Goal: Task Accomplishment & Management: Manage account settings

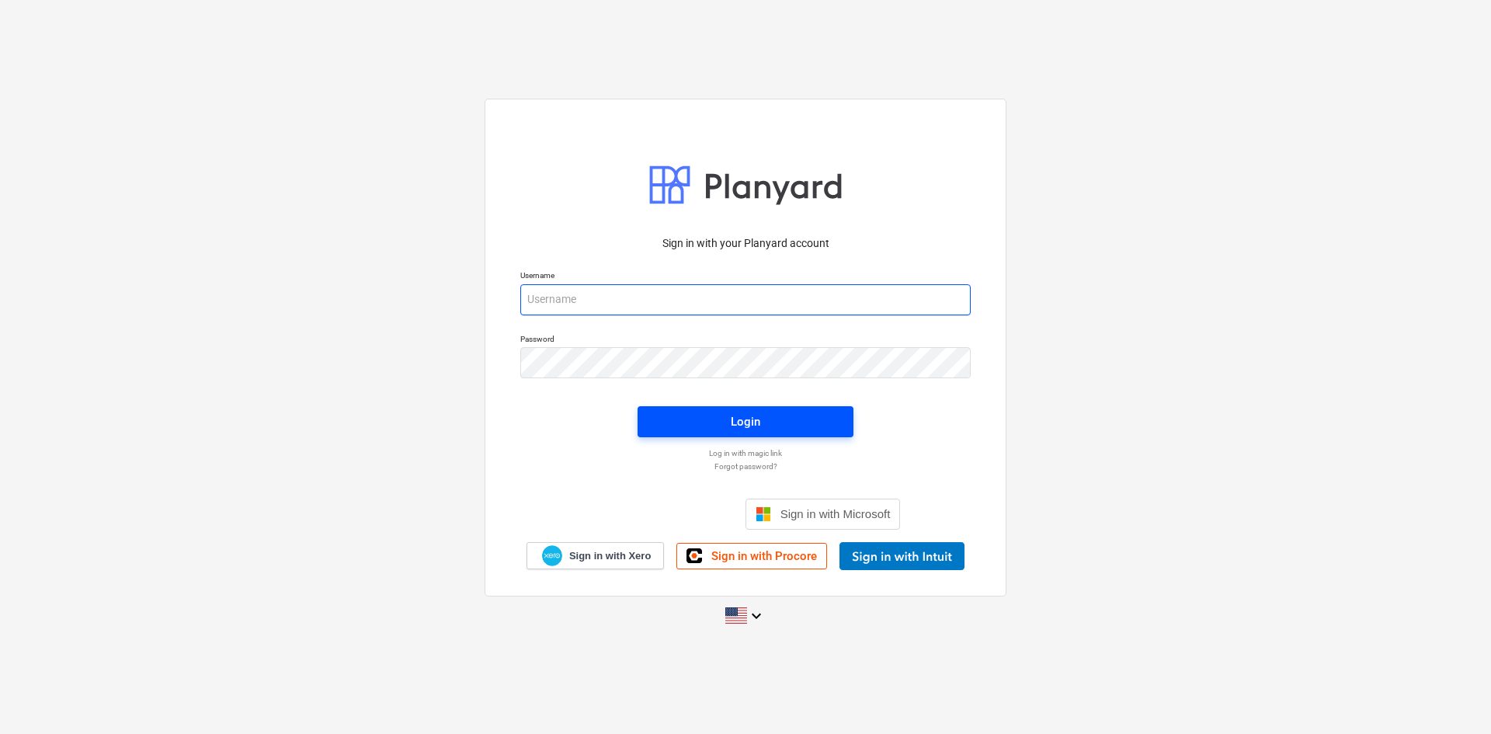
type input "[PERSON_NAME][EMAIL_ADDRESS][DOMAIN_NAME]"
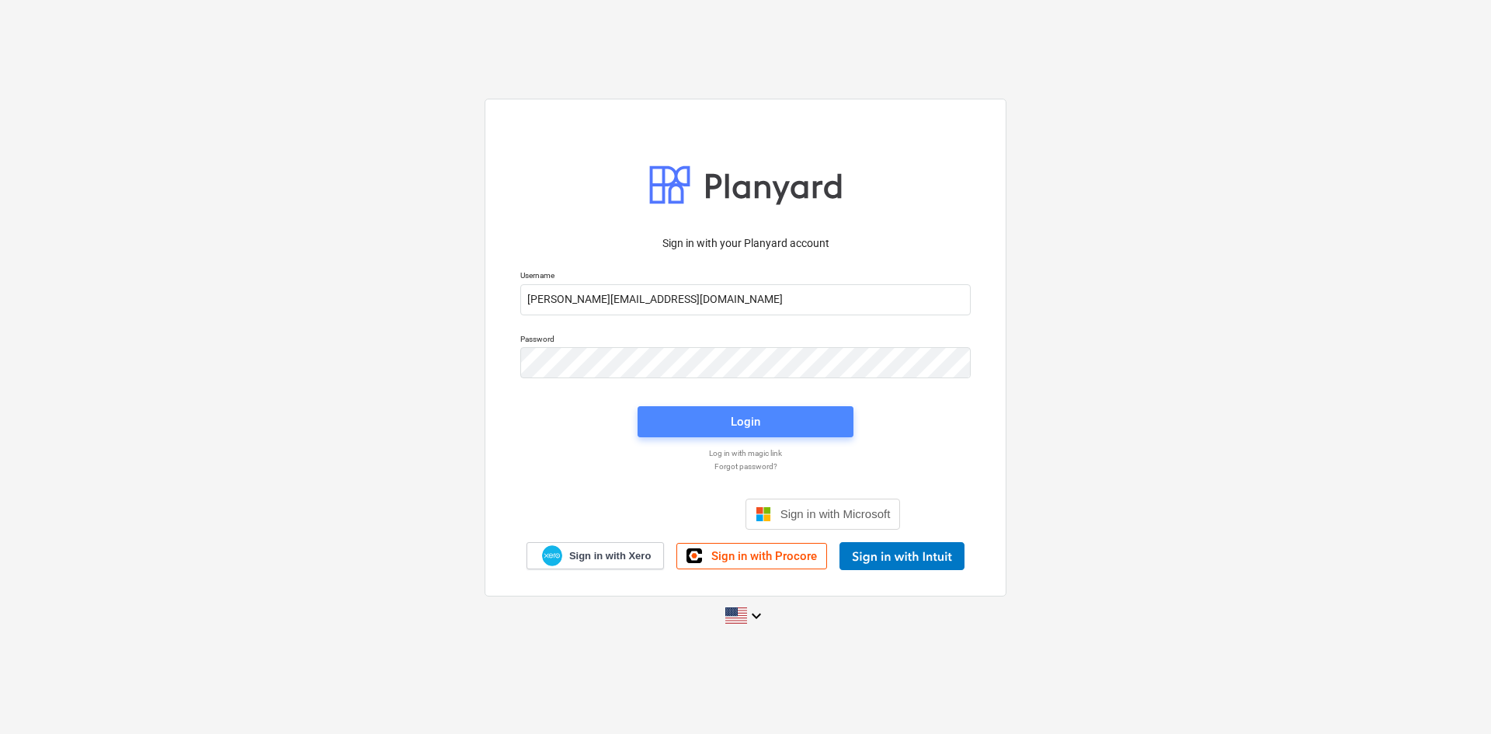
click at [830, 414] on span "Login" at bounding box center [745, 422] width 179 height 20
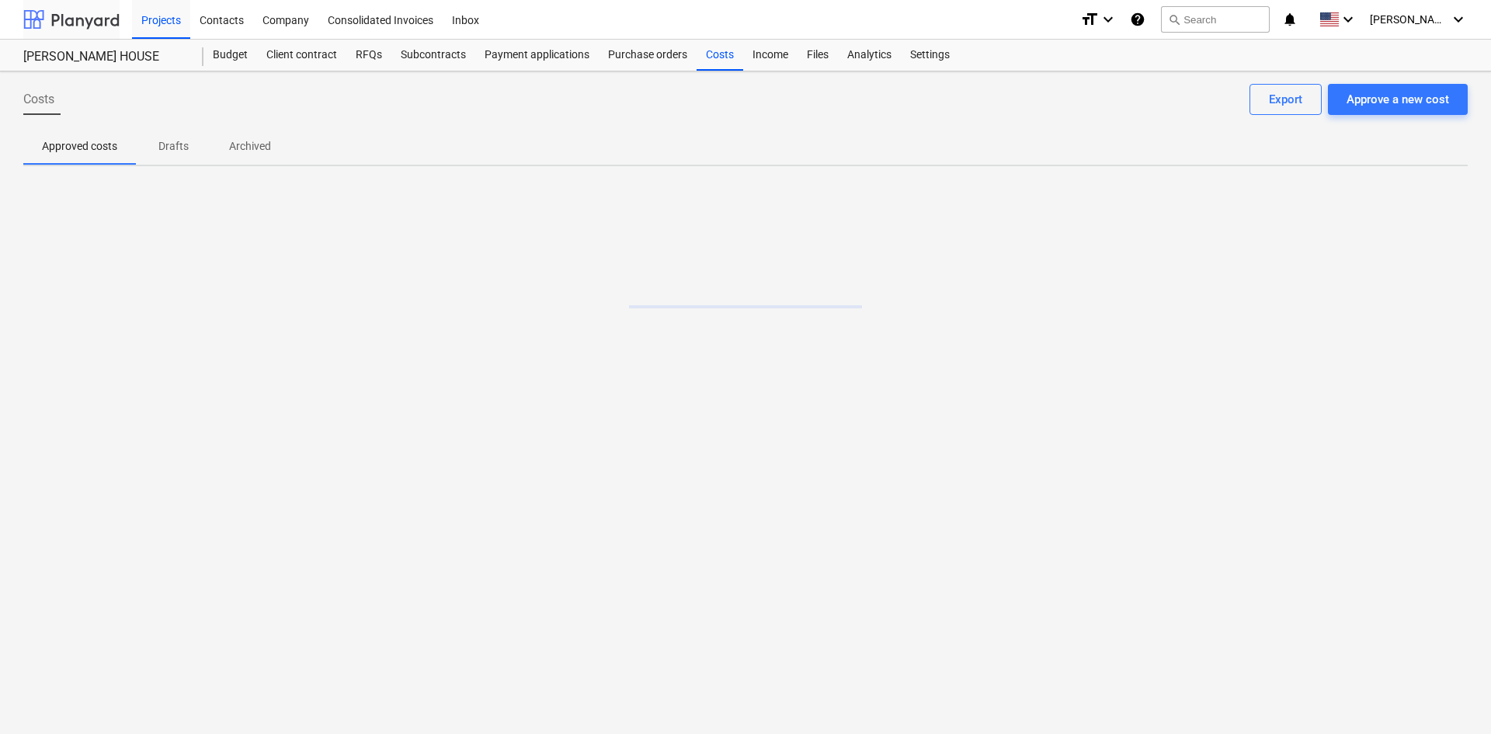
click at [68, 23] on div at bounding box center [71, 19] width 96 height 39
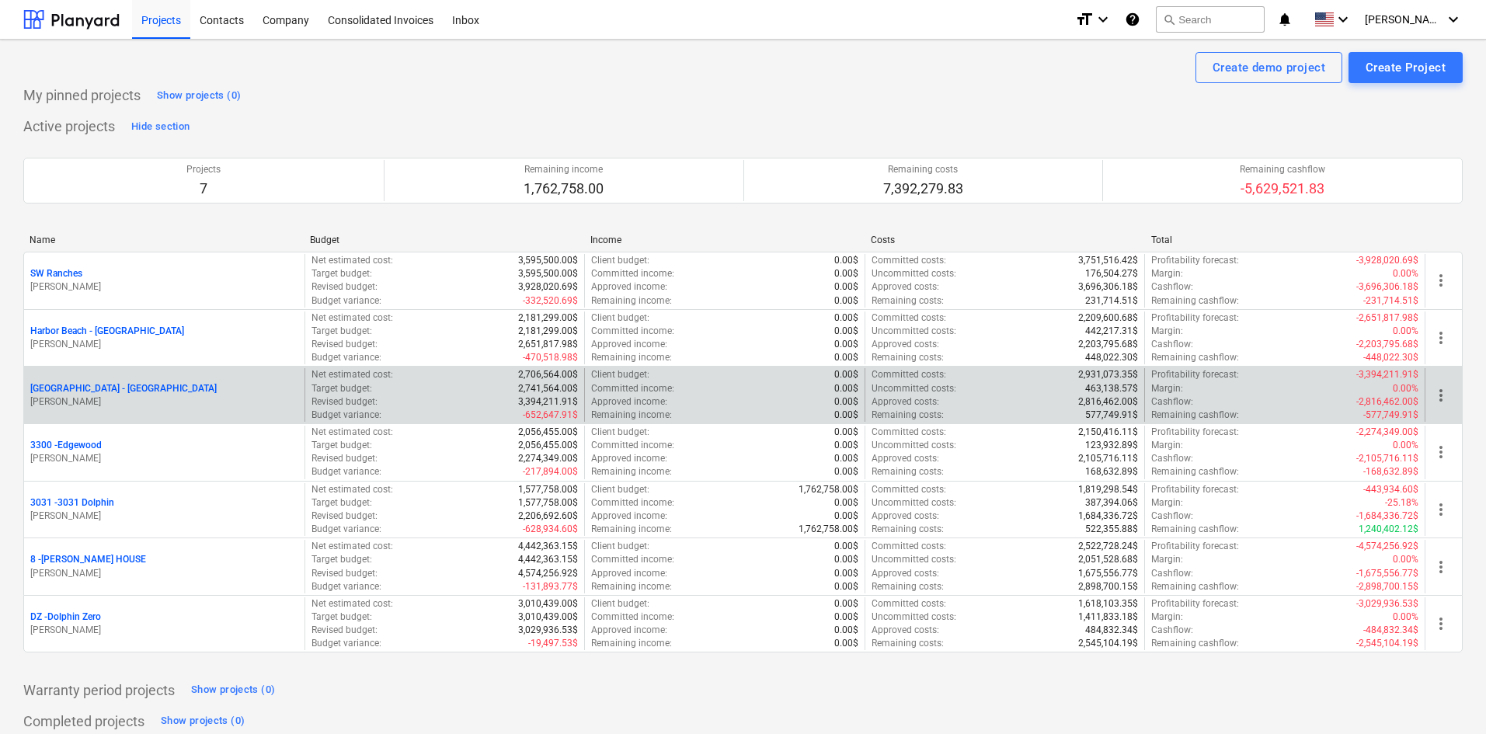
click at [110, 394] on p "[GEOGRAPHIC_DATA] - [GEOGRAPHIC_DATA]" at bounding box center [123, 388] width 186 height 13
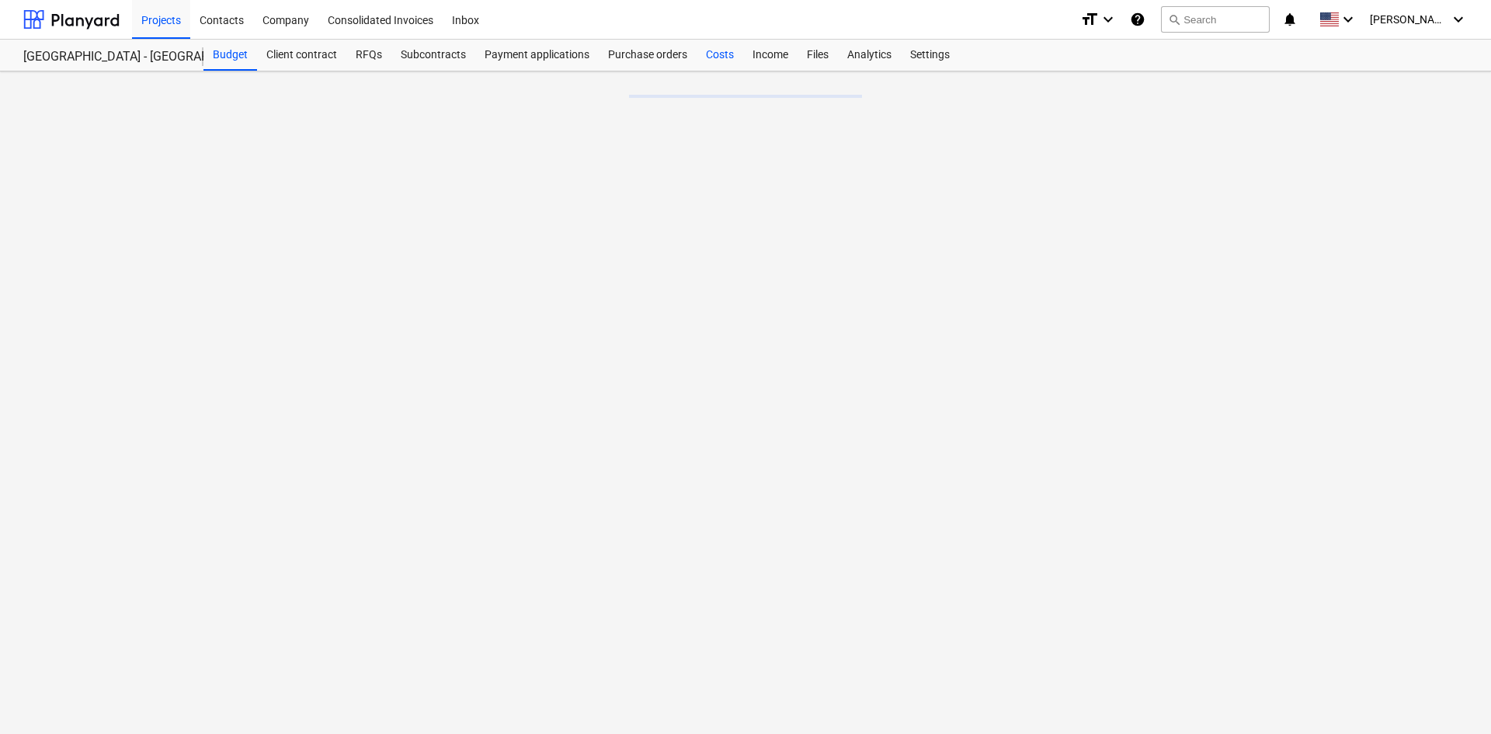
click at [715, 57] on div "Costs" at bounding box center [720, 55] width 47 height 31
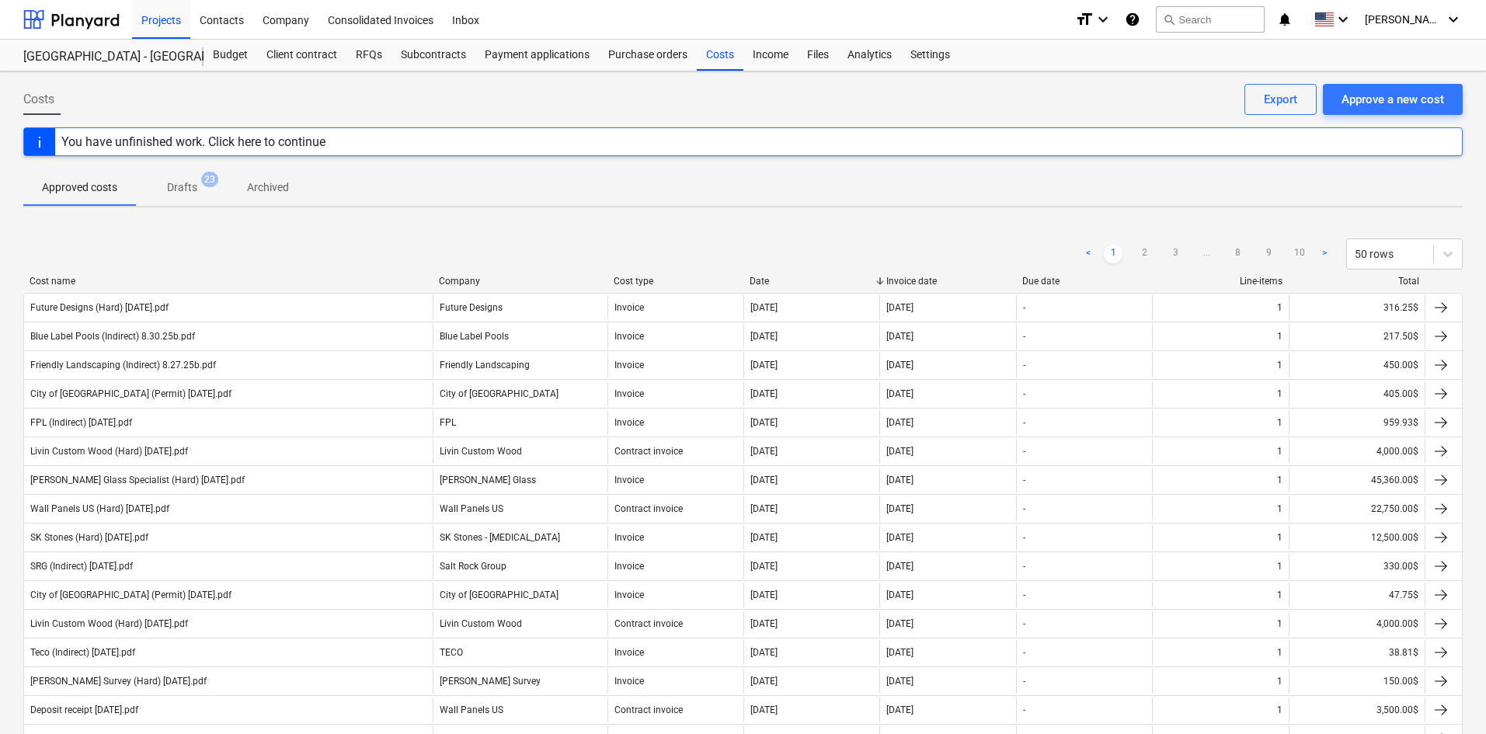
click at [82, 22] on div at bounding box center [71, 19] width 96 height 39
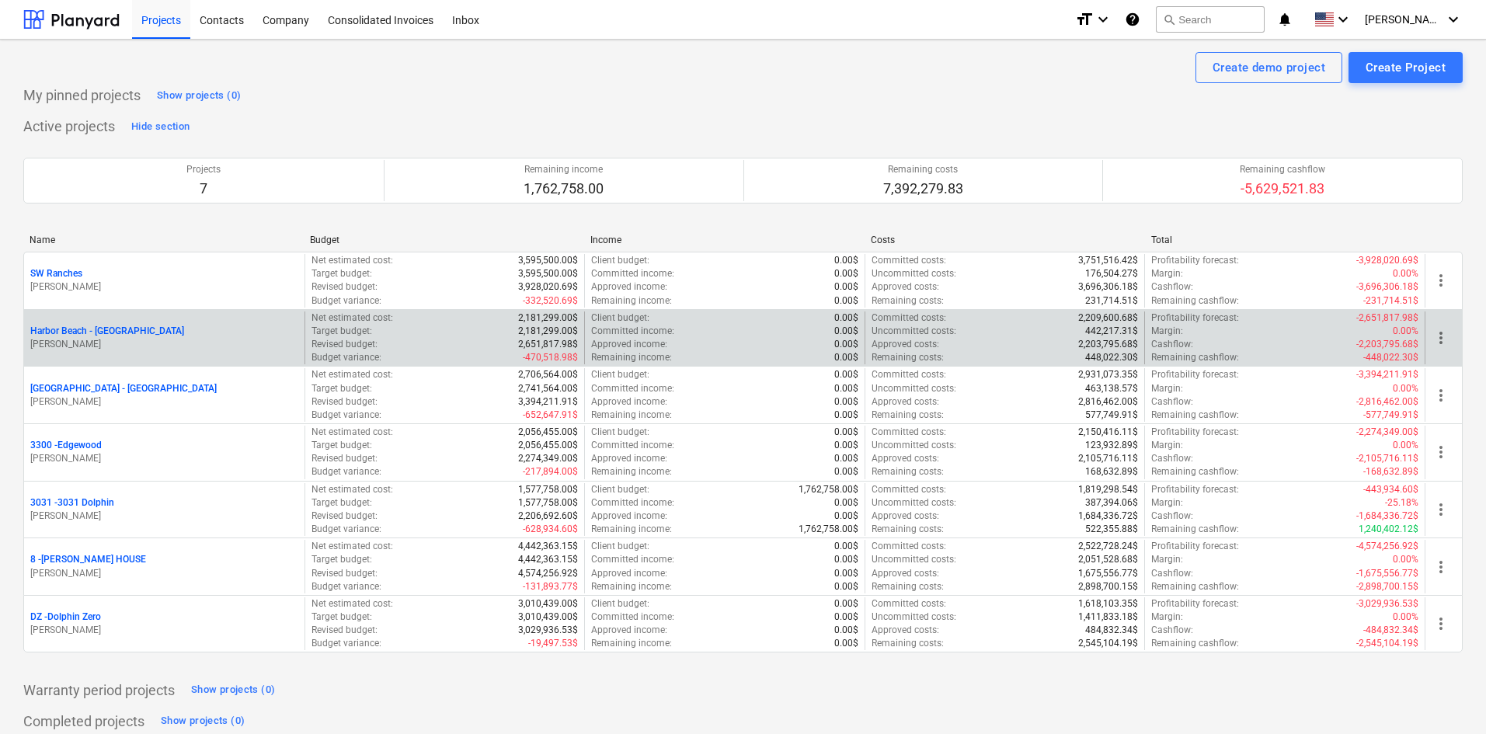
click at [113, 336] on p "Harbor Beach - [GEOGRAPHIC_DATA]" at bounding box center [107, 331] width 154 height 13
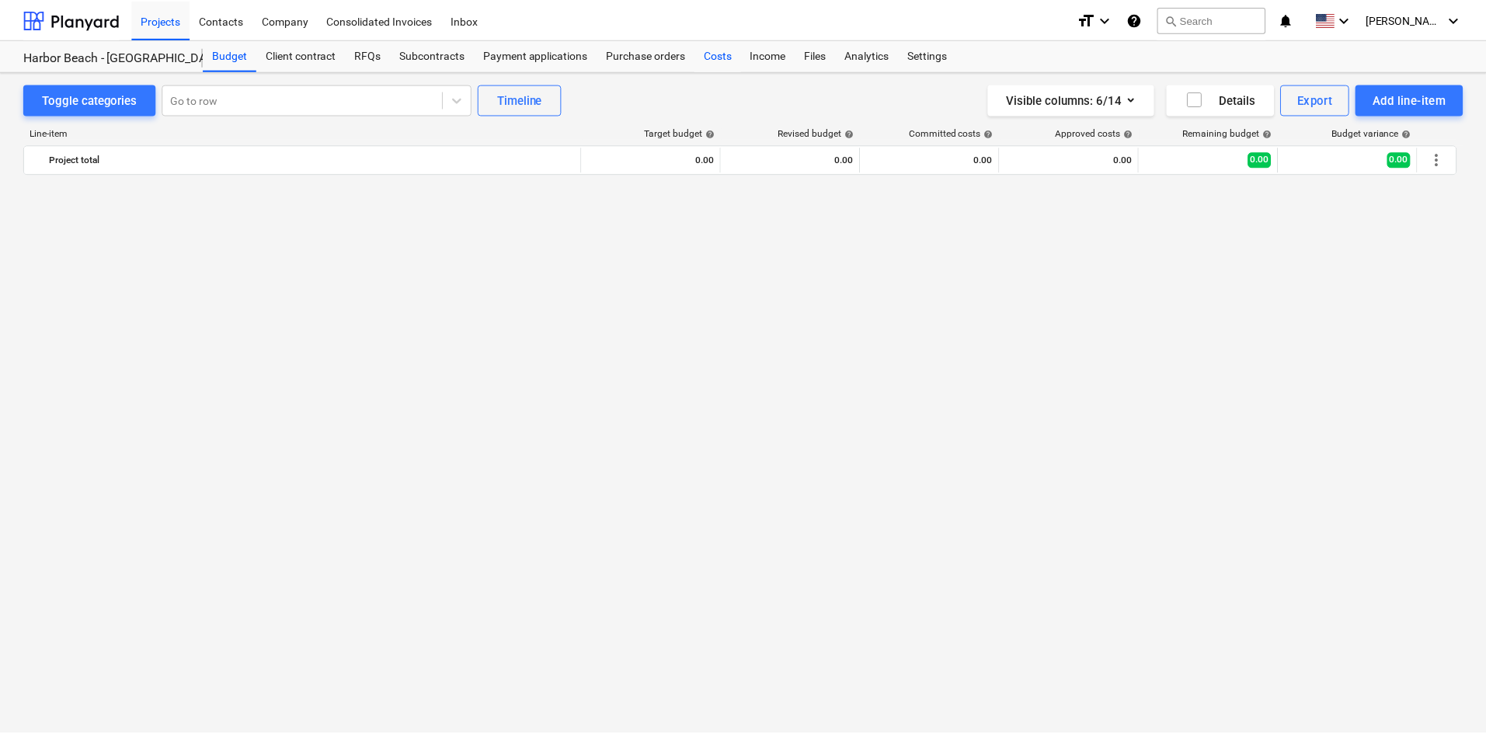
scroll to position [2039, 0]
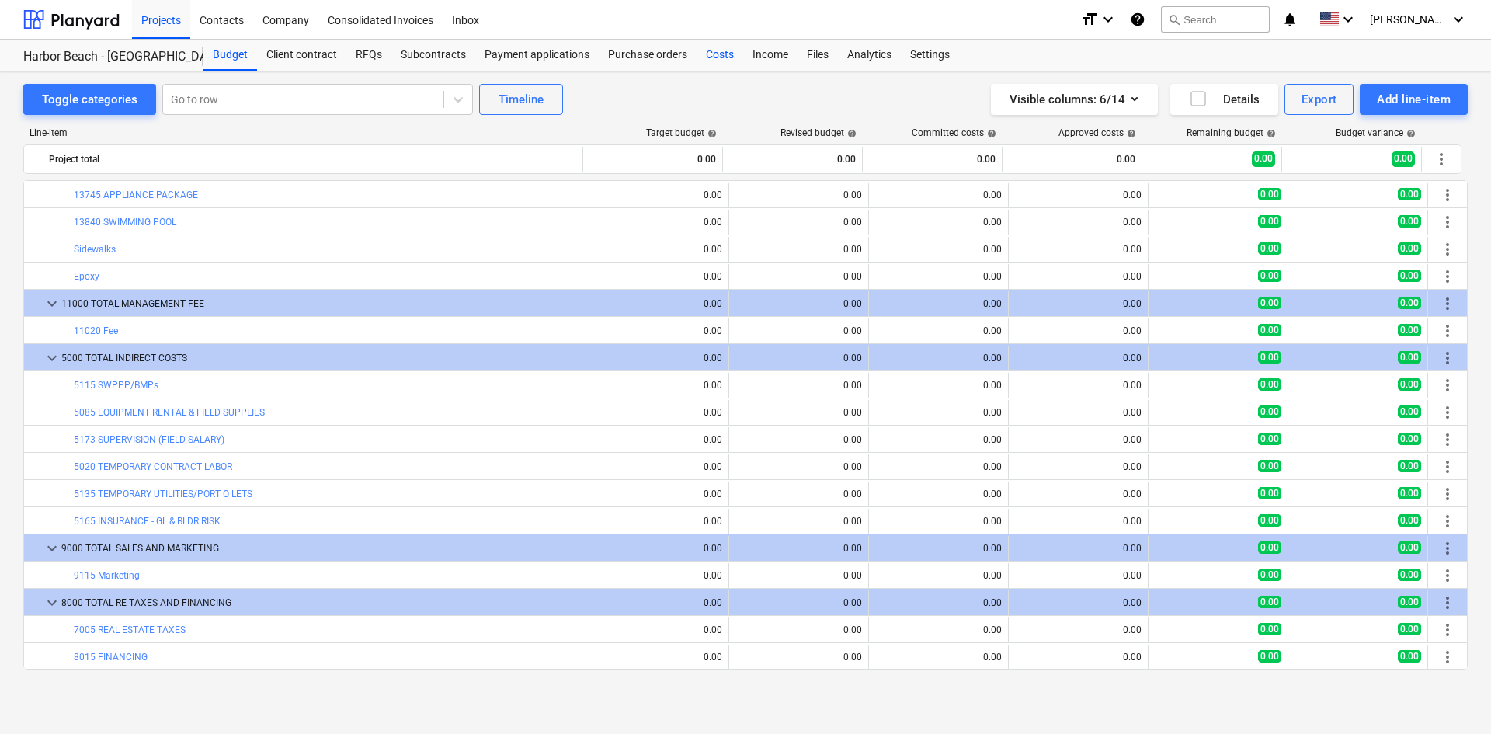
click at [728, 61] on div "Costs" at bounding box center [720, 55] width 47 height 31
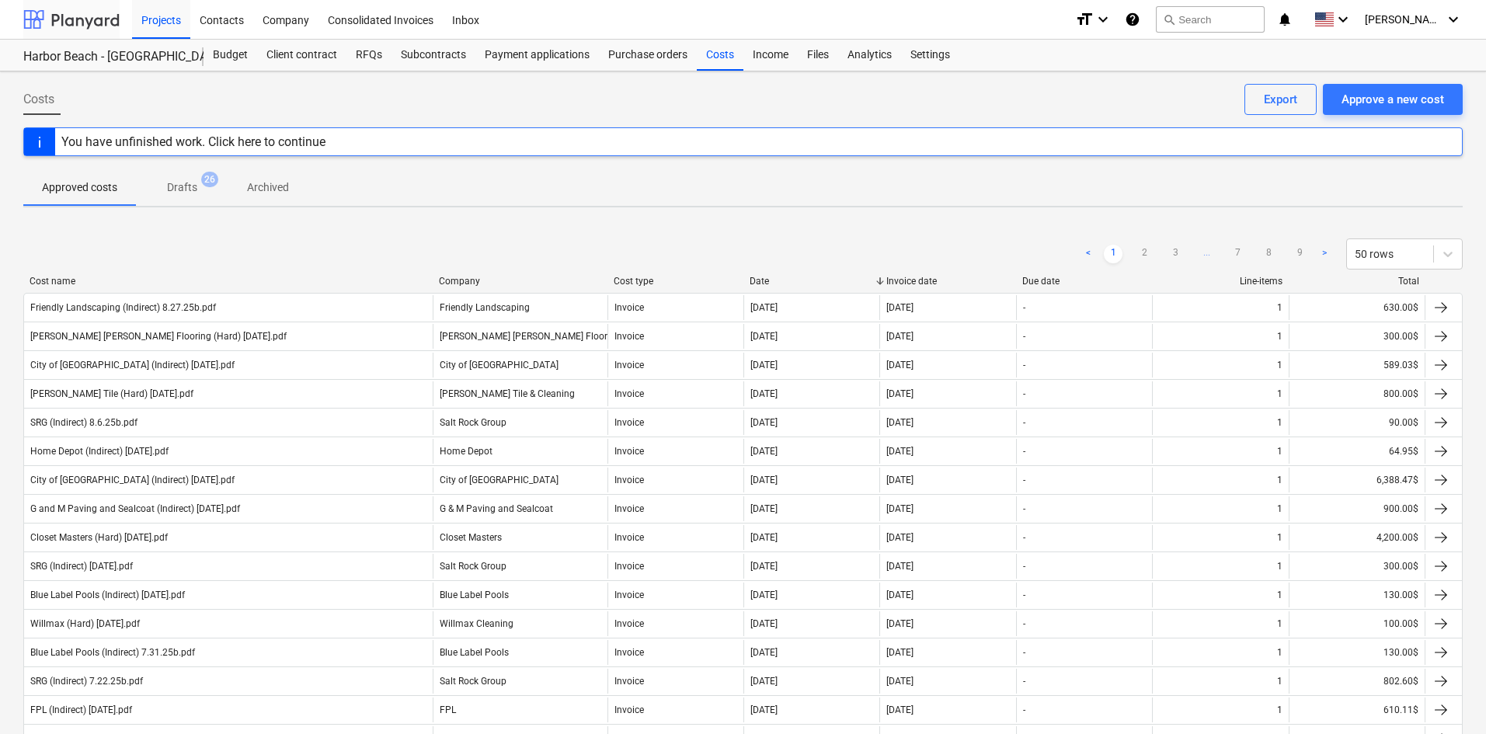
click at [27, 36] on div at bounding box center [71, 19] width 96 height 39
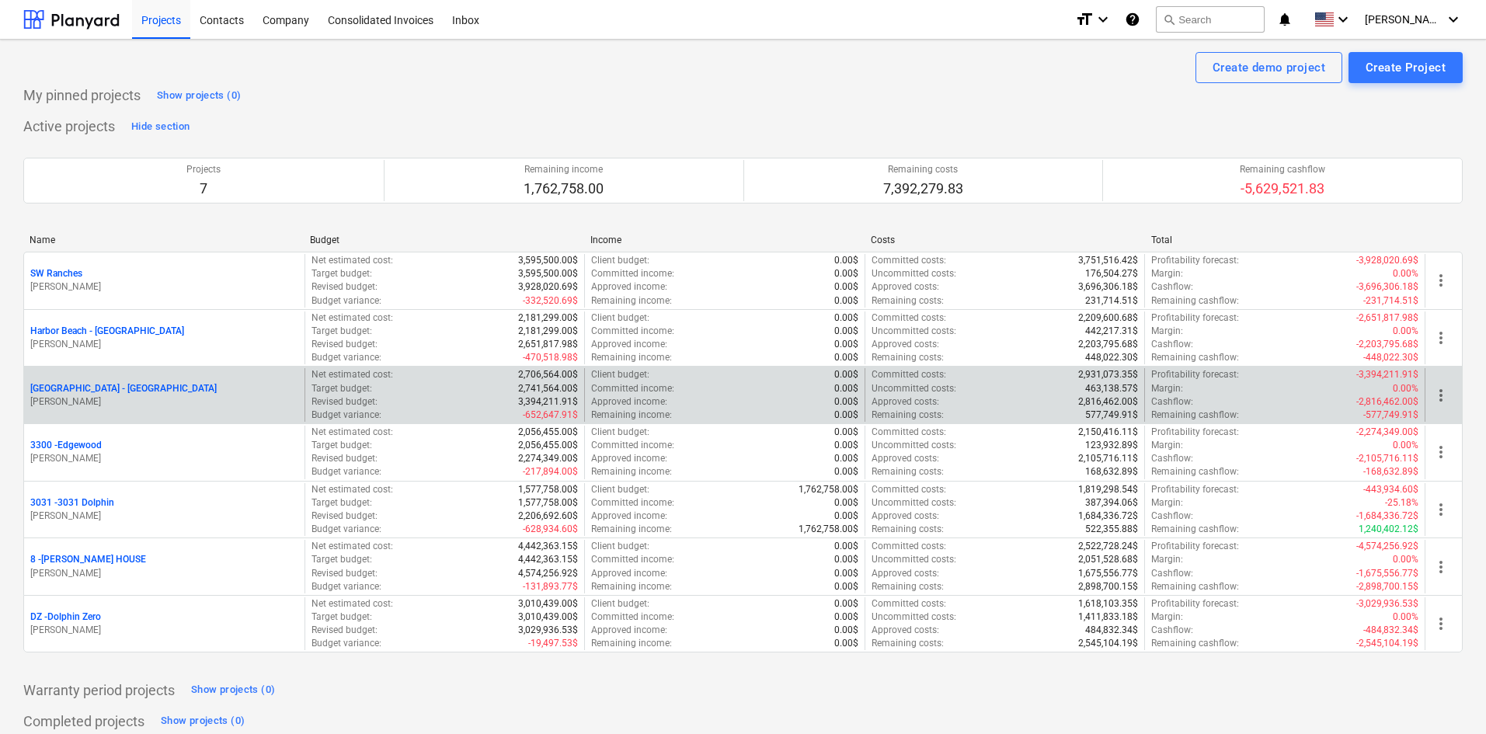
click at [118, 390] on p "[GEOGRAPHIC_DATA] - [GEOGRAPHIC_DATA]" at bounding box center [123, 388] width 186 height 13
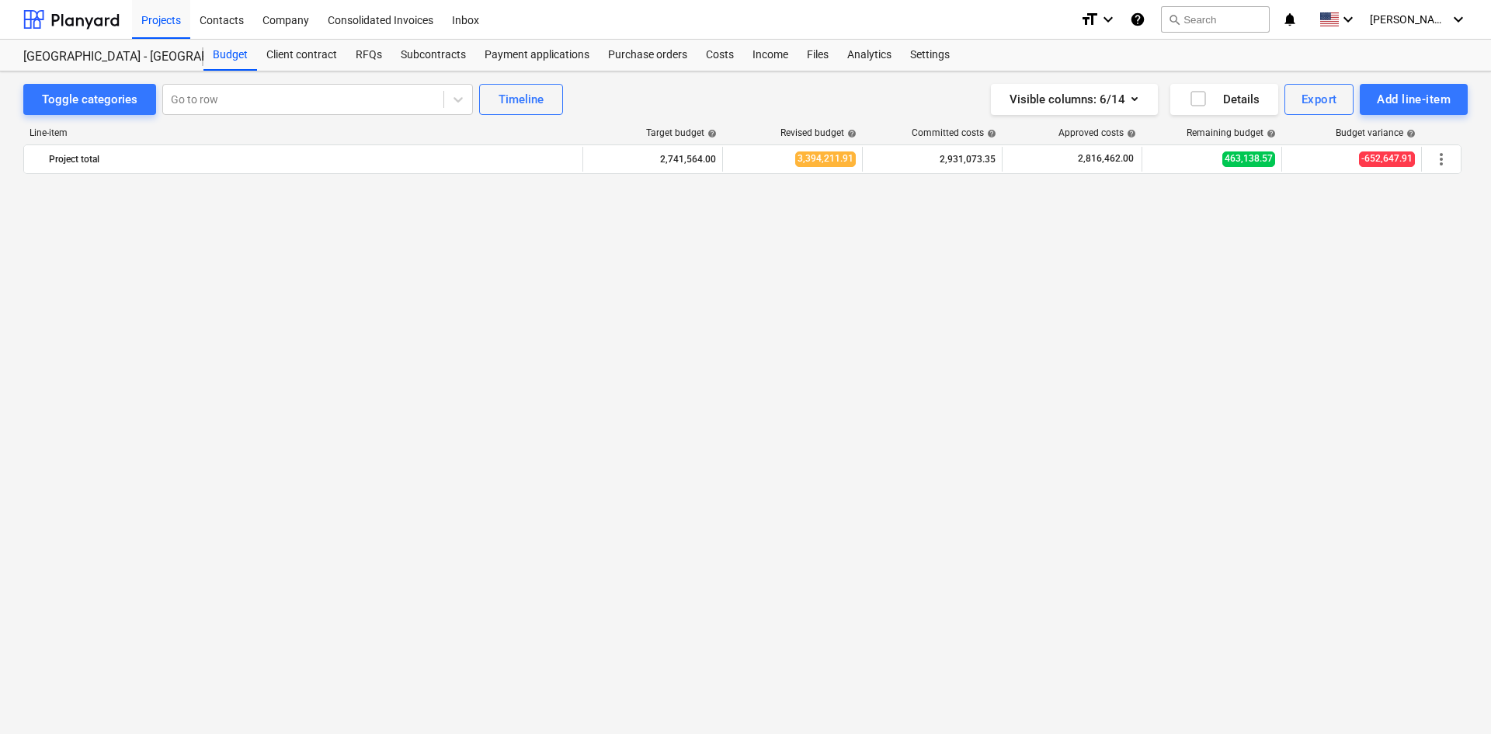
scroll to position [1107, 0]
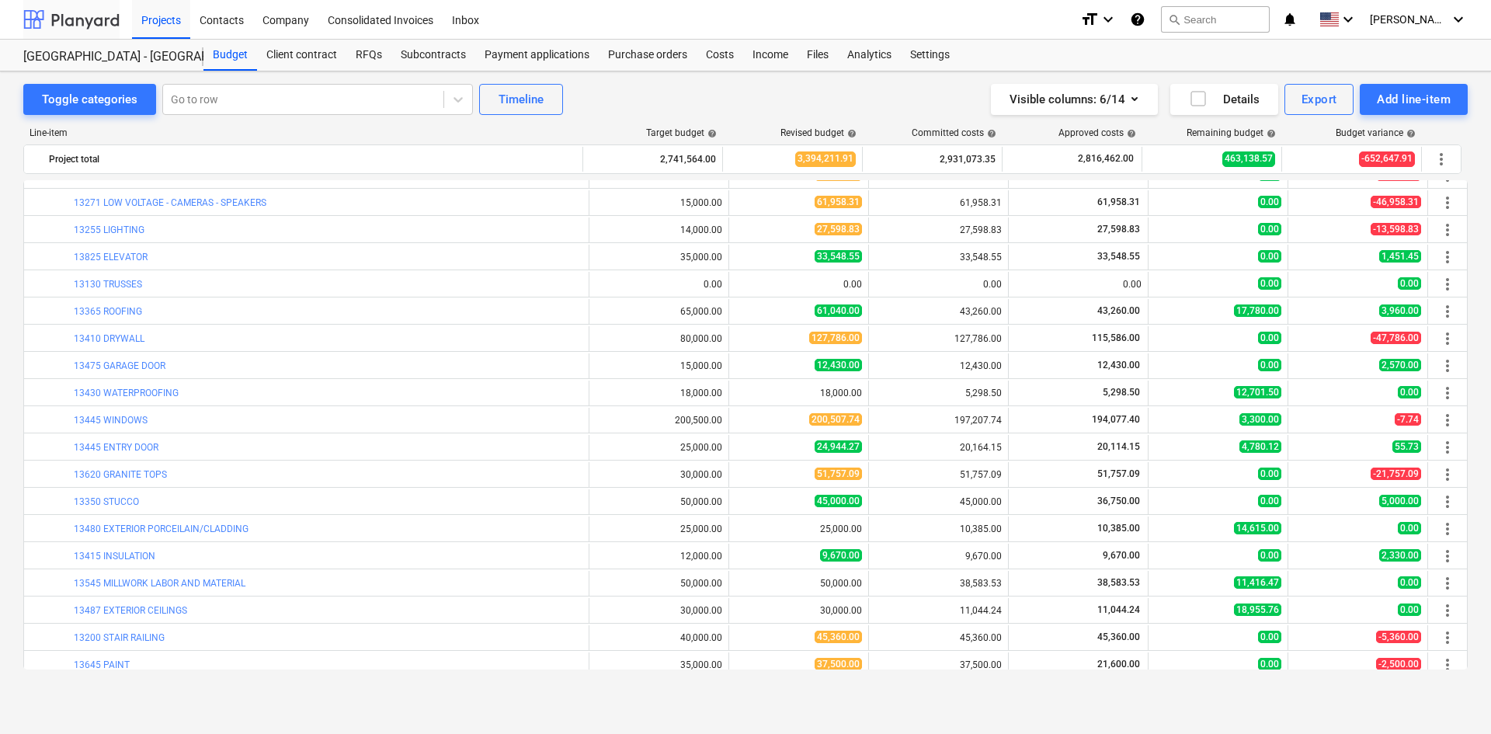
click at [85, 27] on div at bounding box center [71, 19] width 96 height 39
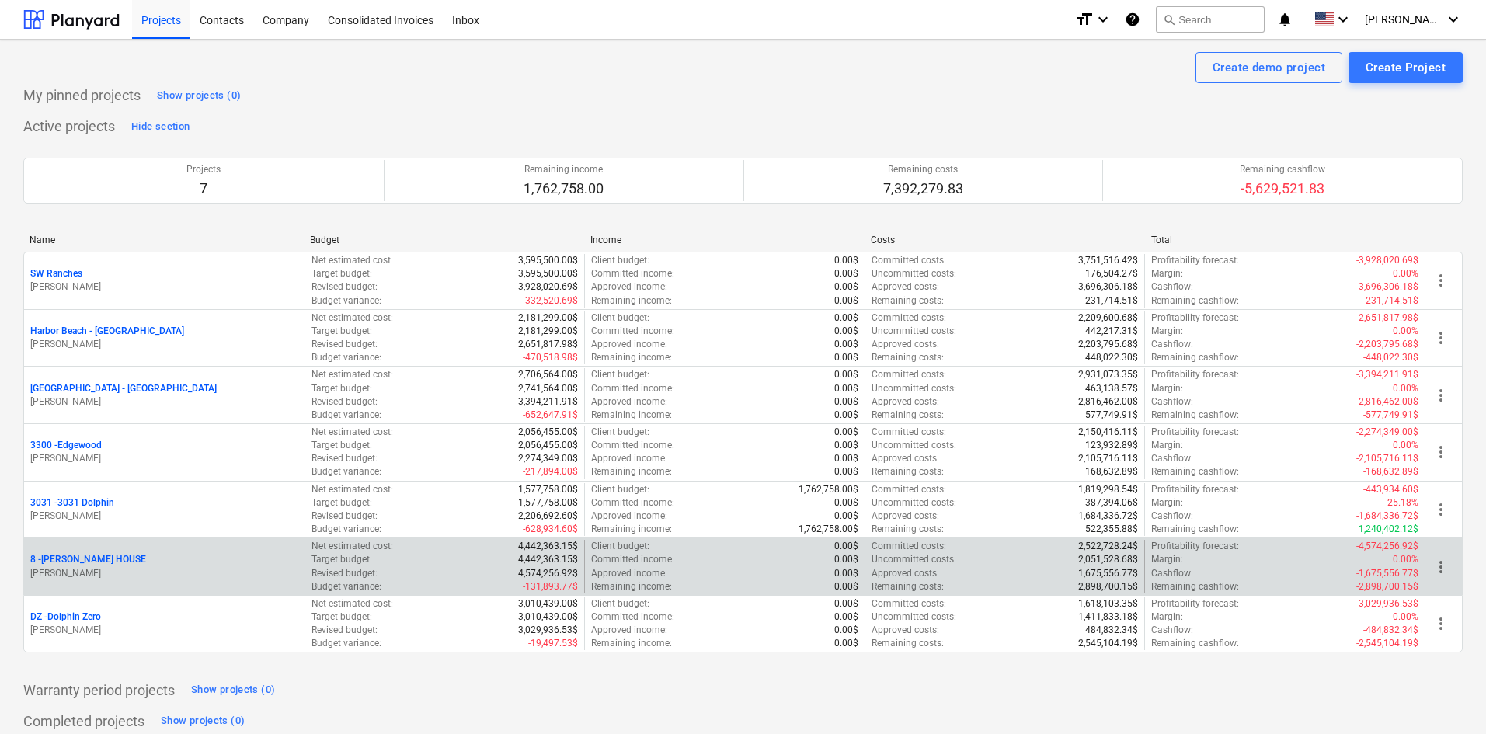
click at [85, 565] on p "8 - [PERSON_NAME] HOUSE" at bounding box center [88, 559] width 116 height 13
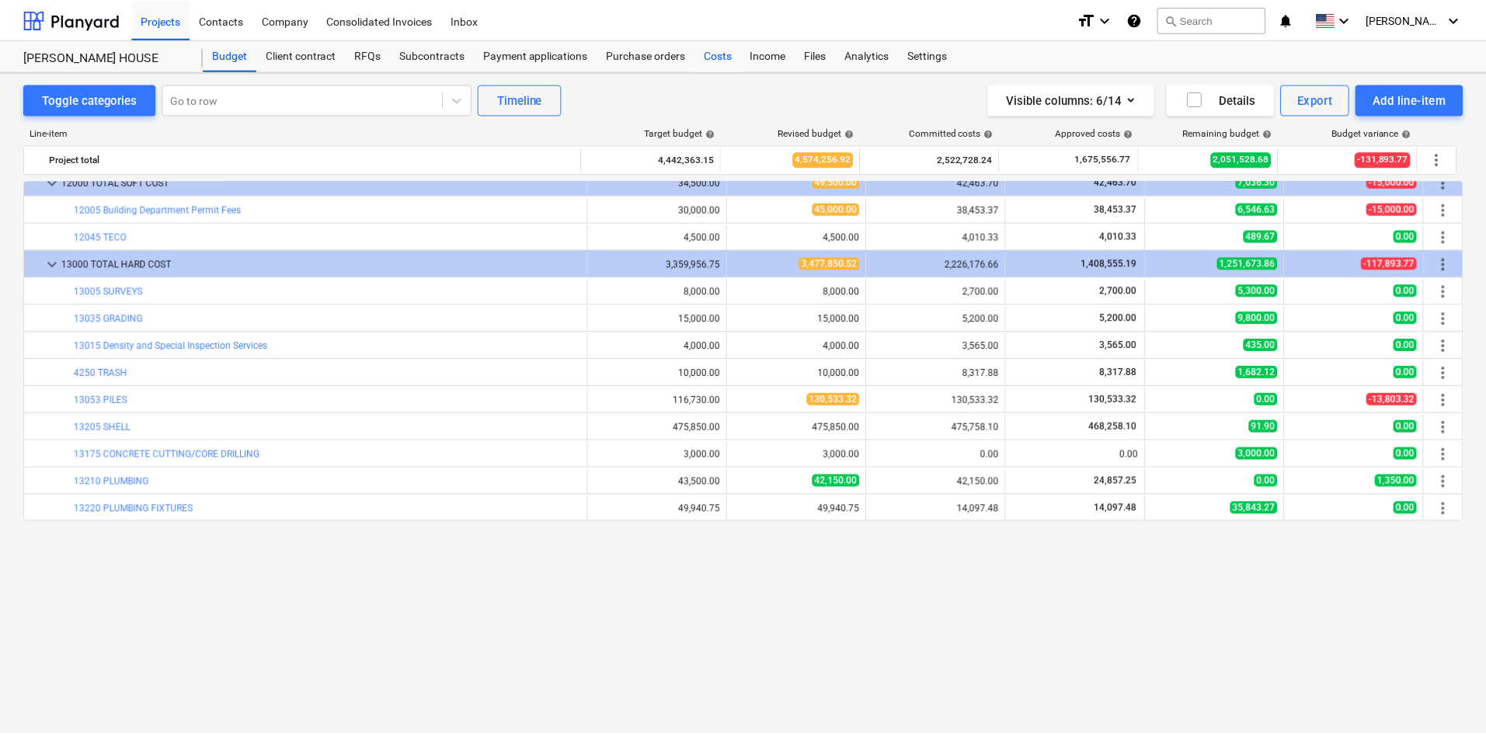
scroll to position [78, 0]
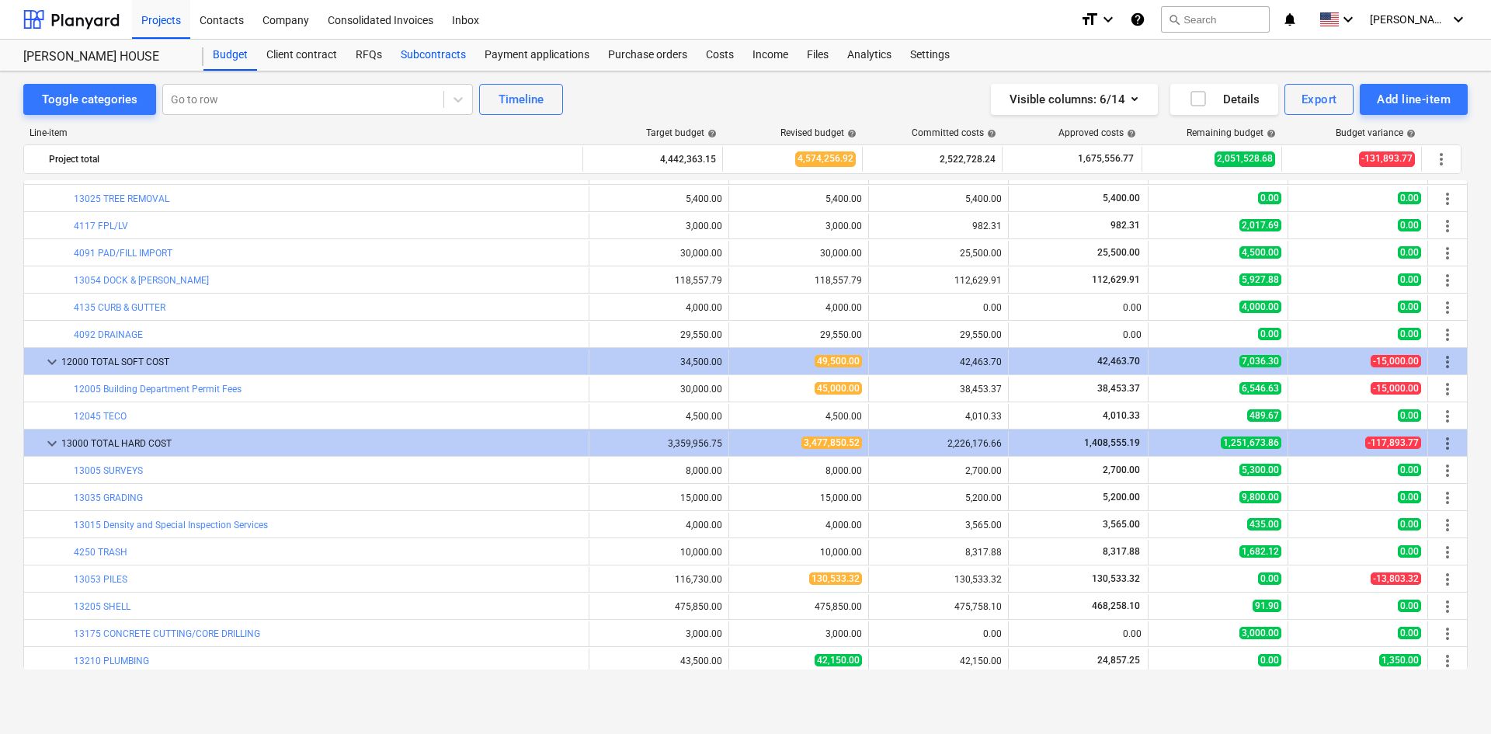
click at [436, 54] on div "Subcontracts" at bounding box center [433, 55] width 84 height 31
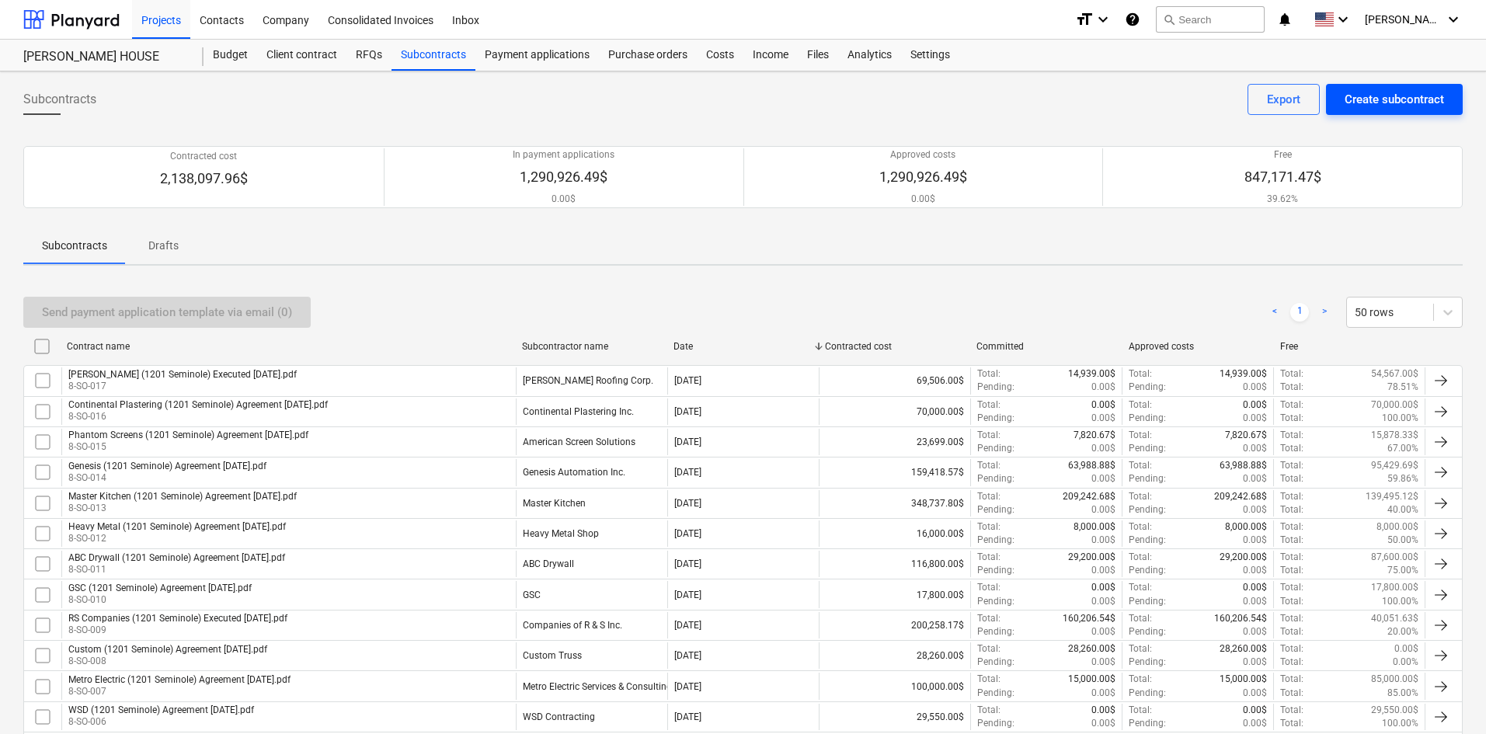
click at [1402, 106] on div "Create subcontract" at bounding box center [1393, 99] width 99 height 20
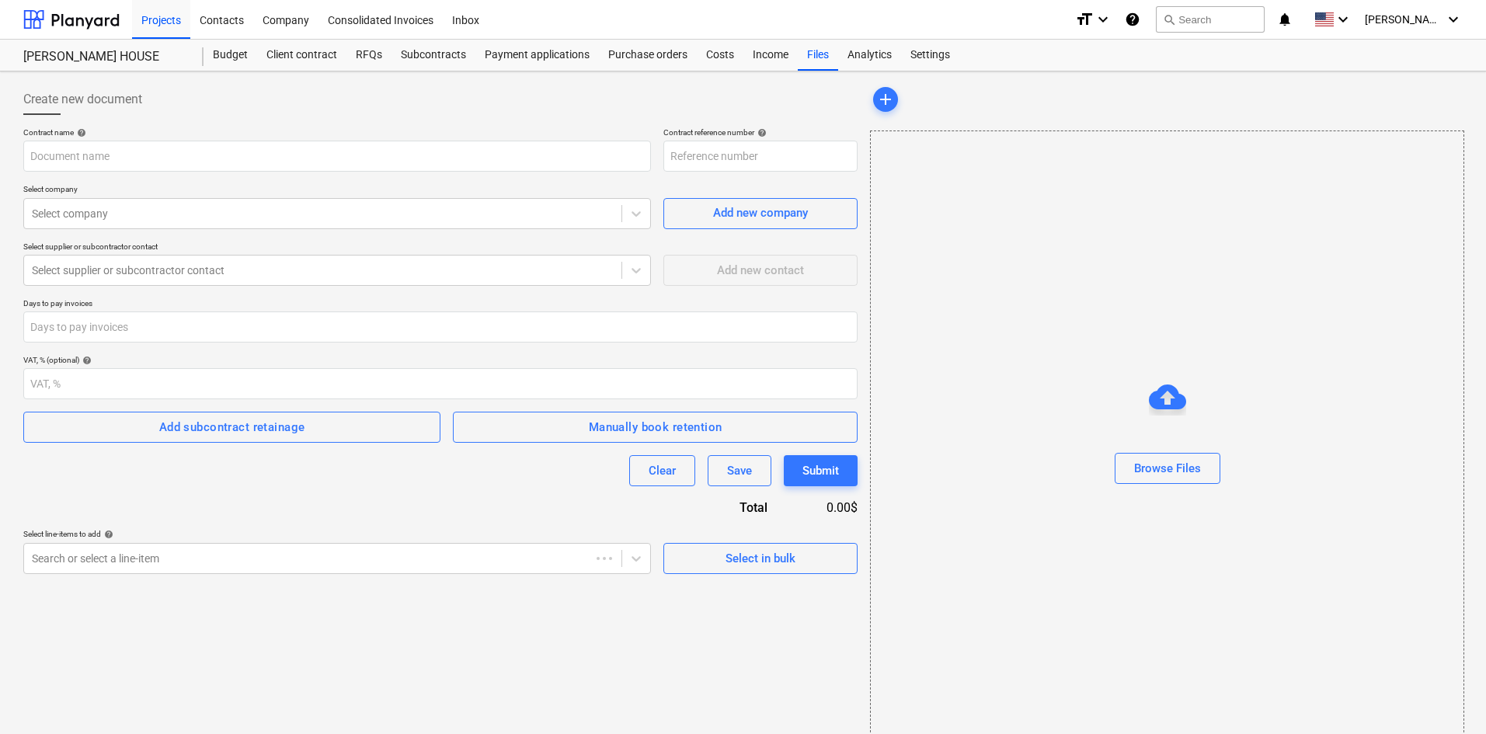
type input "8-SO-018"
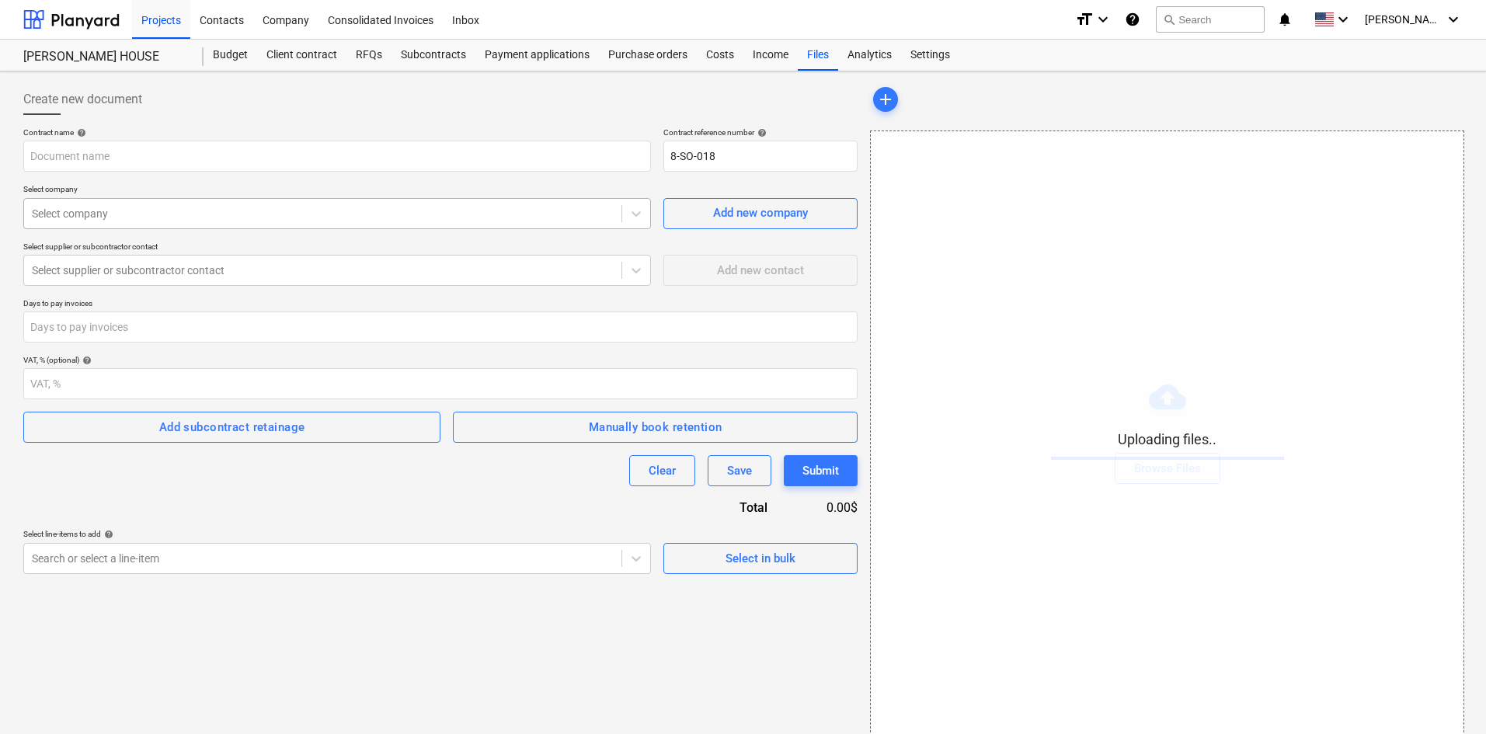
click at [133, 214] on div at bounding box center [323, 214] width 582 height 16
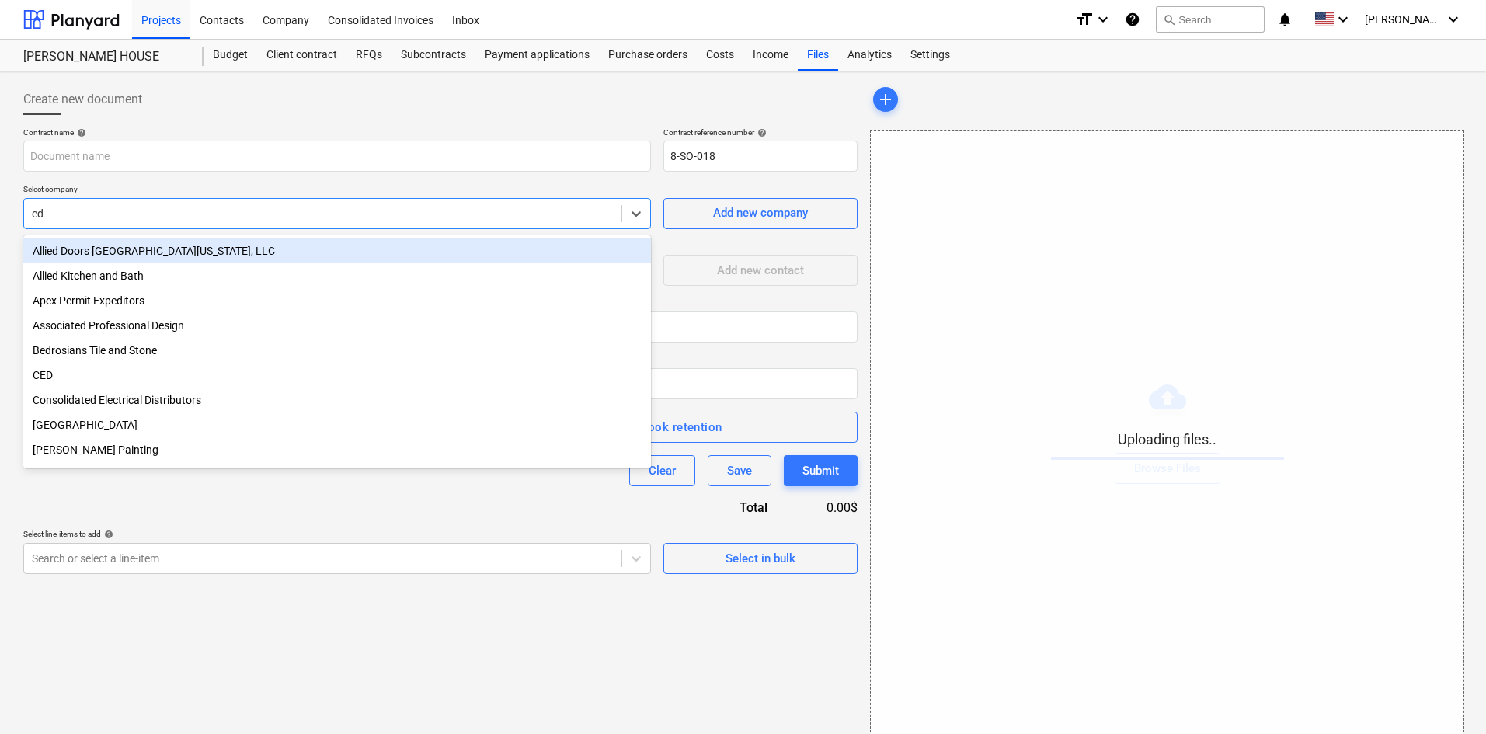
type input "edg"
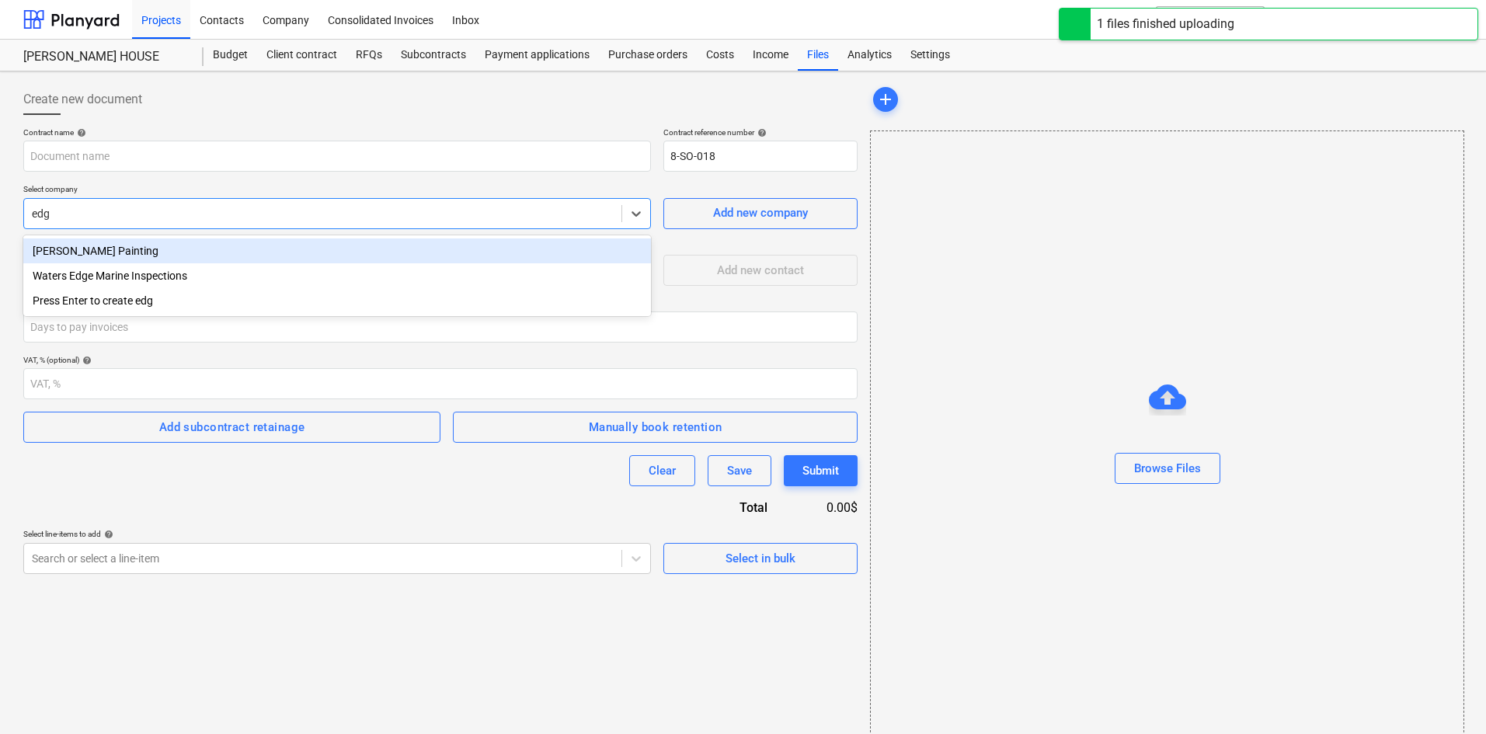
type input "[PERSON_NAME] (1201 Seminole) Agreement [DATE].pdf"
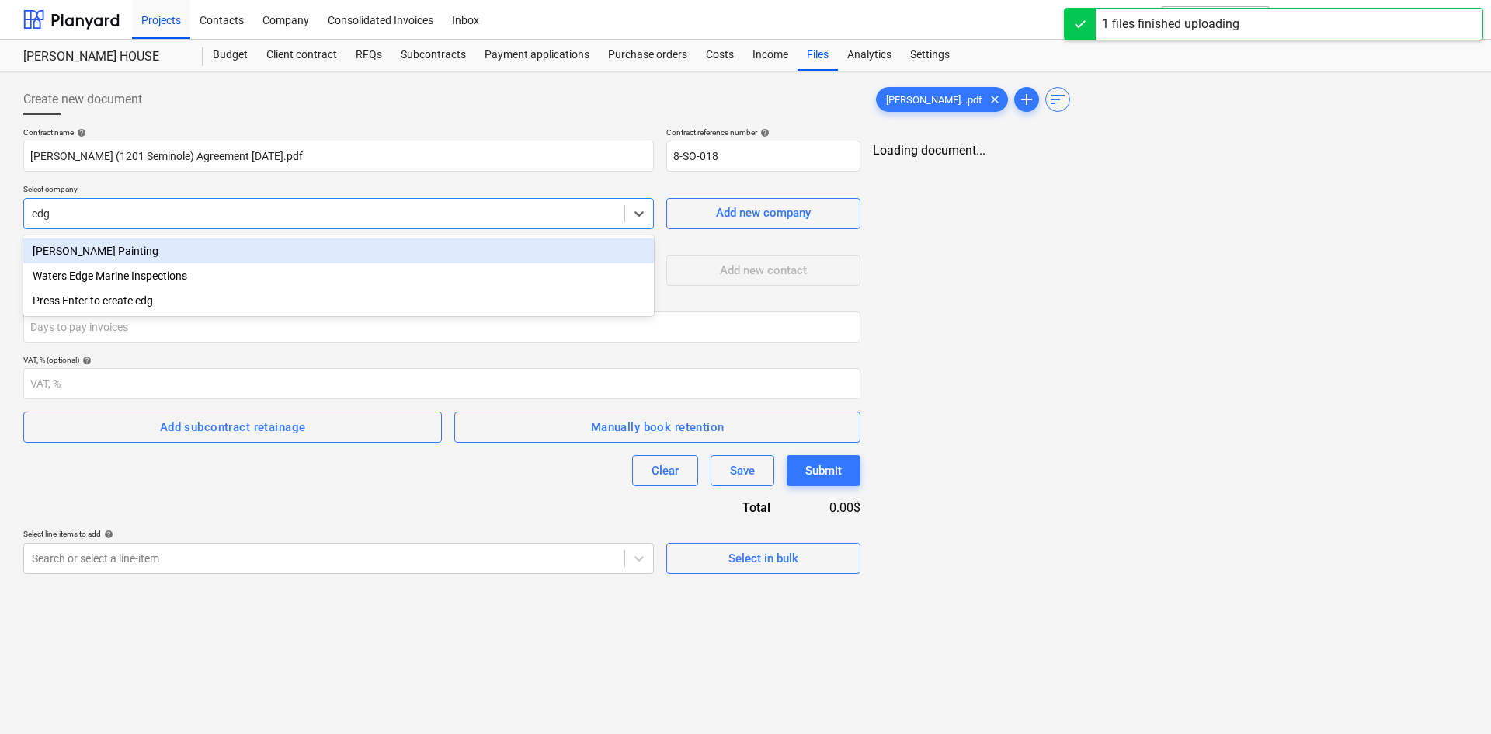
click at [144, 253] on div "[PERSON_NAME] Painting" at bounding box center [338, 250] width 631 height 25
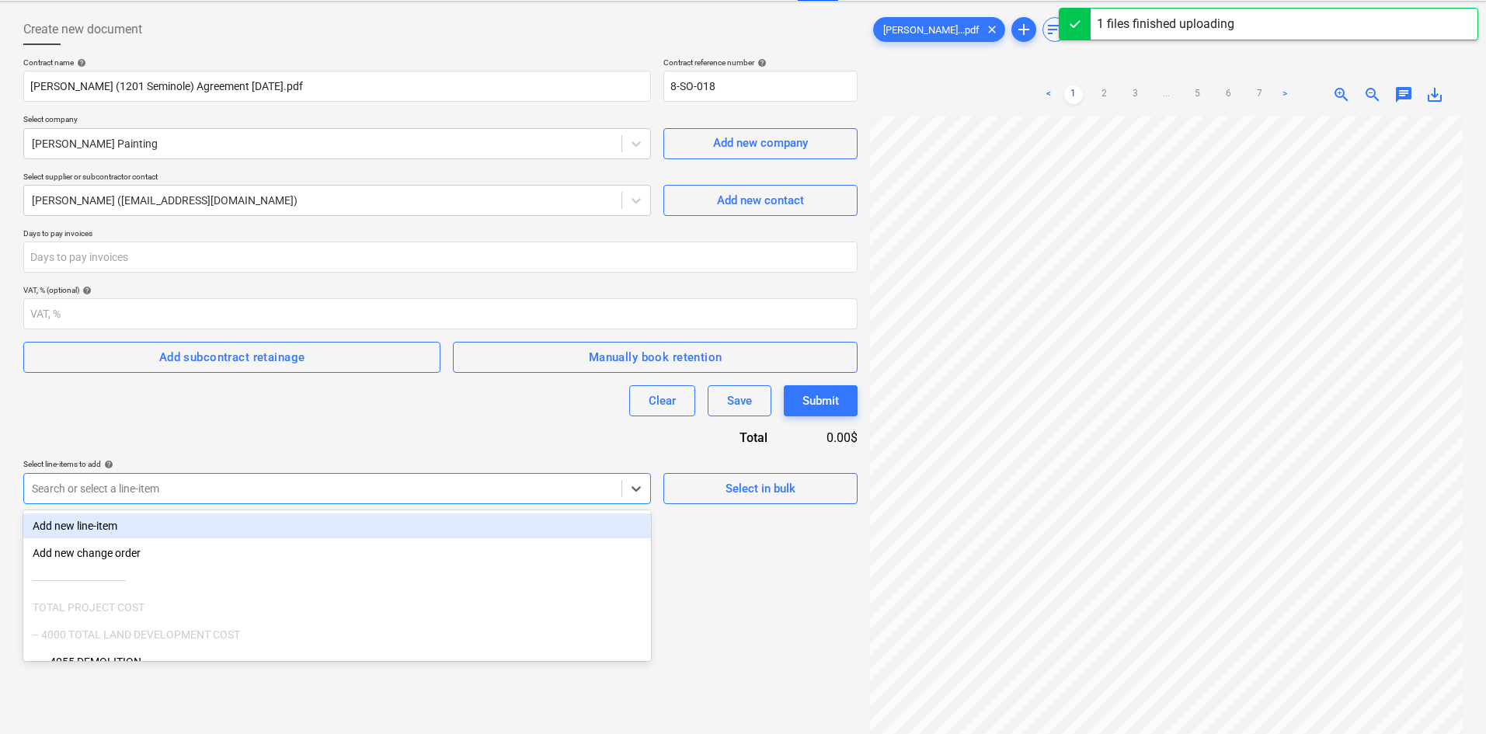
click at [171, 553] on body "Projects Contacts Company Consolidated Invoices Inbox format_size keyboard_arro…" at bounding box center [743, 297] width 1486 height 734
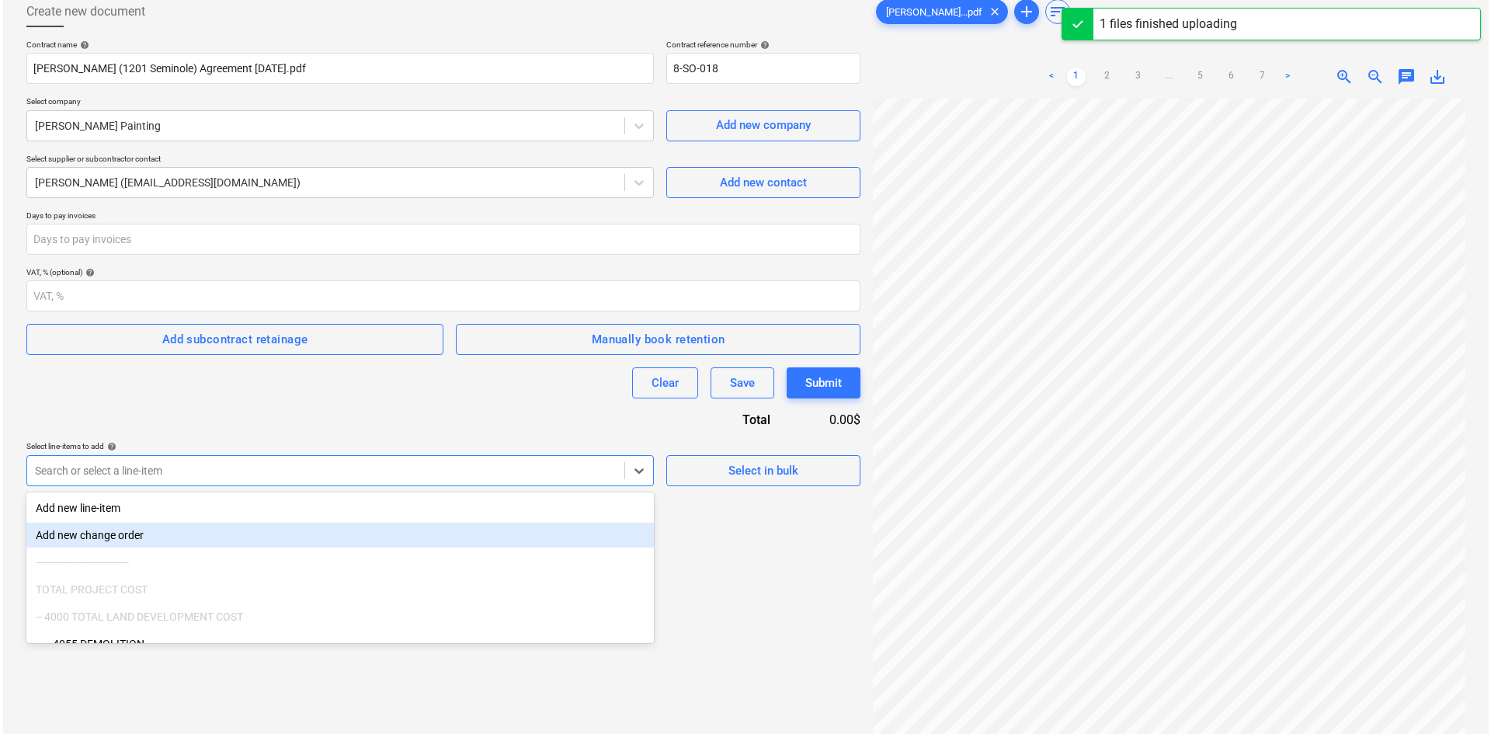
scroll to position [89, 0]
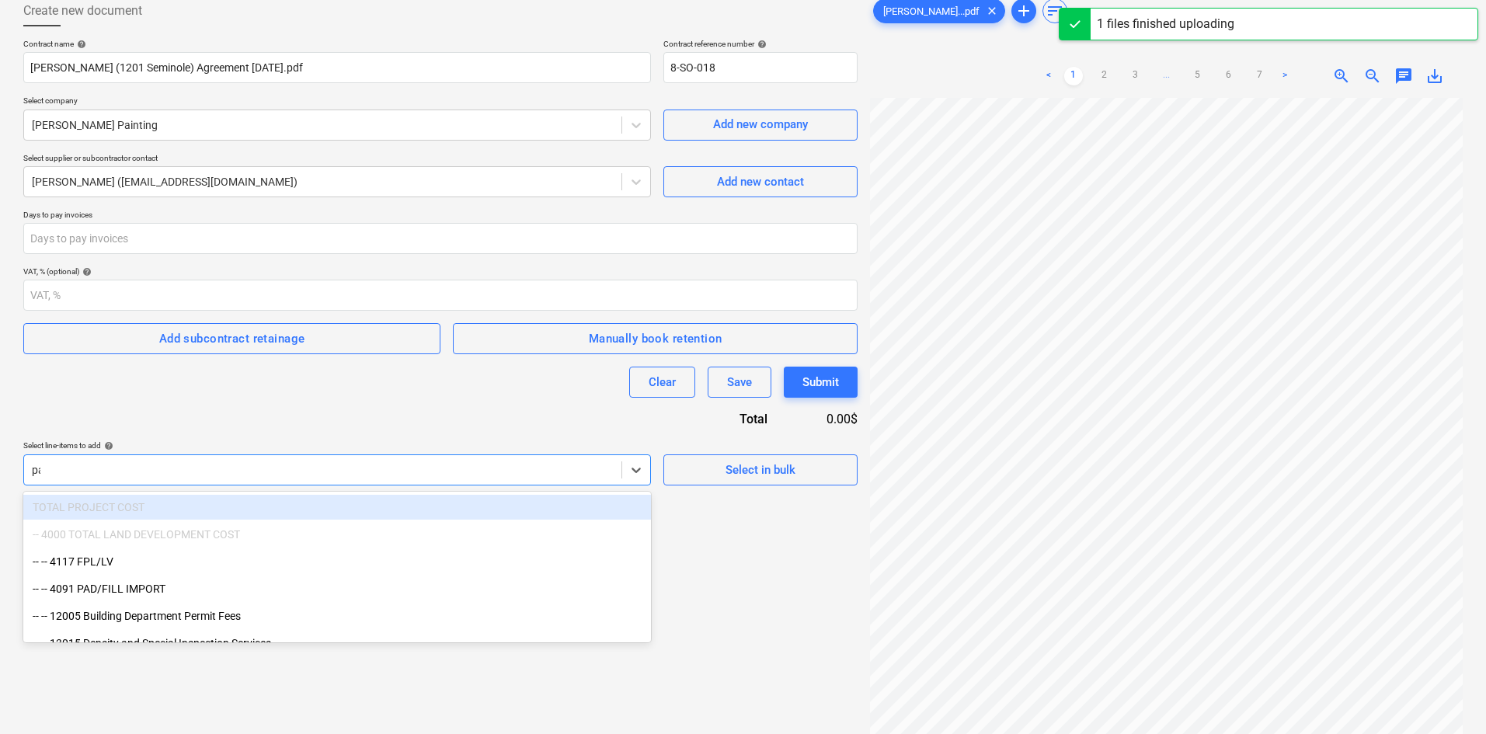
type input "pai"
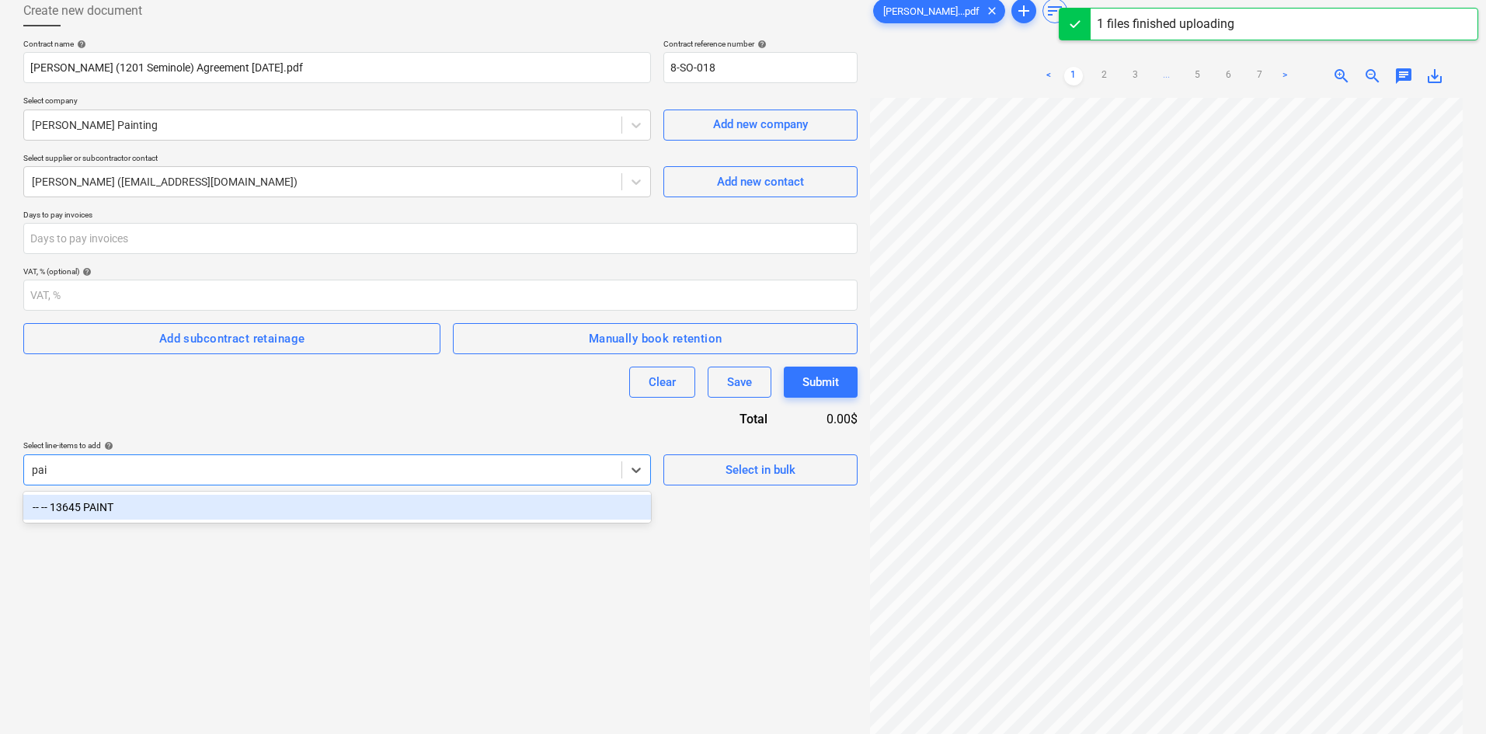
click at [228, 508] on div "-- -- 13645 PAINT" at bounding box center [337, 507] width 628 height 25
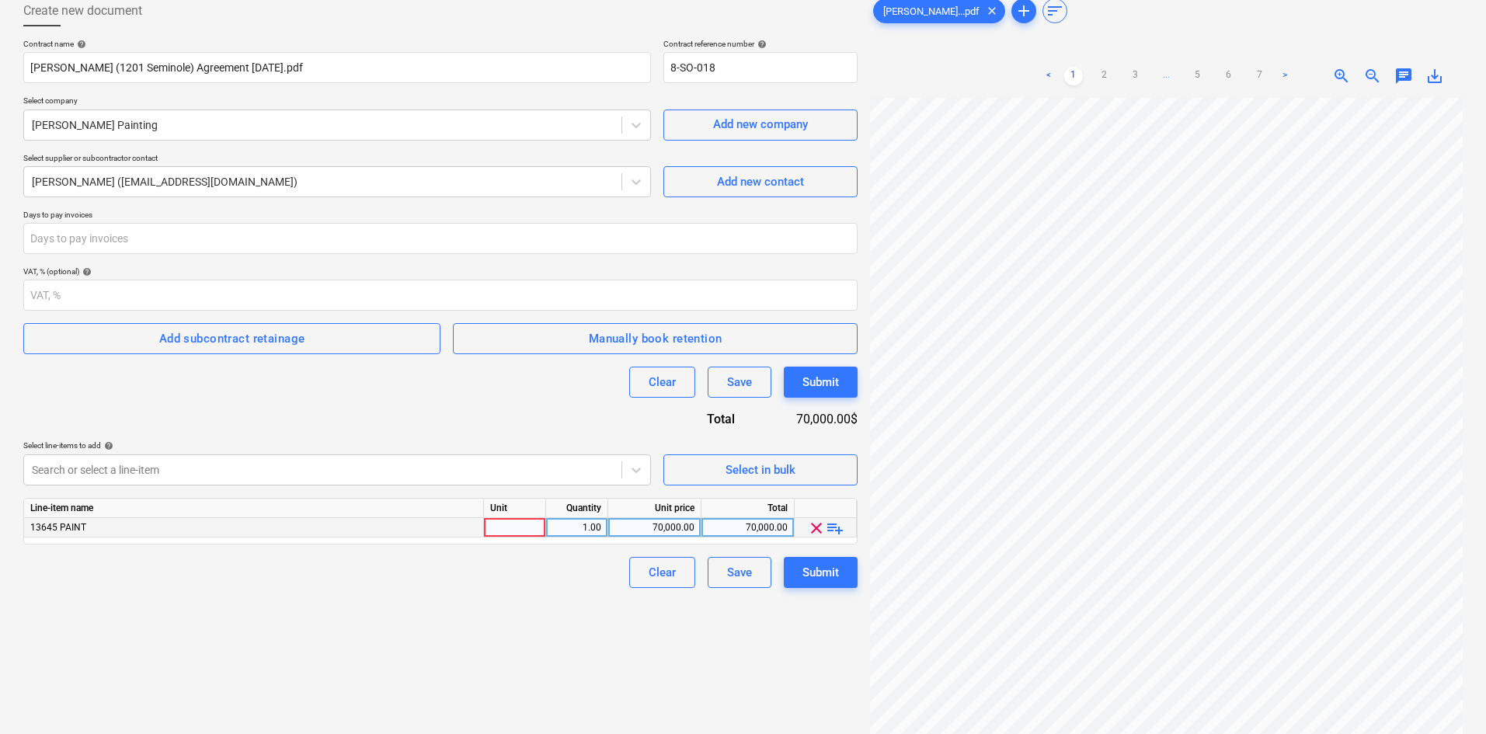
click at [683, 530] on div "70,000.00" at bounding box center [654, 527] width 80 height 19
type input "52000"
click at [516, 622] on div "Create new document Contract name help [PERSON_NAME] (1201 Seminole) Agreement …" at bounding box center [440, 391] width 847 height 805
click at [514, 532] on div at bounding box center [515, 527] width 62 height 19
type input "pcs"
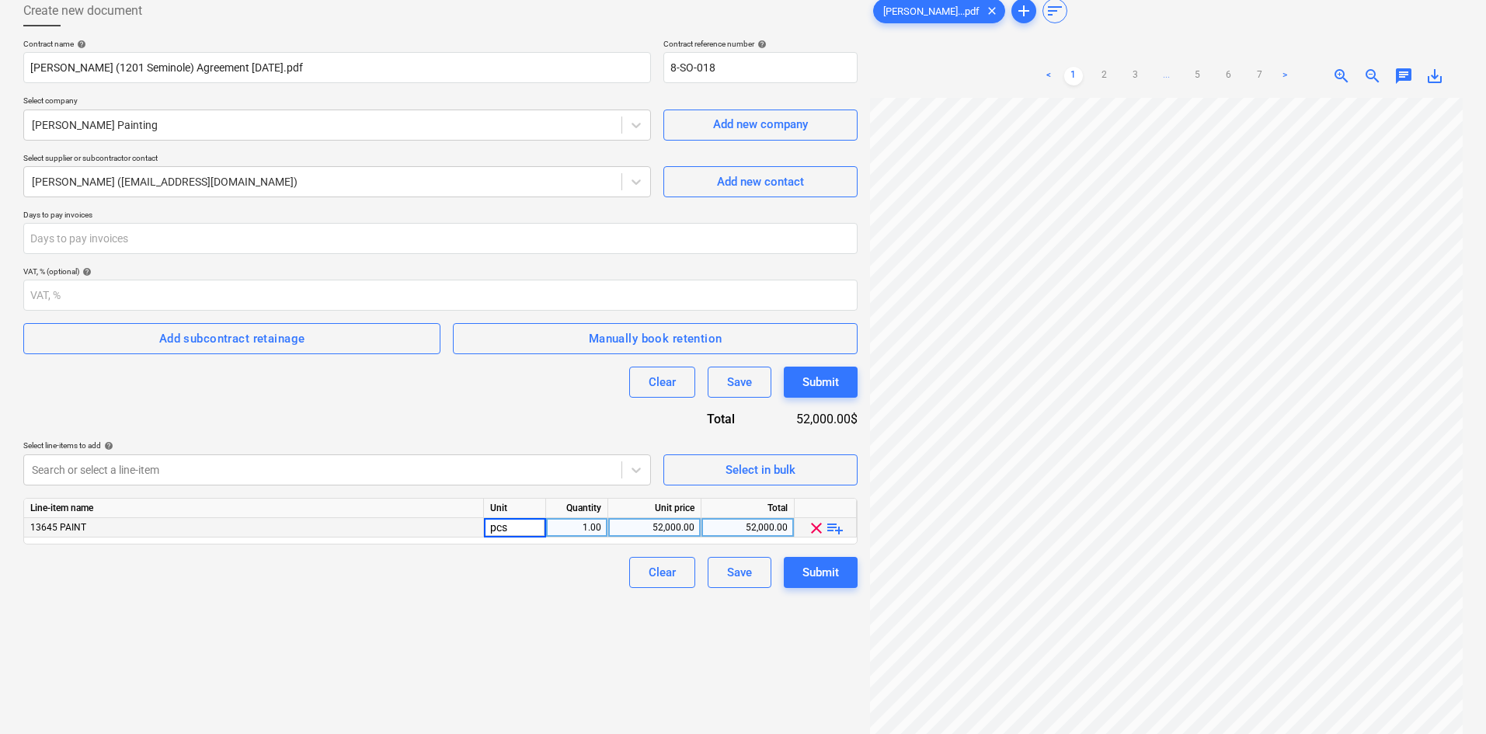
click at [513, 610] on div "Create new document Contract name help [PERSON_NAME] (1201 Seminole) Agreement …" at bounding box center [440, 391] width 847 height 805
click at [829, 574] on div "Submit" at bounding box center [820, 572] width 37 height 20
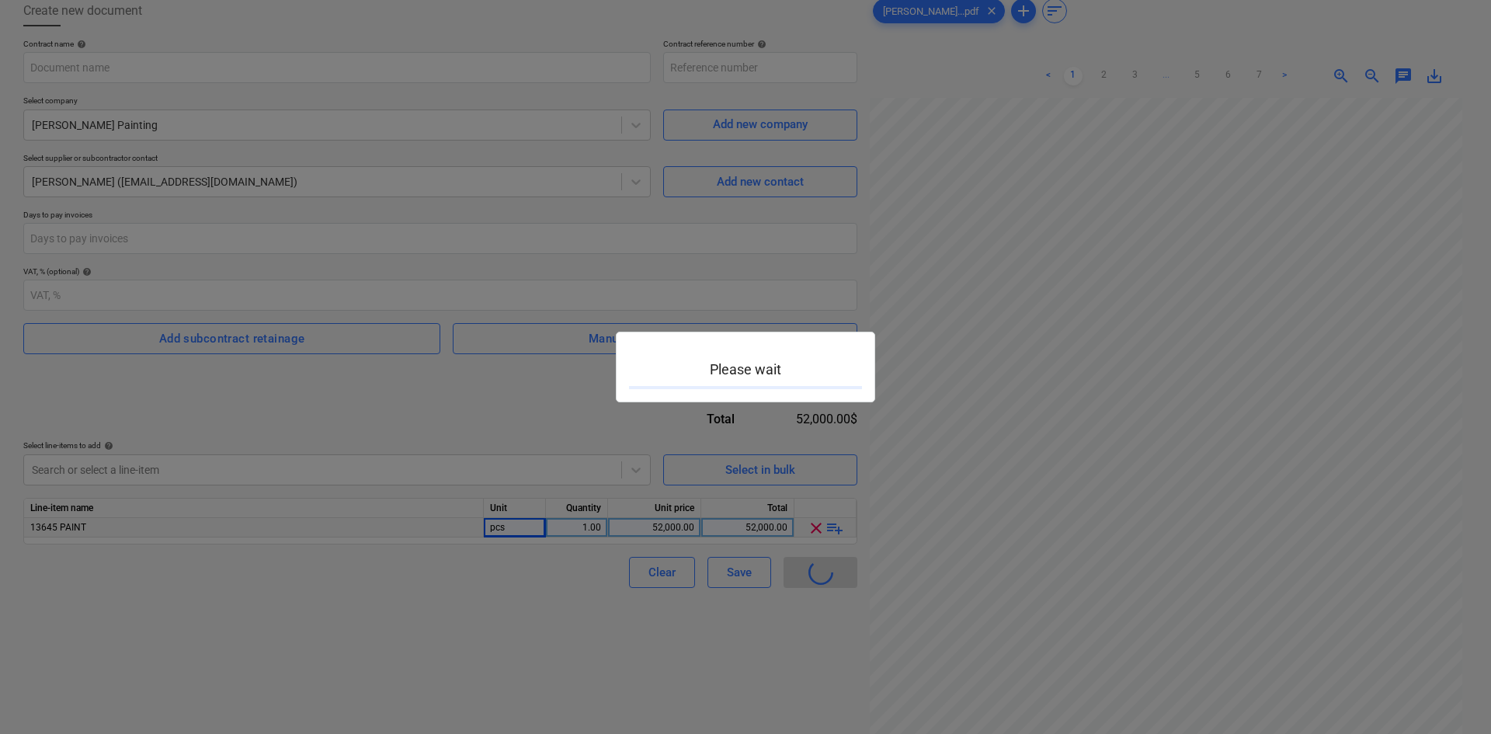
type input "8-SO-018"
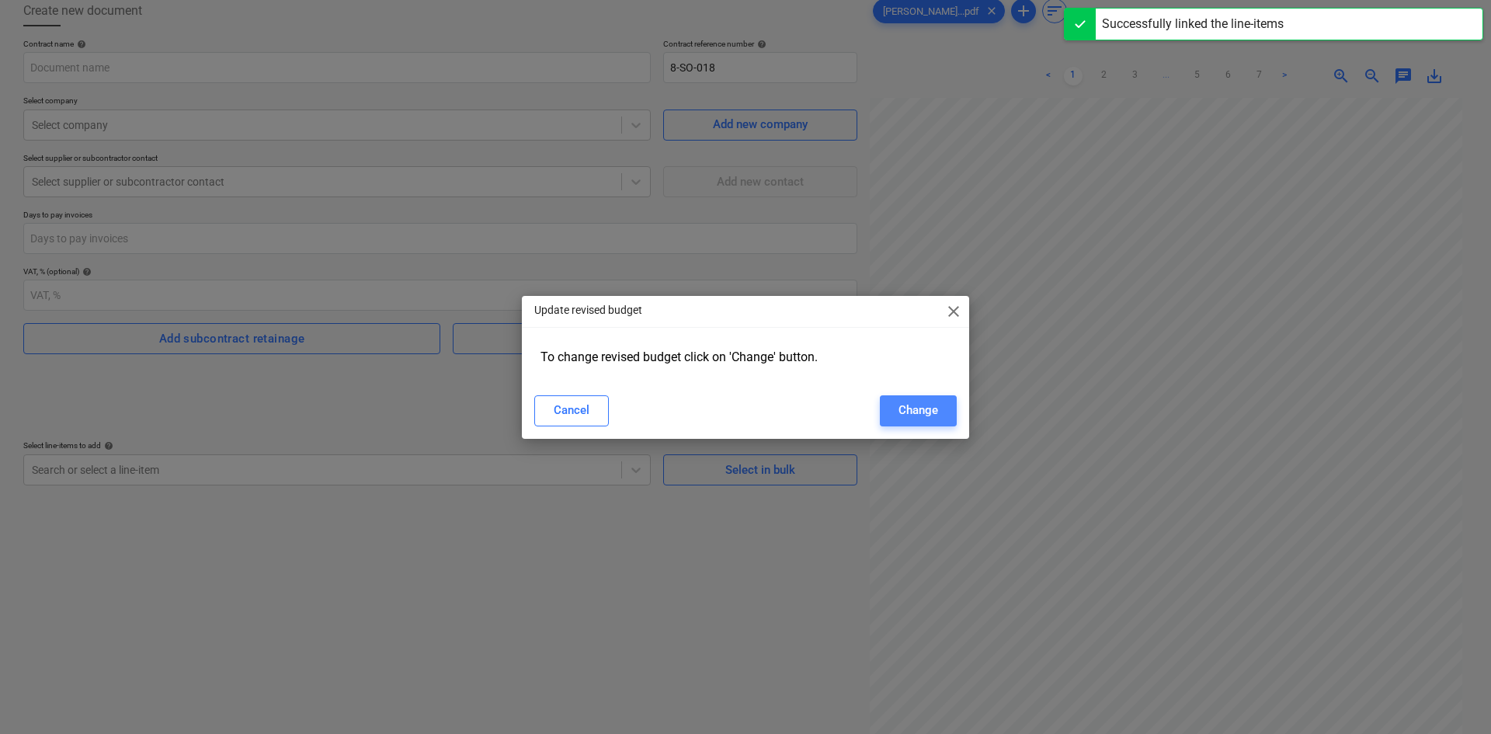
click at [940, 418] on button "Change" at bounding box center [918, 410] width 77 height 31
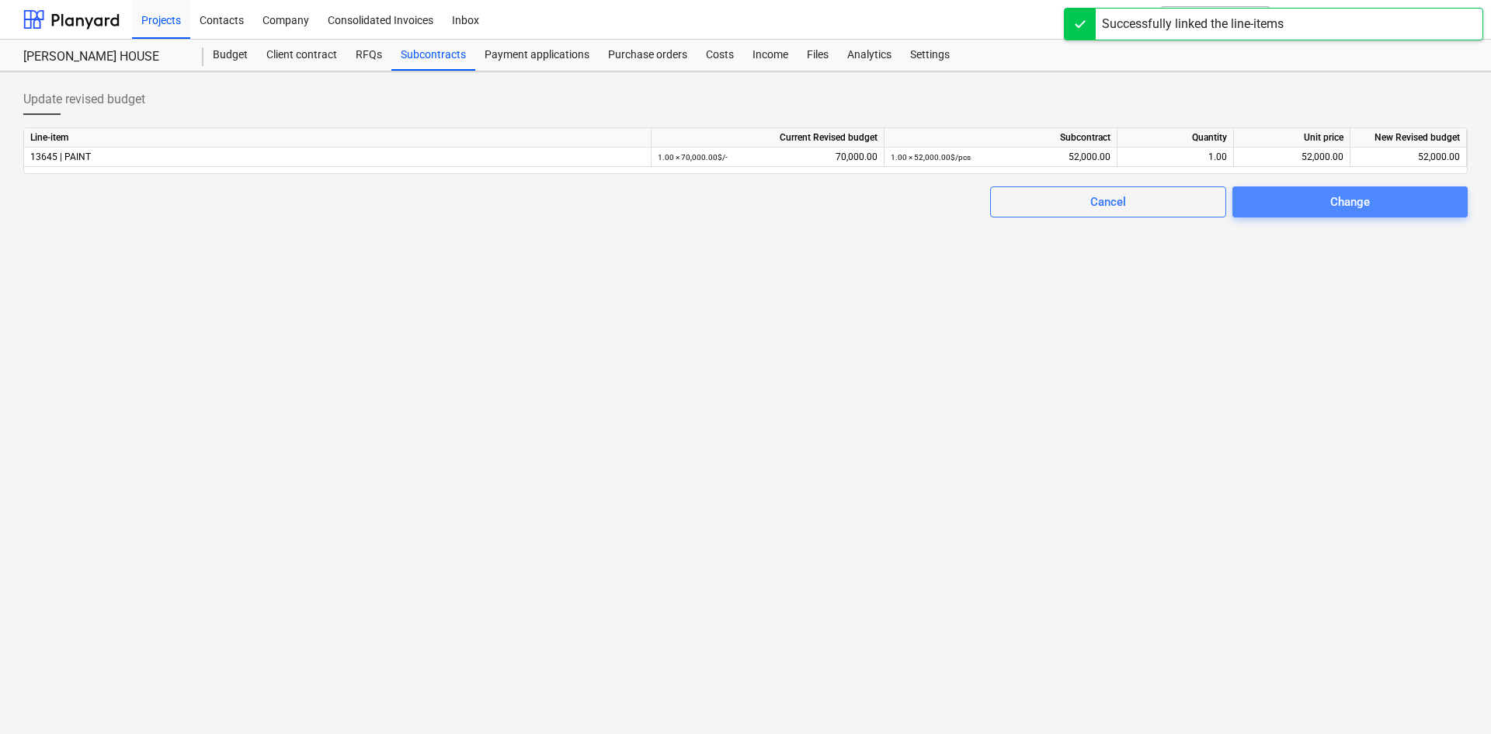
click at [1365, 207] on div "Change" at bounding box center [1350, 202] width 40 height 20
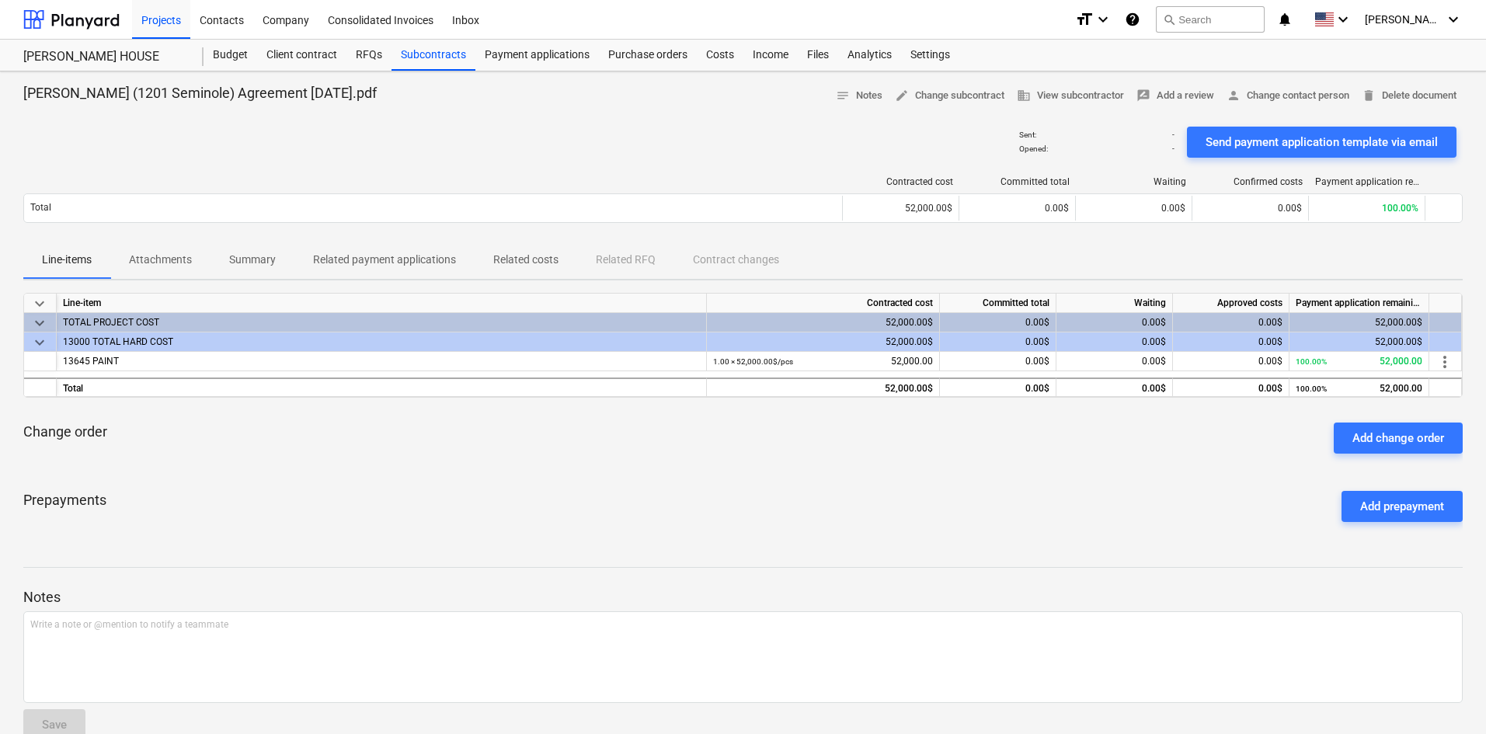
click at [0, 203] on div "[PERSON_NAME] (1201 Seminole) Agreement [DATE].pdf notes Notes edit Change subc…" at bounding box center [743, 418] width 1486 height 694
click at [8, 15] on div "Projects Contacts Company Consolidated Invoices Inbox format_size keyboard_arro…" at bounding box center [743, 20] width 1486 height 40
click at [48, 17] on div at bounding box center [71, 19] width 96 height 39
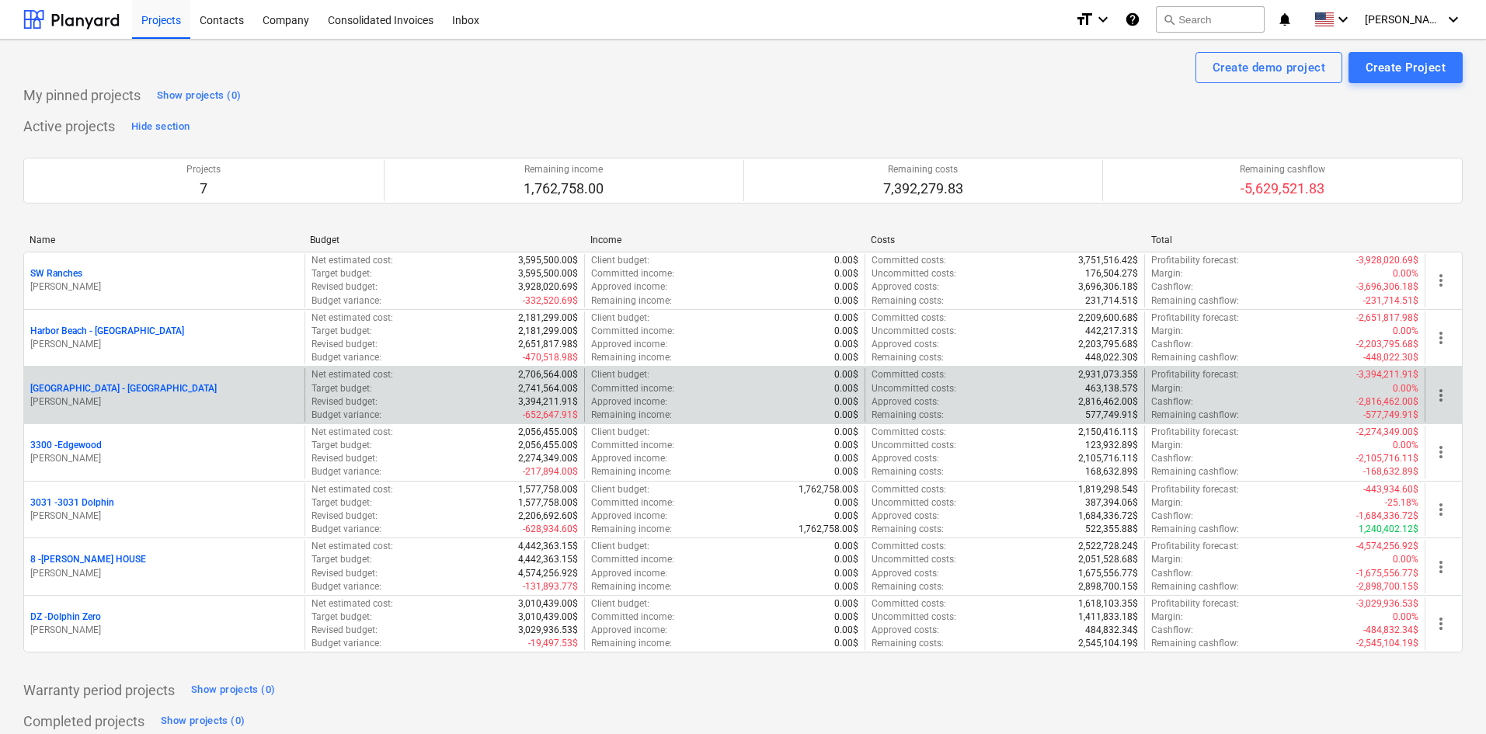
click at [97, 386] on p "[GEOGRAPHIC_DATA] - [GEOGRAPHIC_DATA]" at bounding box center [123, 388] width 186 height 13
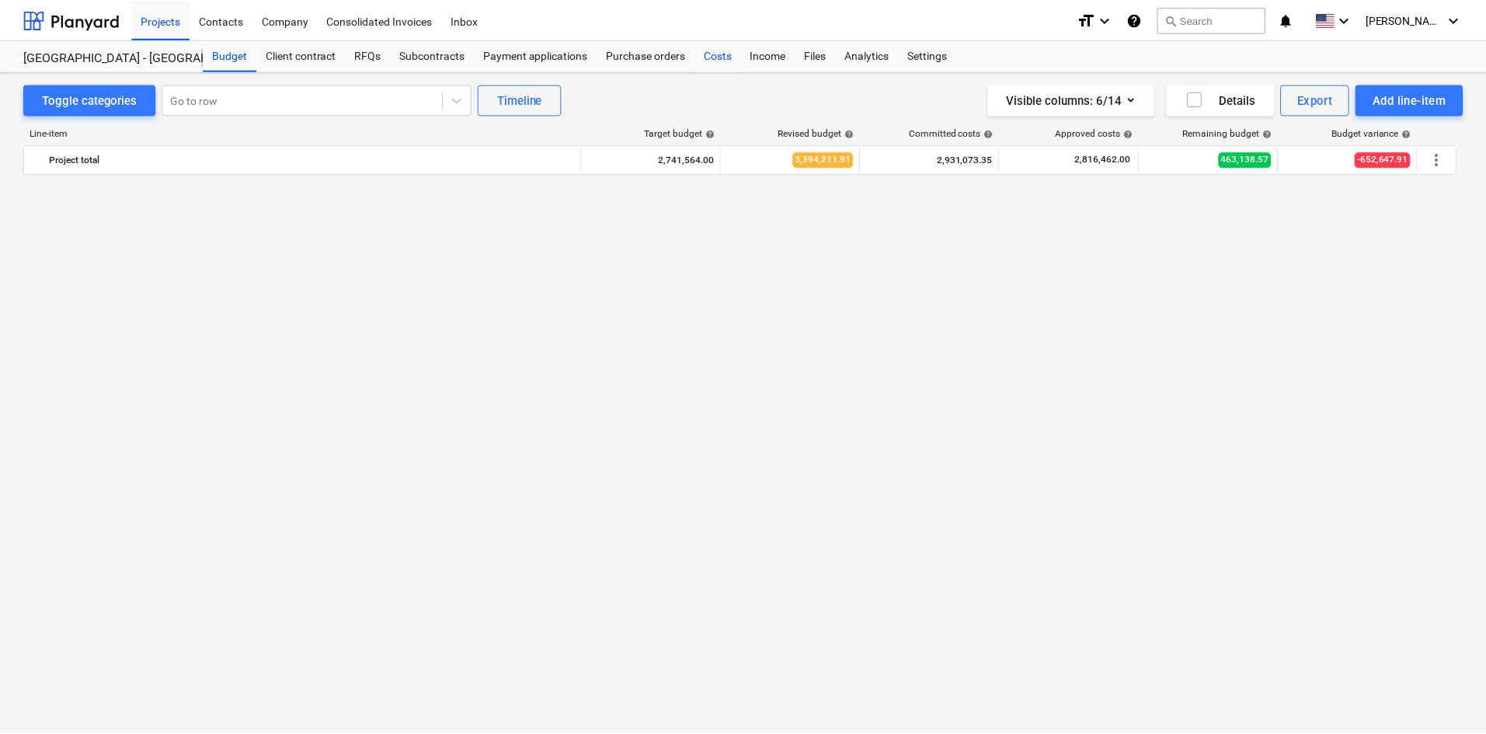
scroll to position [1107, 0]
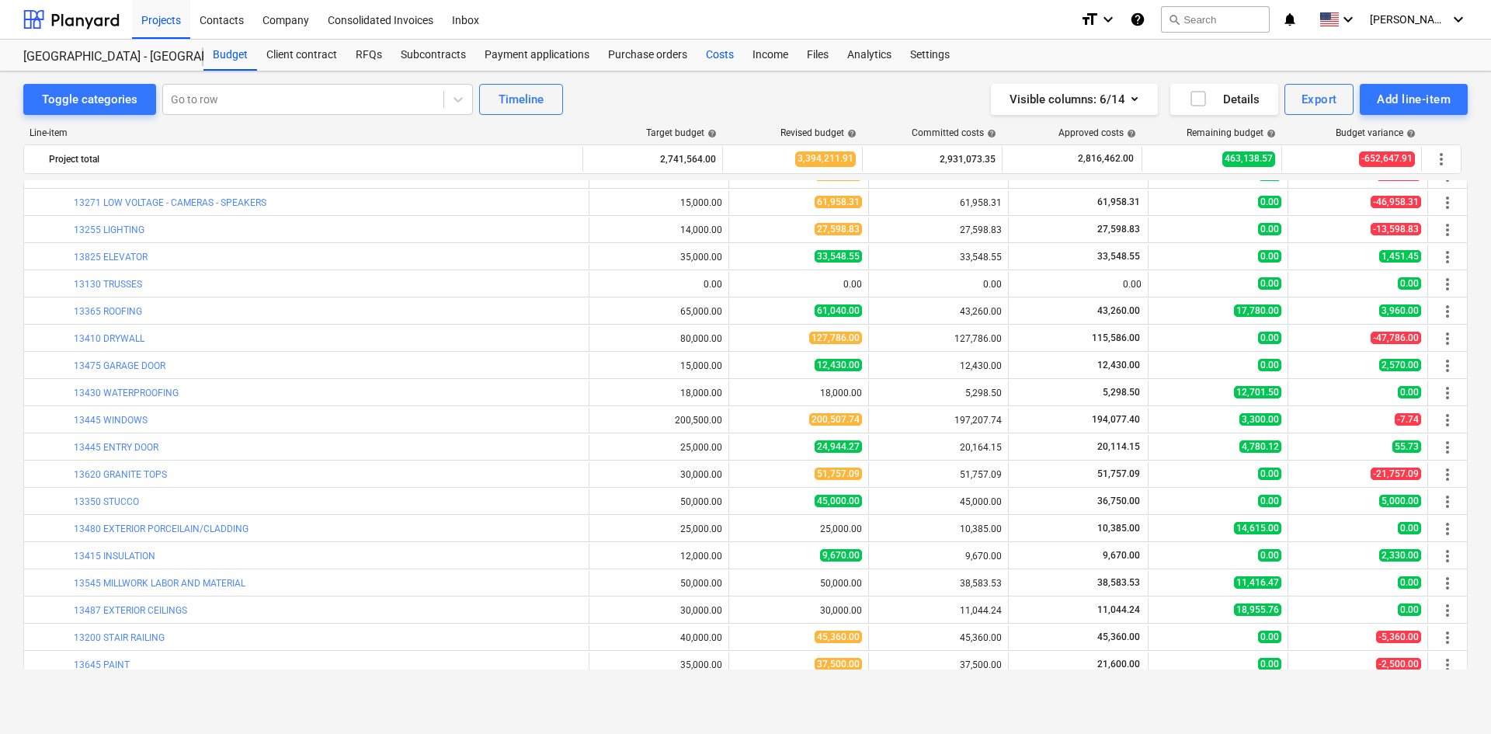
click at [723, 47] on div "Costs" at bounding box center [720, 55] width 47 height 31
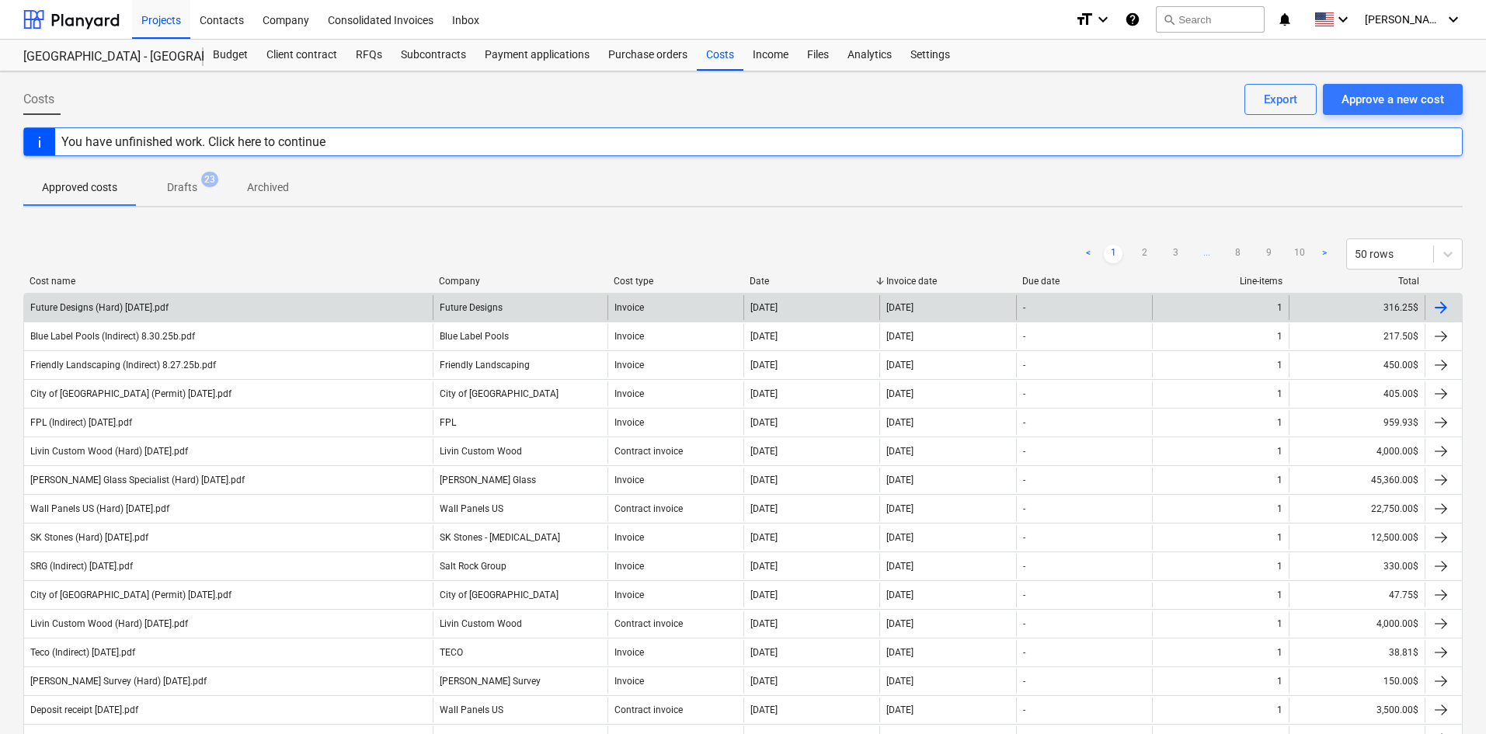
click at [222, 311] on div "Future Designs (Hard) [DATE].pdf" at bounding box center [228, 307] width 409 height 25
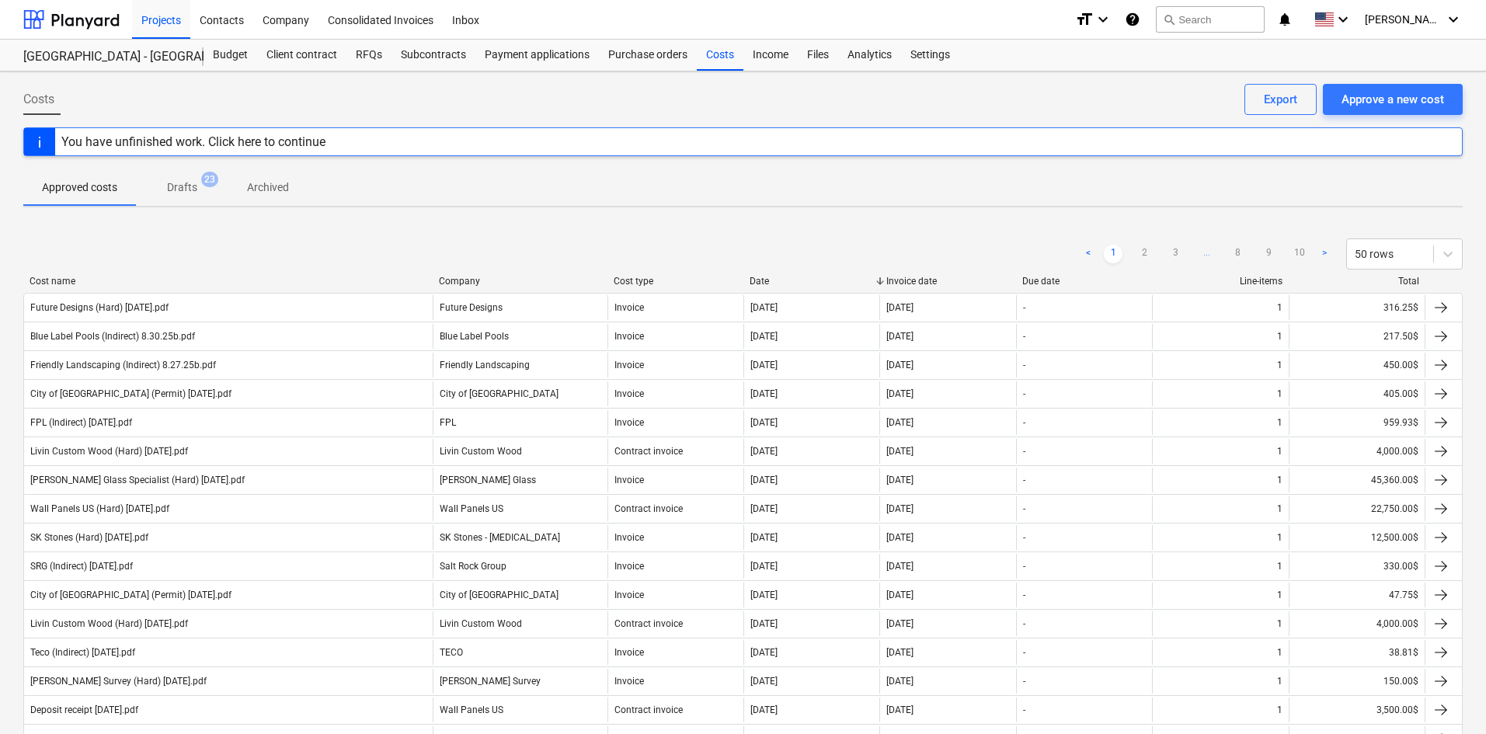
click at [360, 233] on div "< 1 2 3 ... 8 9 10 > 50 rows" at bounding box center [742, 253] width 1439 height 43
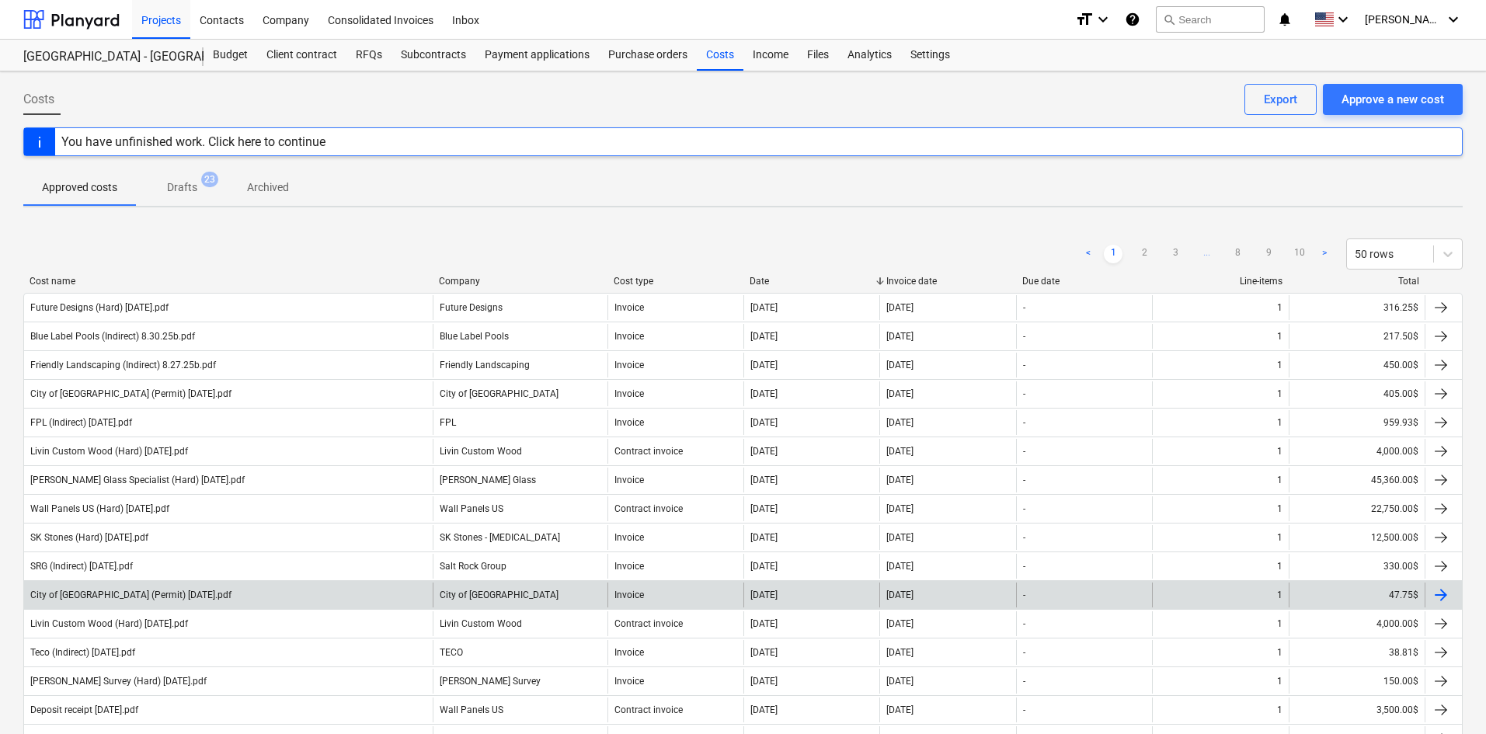
click at [250, 587] on div "City of [GEOGRAPHIC_DATA] (Permit) [DATE].pdf" at bounding box center [228, 594] width 409 height 25
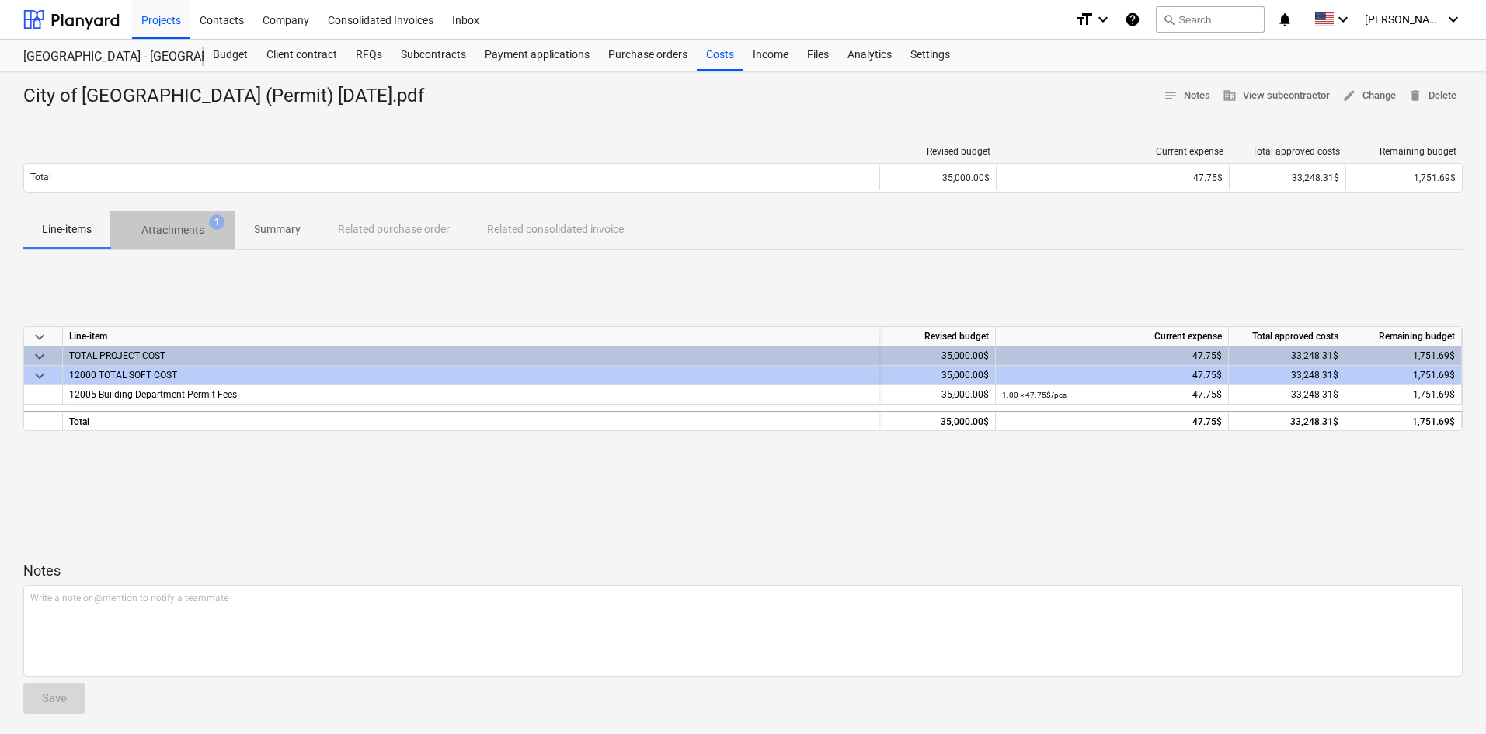
click at [192, 234] on p "Attachments" at bounding box center [172, 230] width 63 height 16
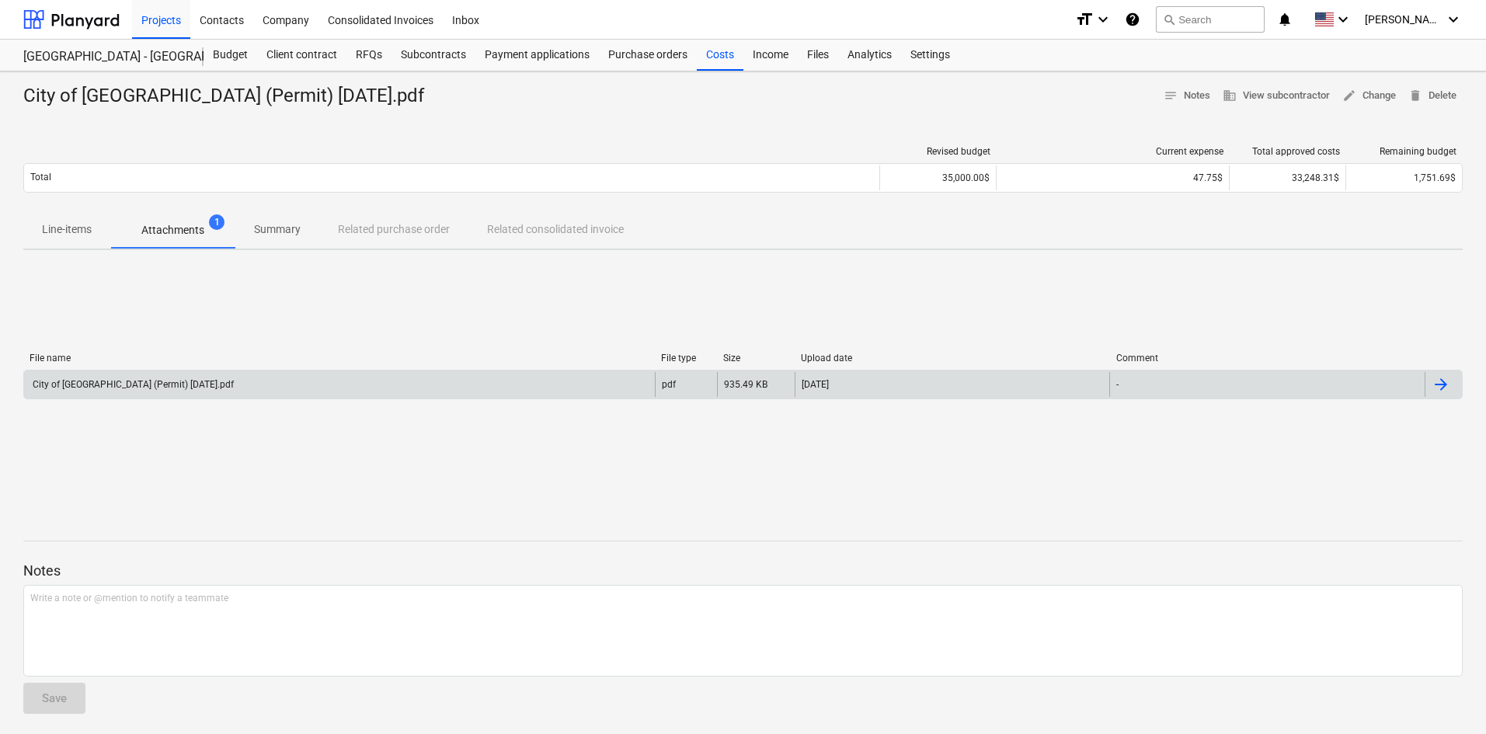
click at [214, 383] on div "City of [GEOGRAPHIC_DATA] (Permit) [DATE].pdf" at bounding box center [339, 384] width 631 height 25
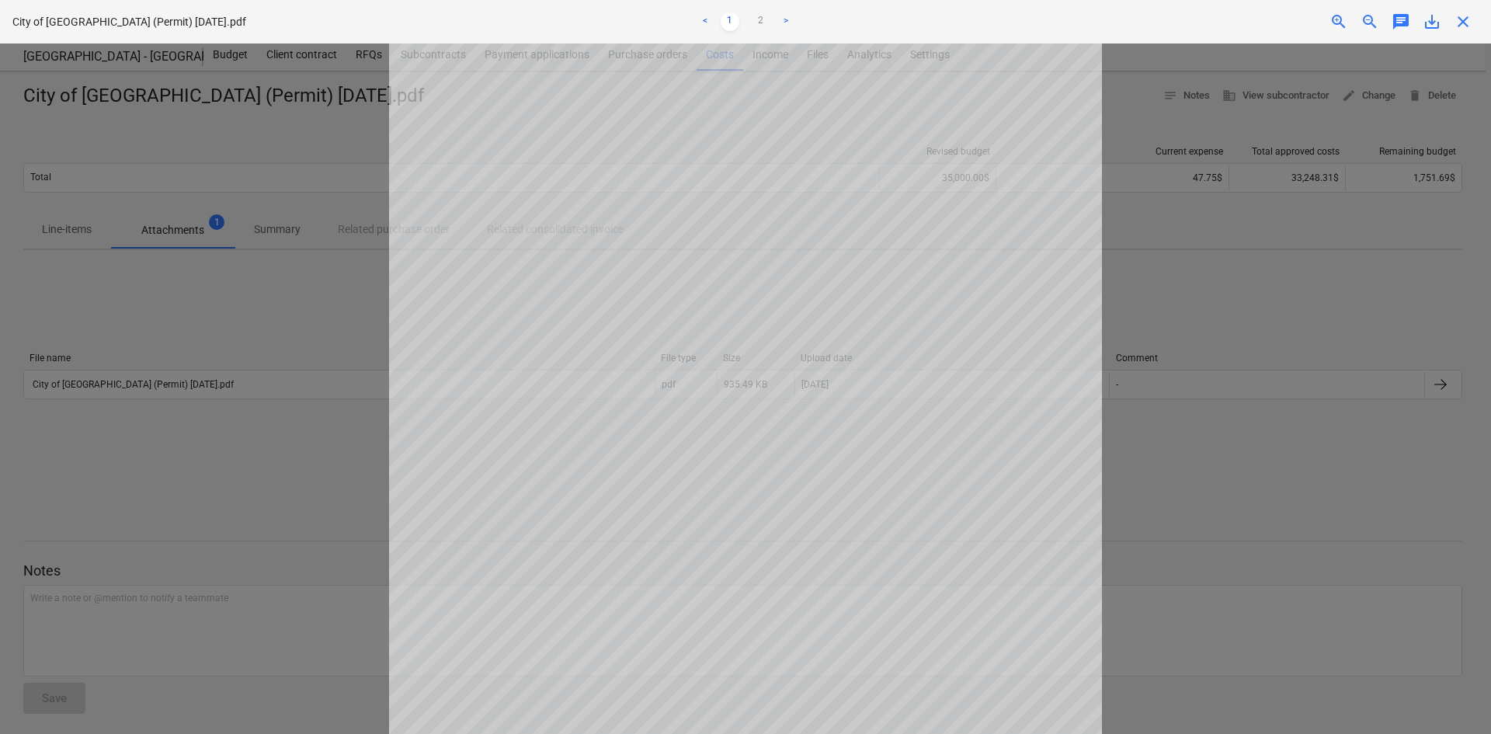
scroll to position [235, 0]
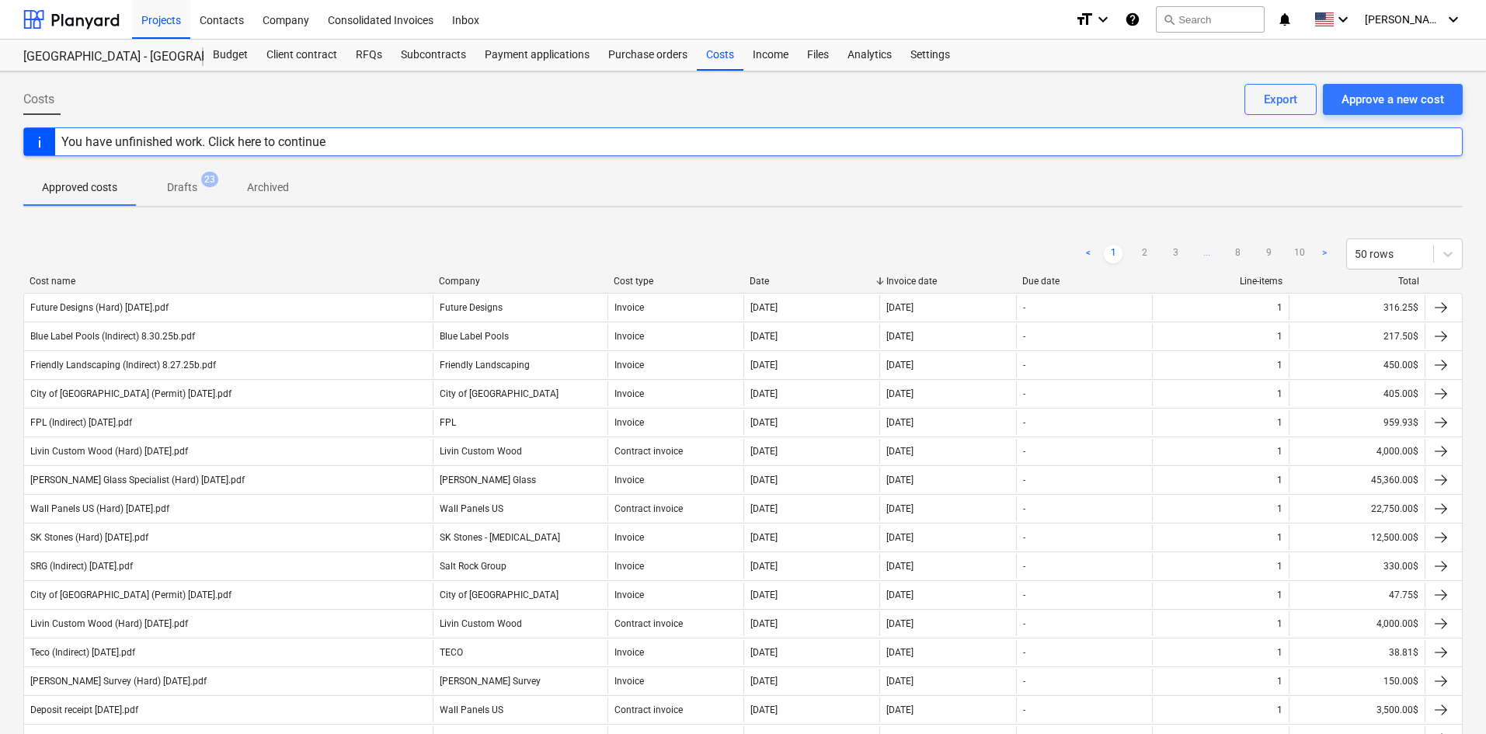
click at [86, 260] on div "< 1 2 3 ... 8 9 10 > 50 rows" at bounding box center [742, 253] width 1439 height 31
click at [80, 23] on div at bounding box center [71, 19] width 96 height 39
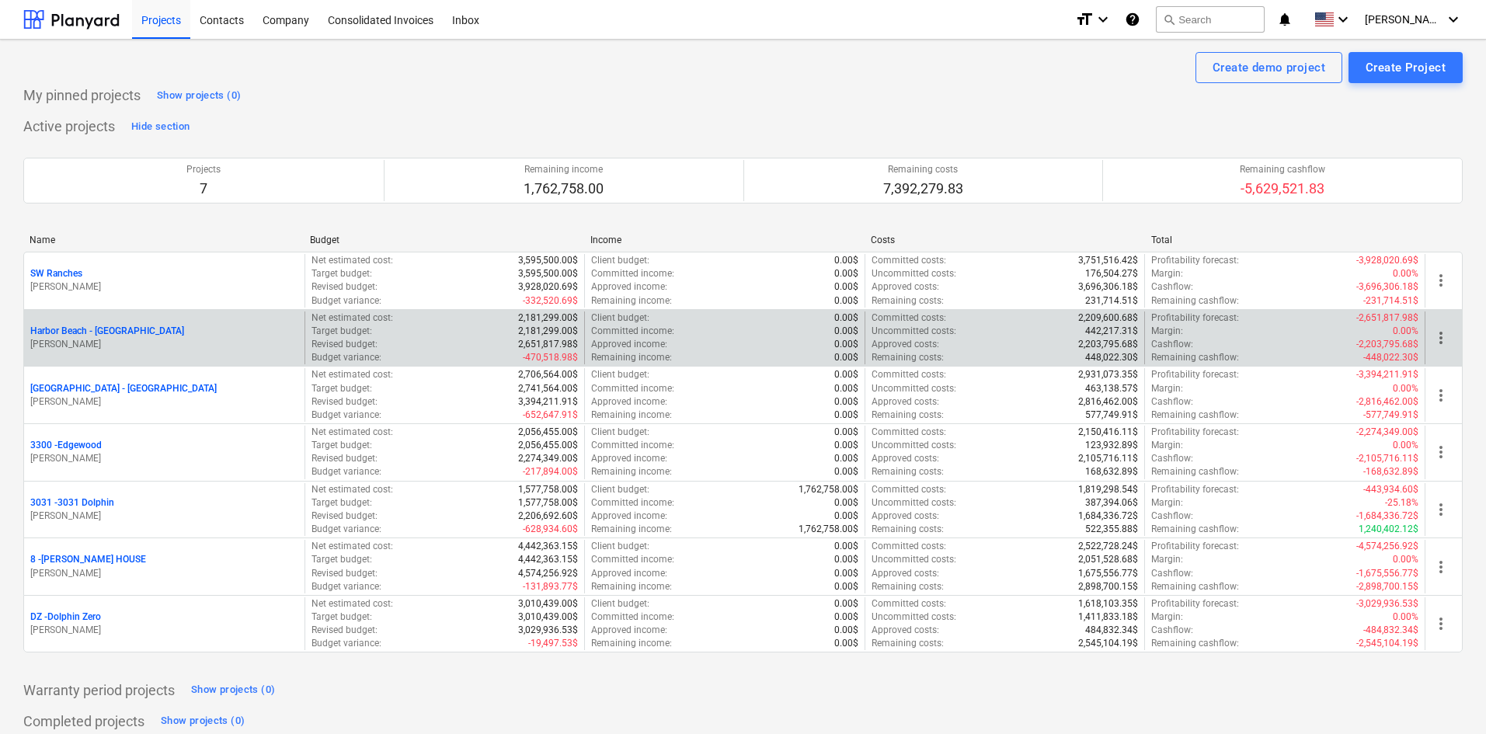
click at [105, 329] on p "Harbor Beach - [GEOGRAPHIC_DATA]" at bounding box center [107, 331] width 154 height 13
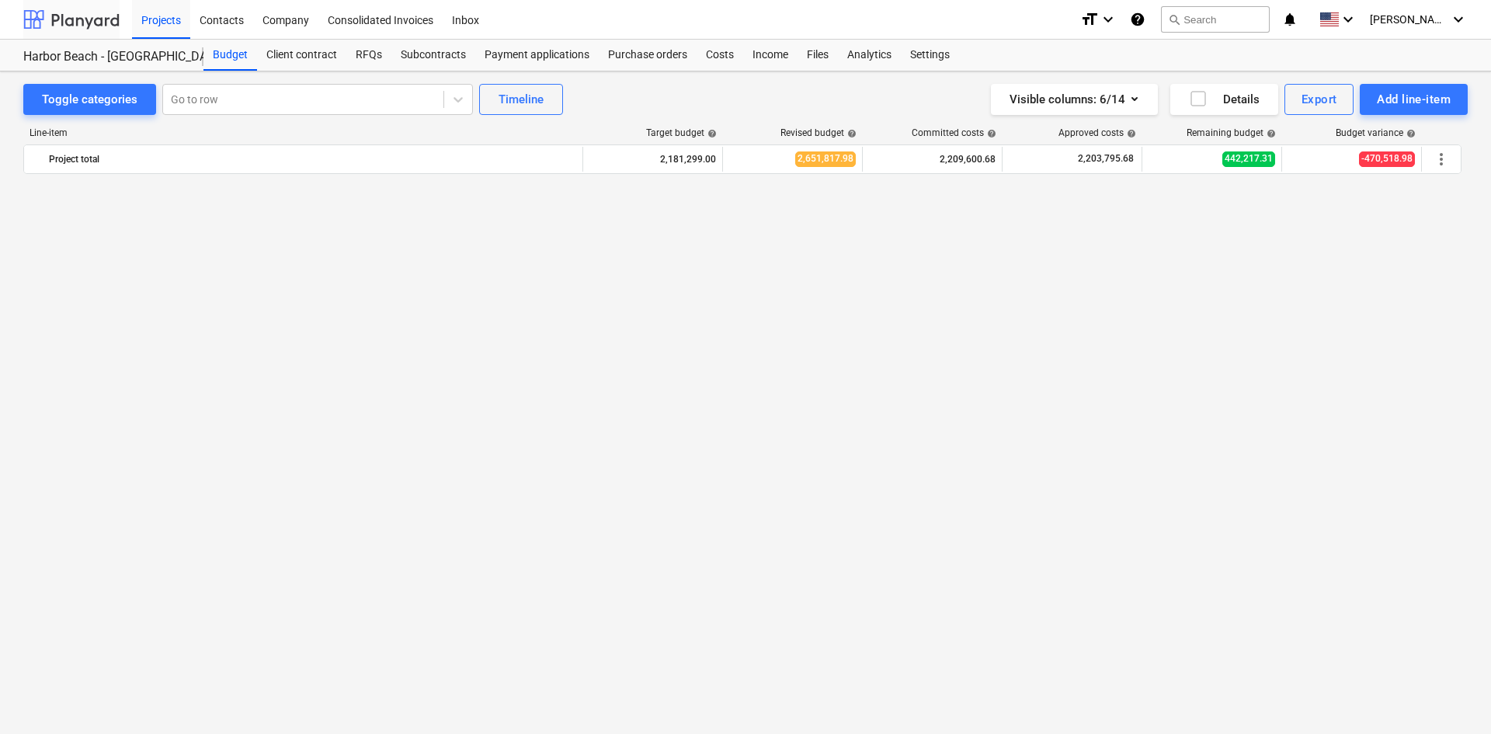
scroll to position [2039, 0]
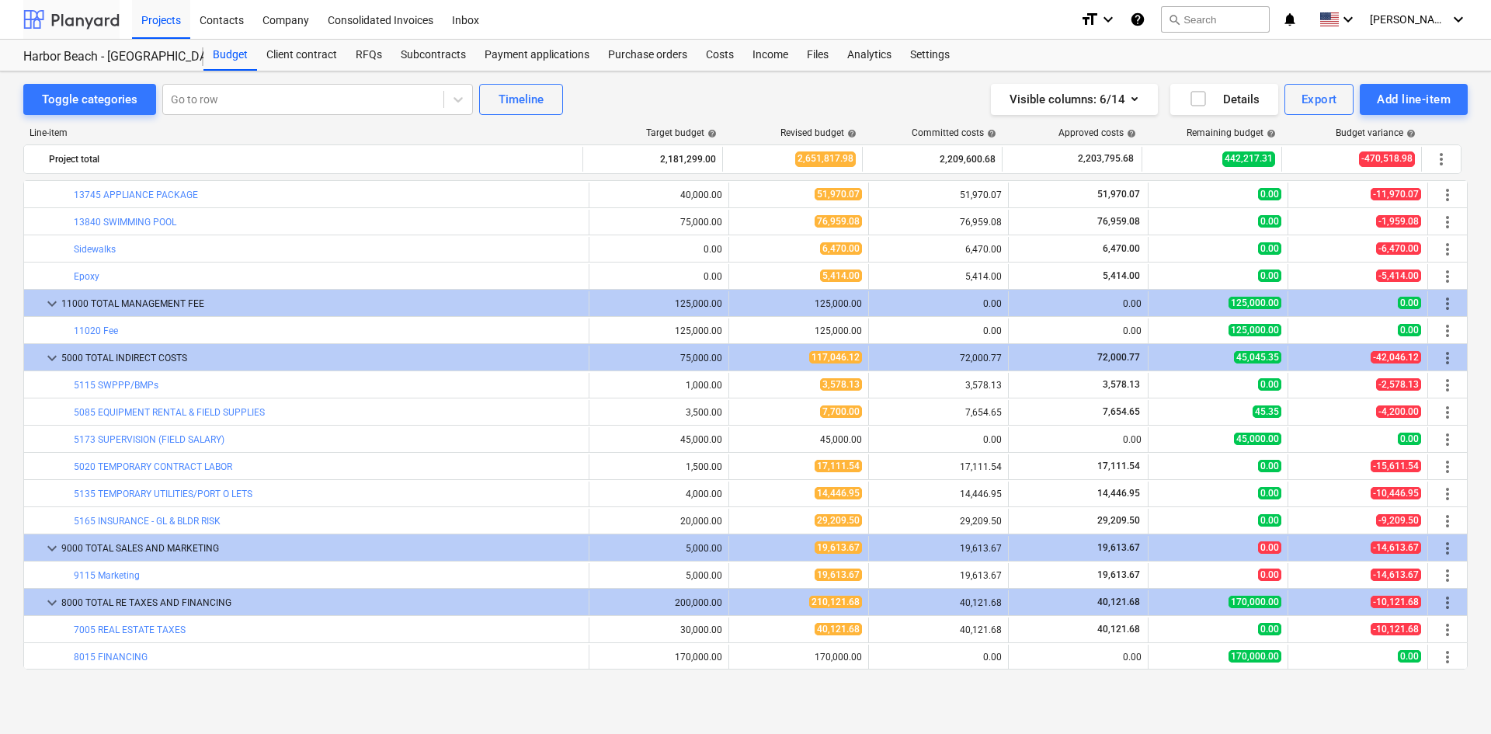
click at [67, 19] on div at bounding box center [71, 19] width 96 height 39
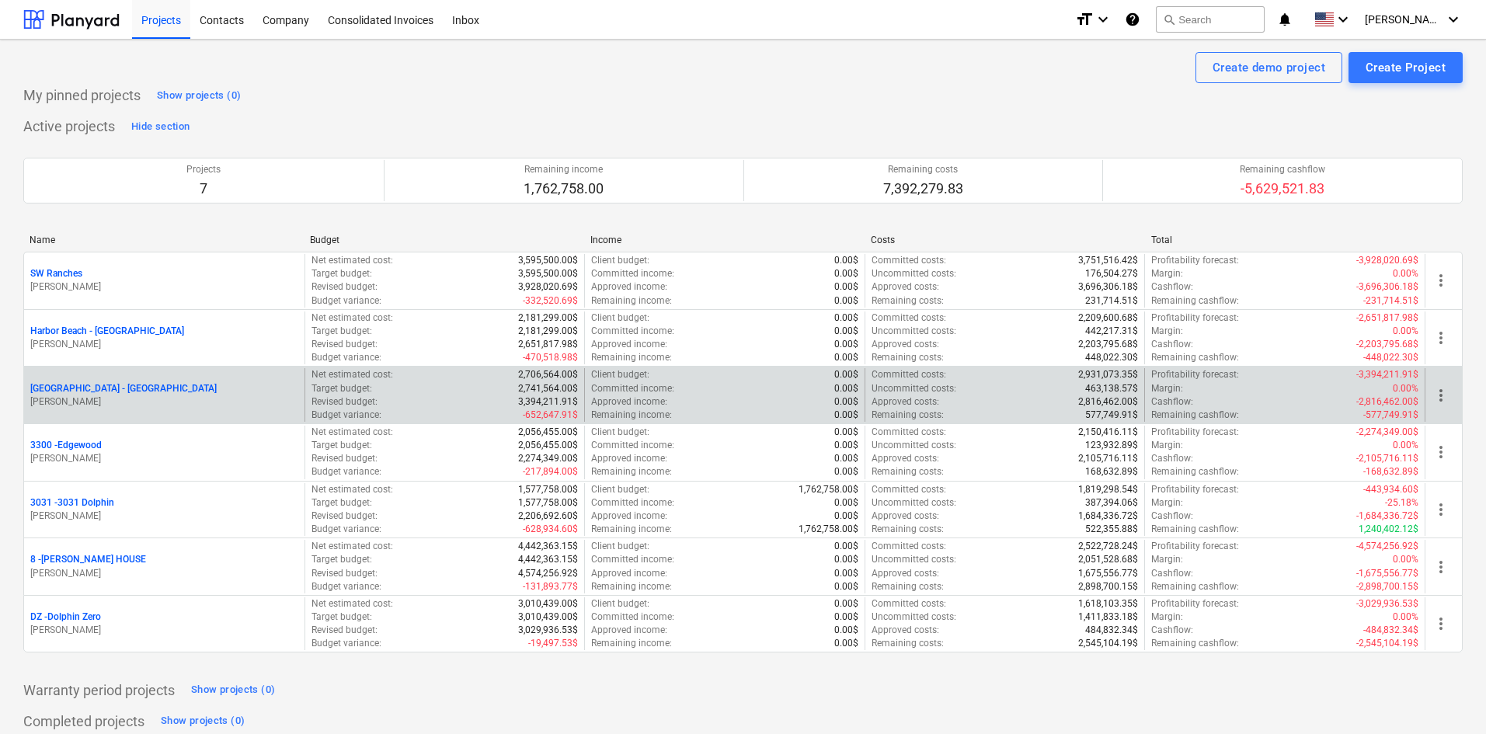
click at [120, 386] on p "[GEOGRAPHIC_DATA] - [GEOGRAPHIC_DATA]" at bounding box center [123, 388] width 186 height 13
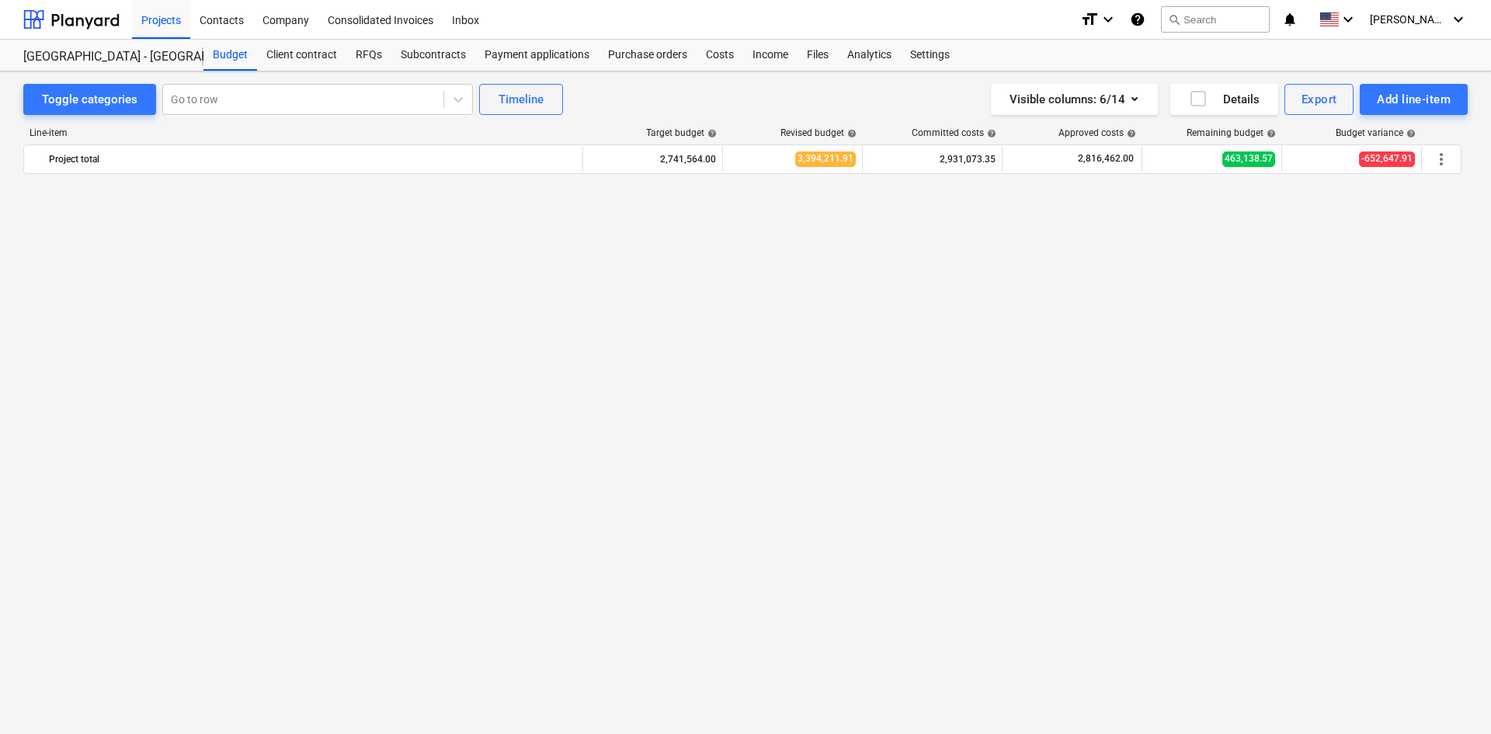
scroll to position [1107, 0]
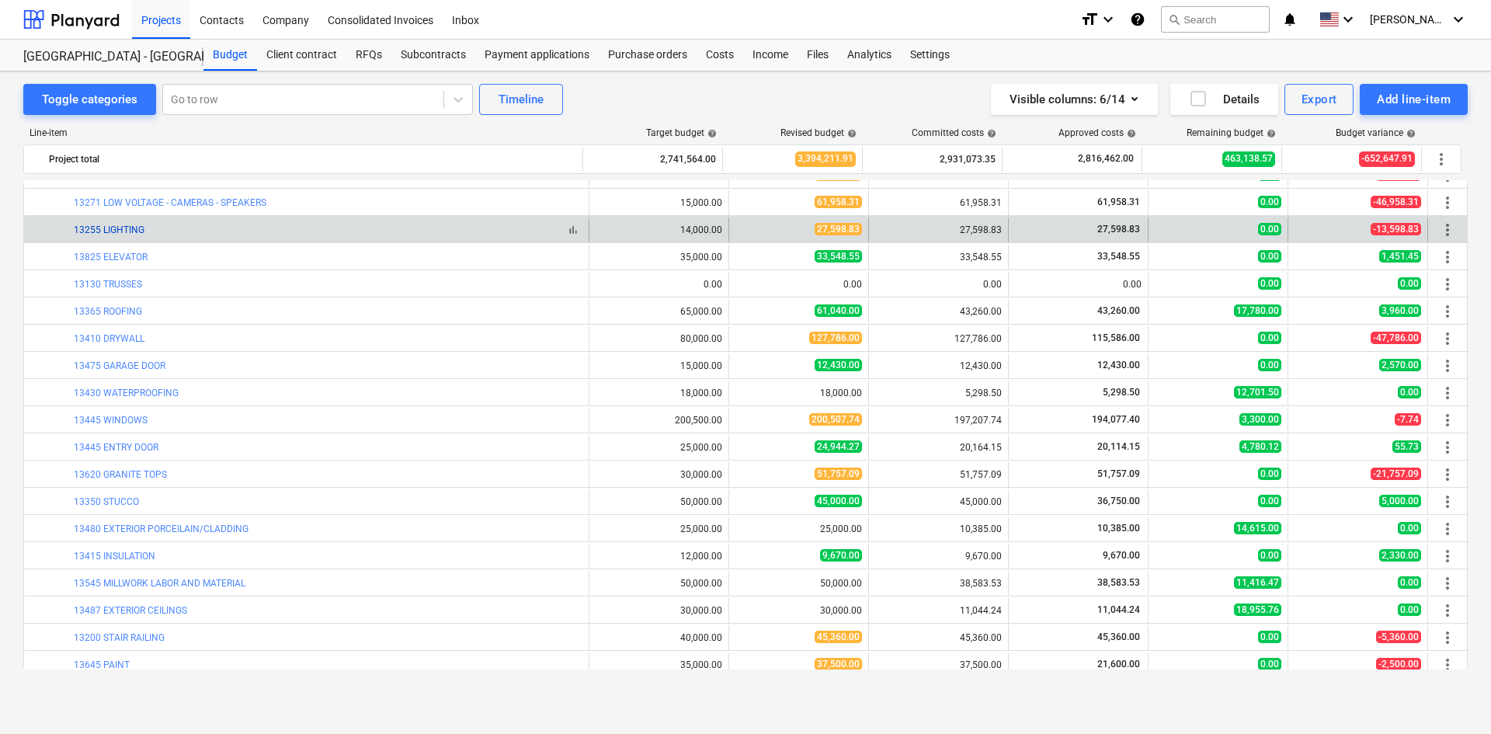
click at [123, 225] on link "13255 LIGHTING" at bounding box center [109, 229] width 71 height 11
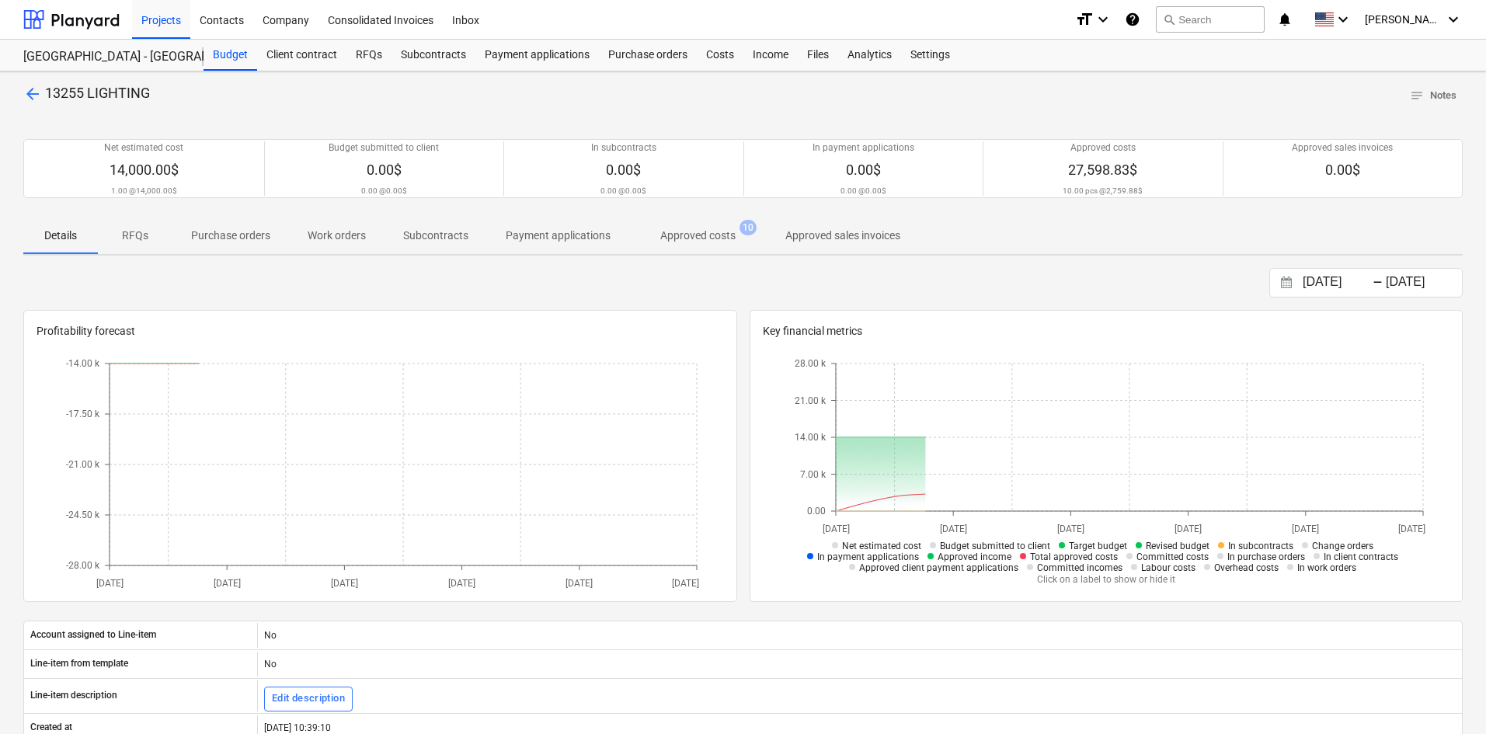
click at [688, 240] on p "Approved costs" at bounding box center [697, 236] width 75 height 16
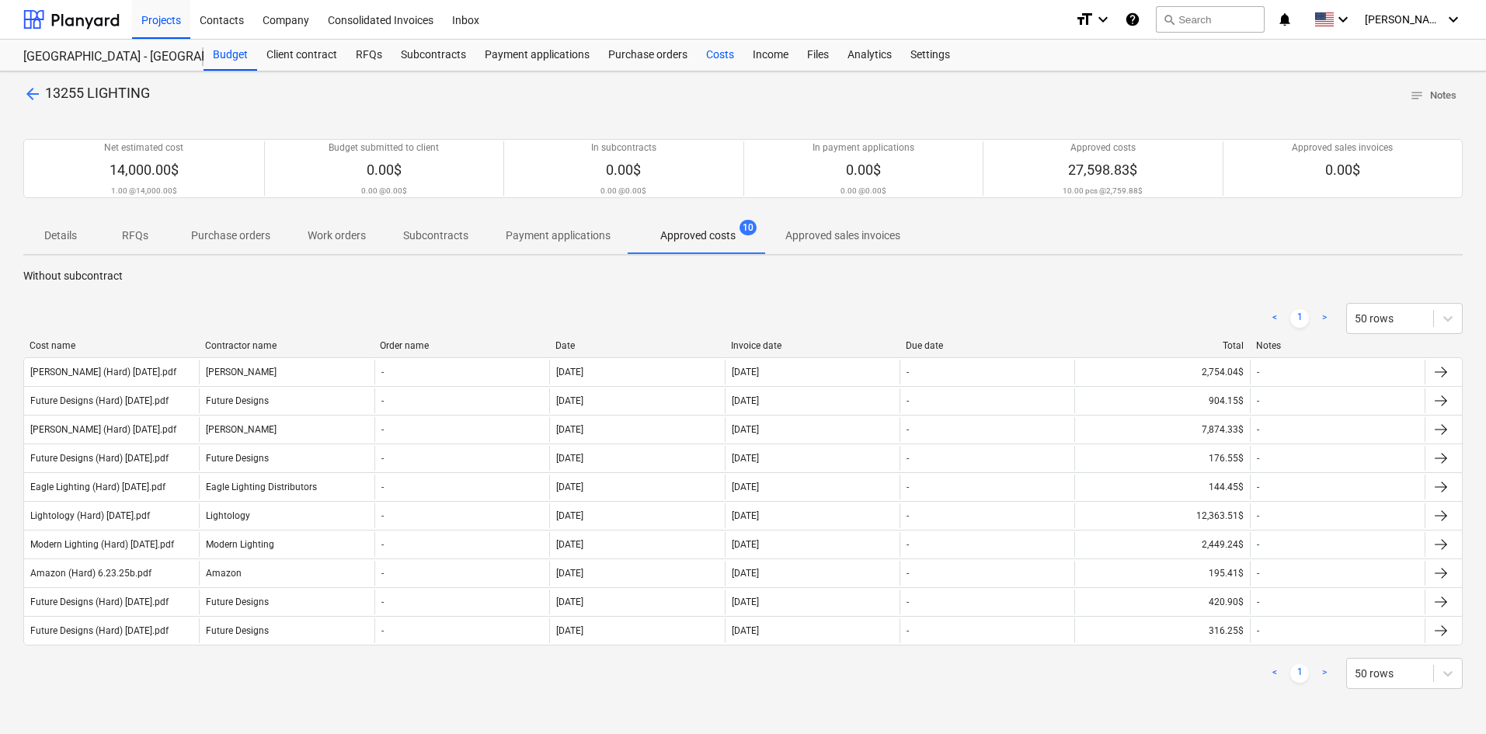
click at [726, 63] on div "Costs" at bounding box center [720, 55] width 47 height 31
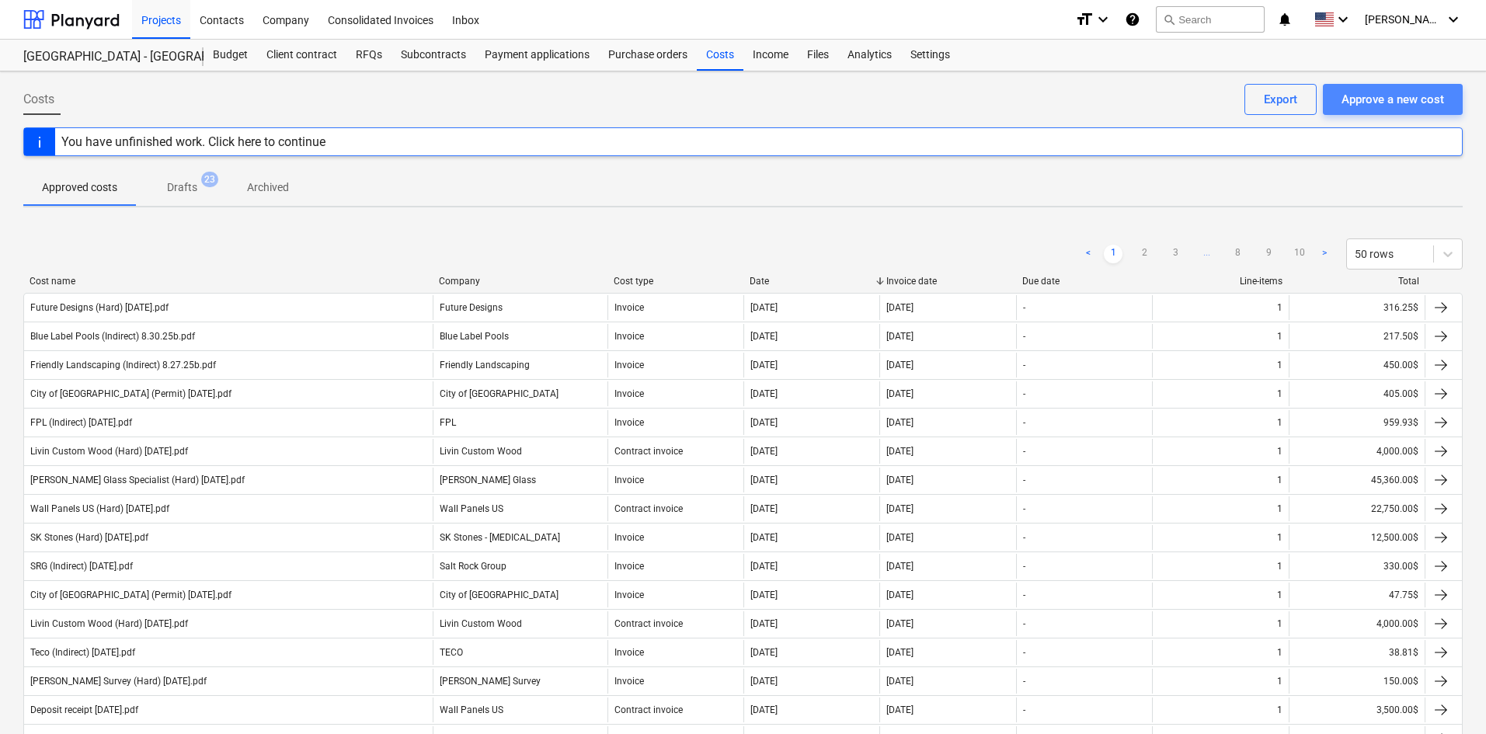
click at [1445, 104] on button "Approve a new cost" at bounding box center [1393, 99] width 140 height 31
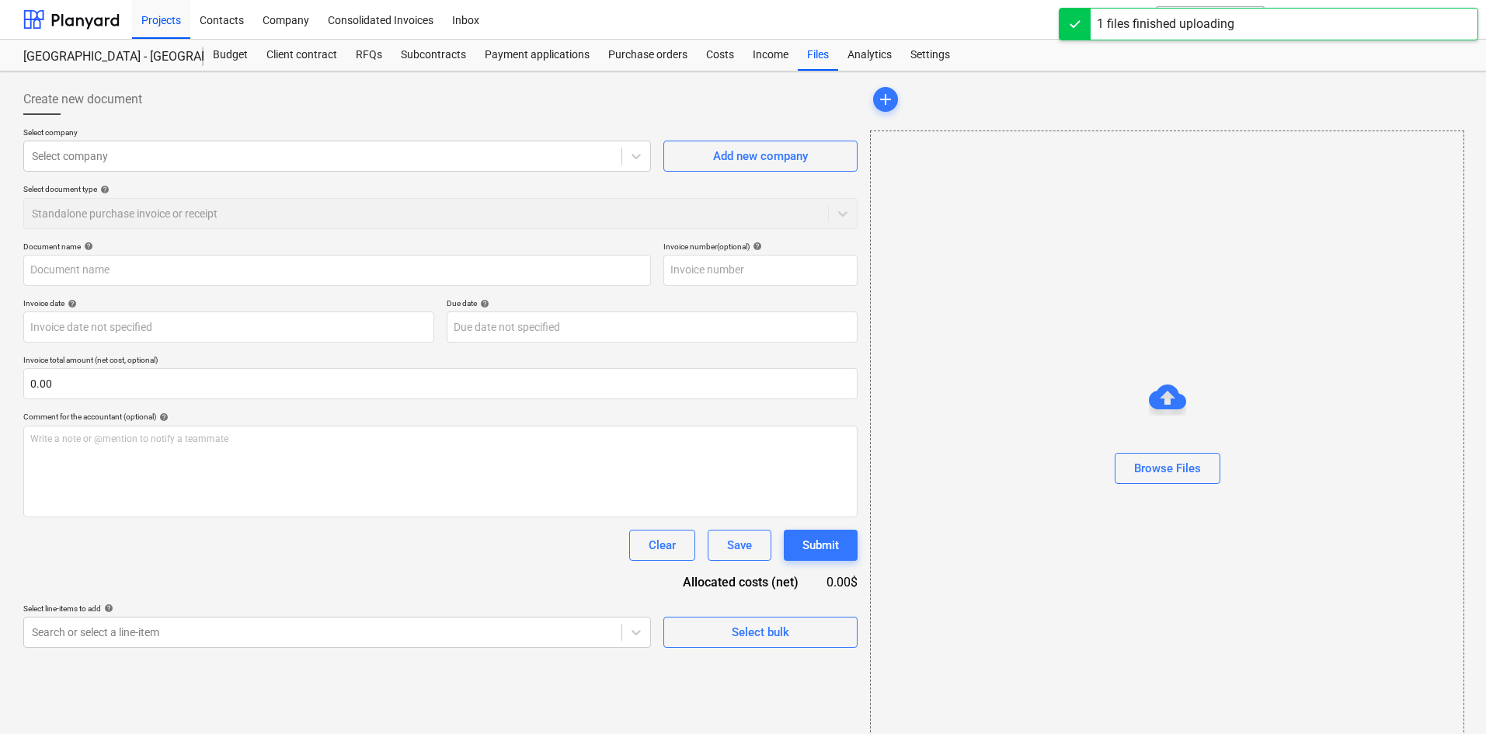
type input "Lightology (Hard) [DATE].pdf"
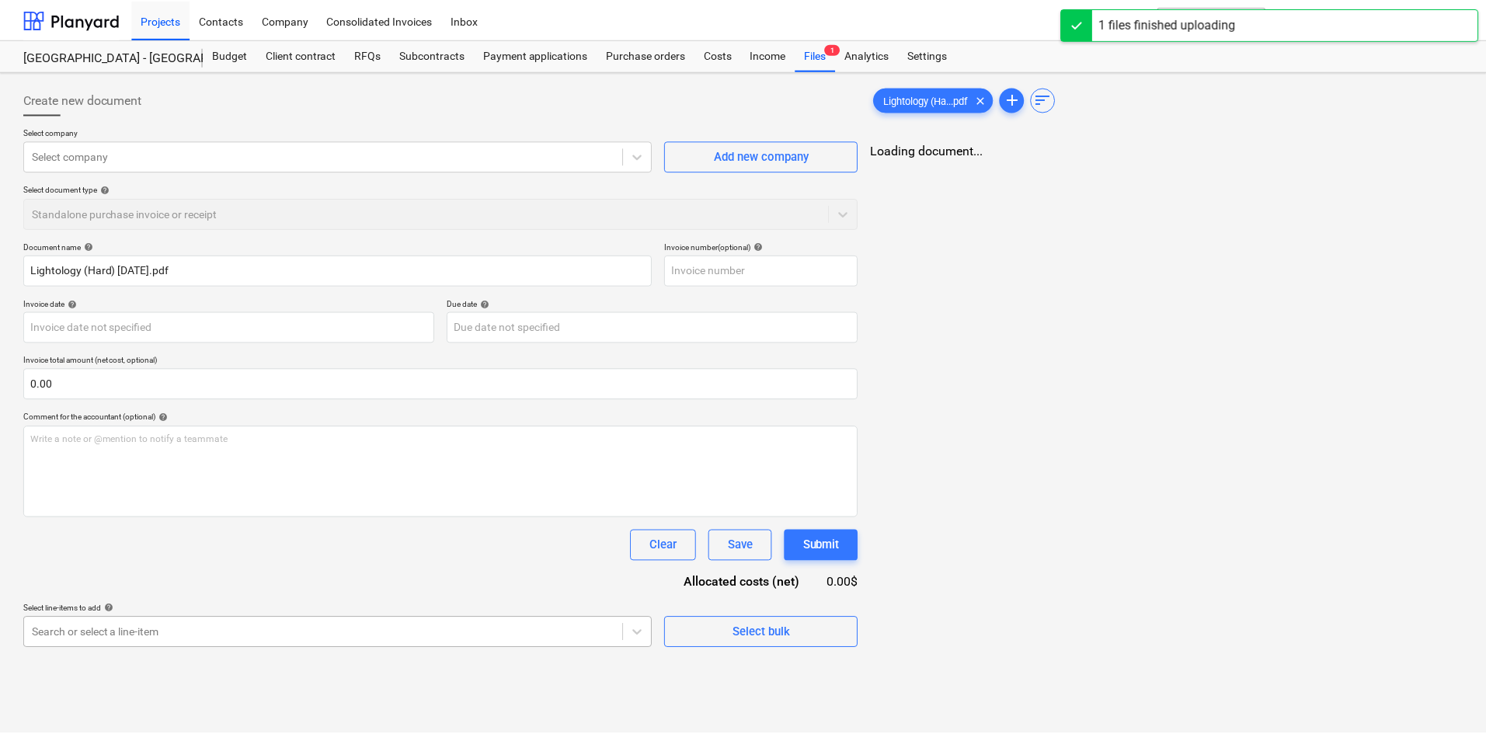
scroll to position [156, 0]
click at [226, 635] on body "Projects Contacts Company Consolidated Invoices Inbox format_size keyboard_arro…" at bounding box center [743, 367] width 1486 height 734
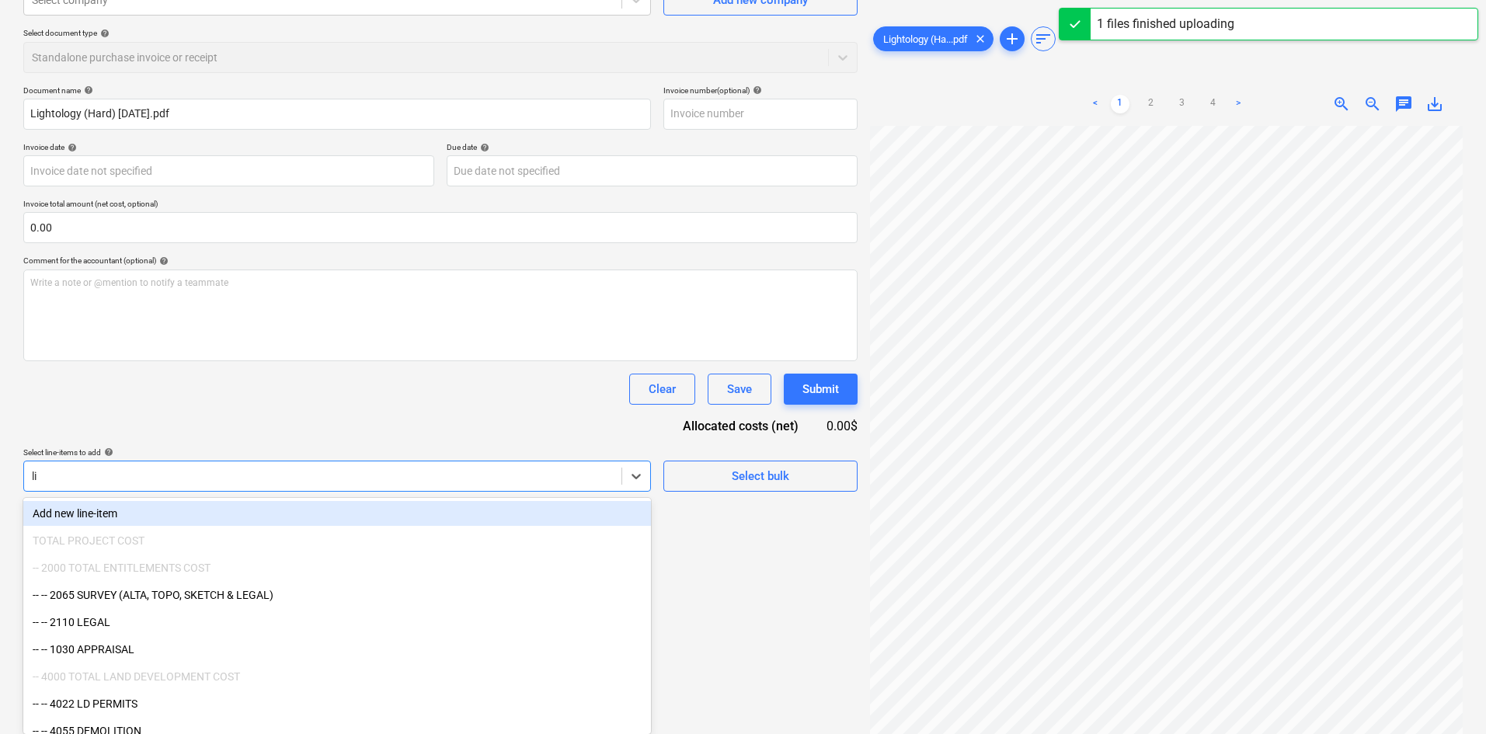
scroll to position [155, 0]
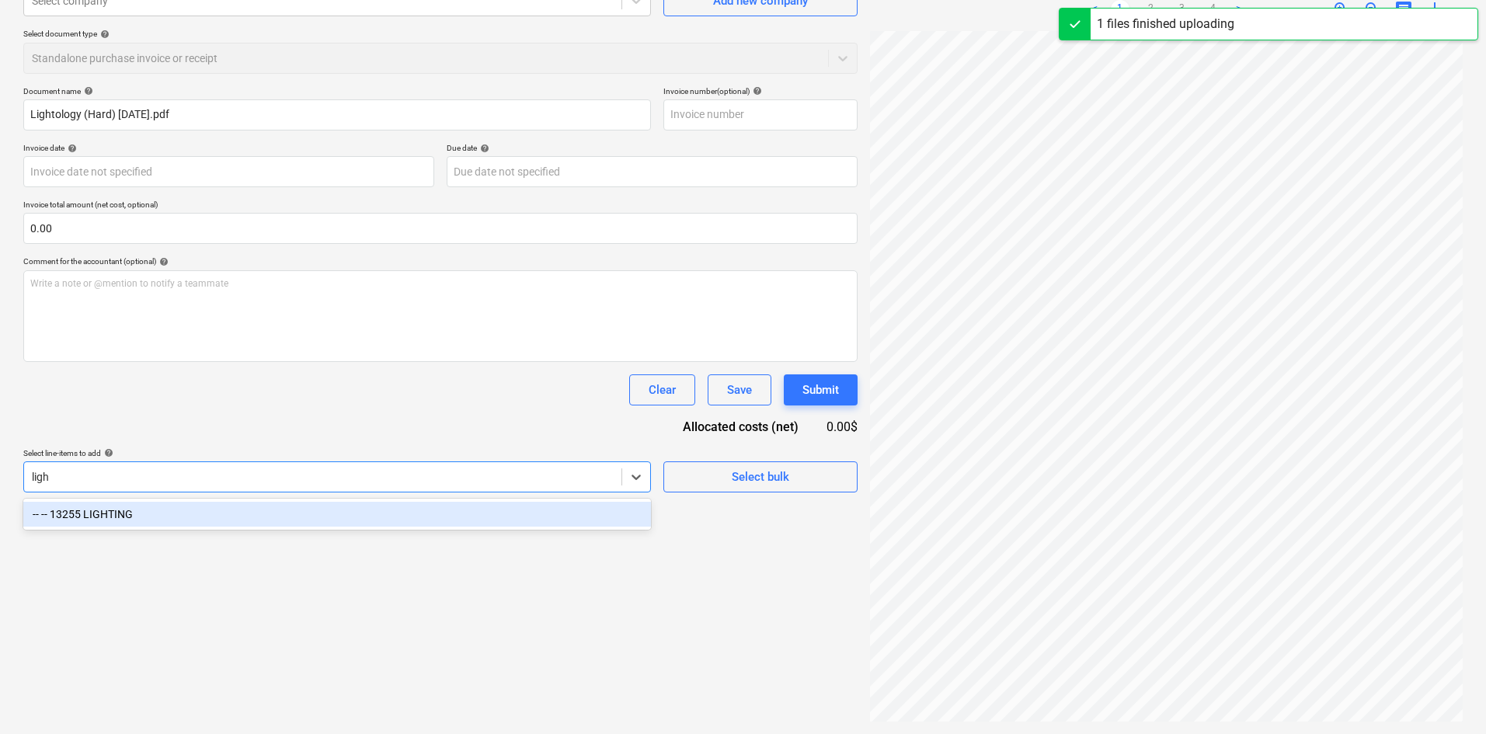
type input "light"
click at [389, 511] on div "-- -- 13255 LIGHTING" at bounding box center [337, 514] width 628 height 25
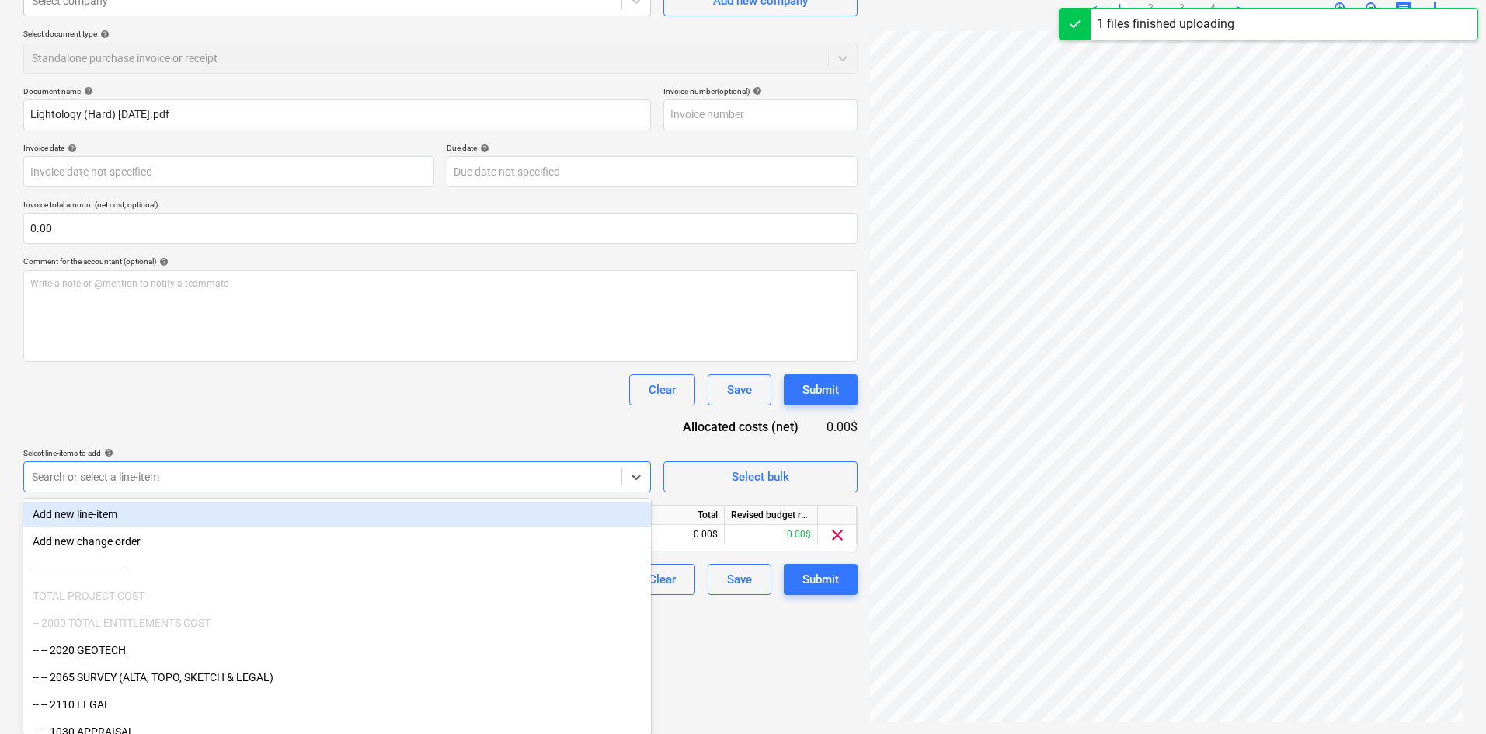
click at [403, 436] on div "Document name help Lightology (Hard) [DATE].pdf Invoice number (optional) help …" at bounding box center [440, 340] width 834 height 509
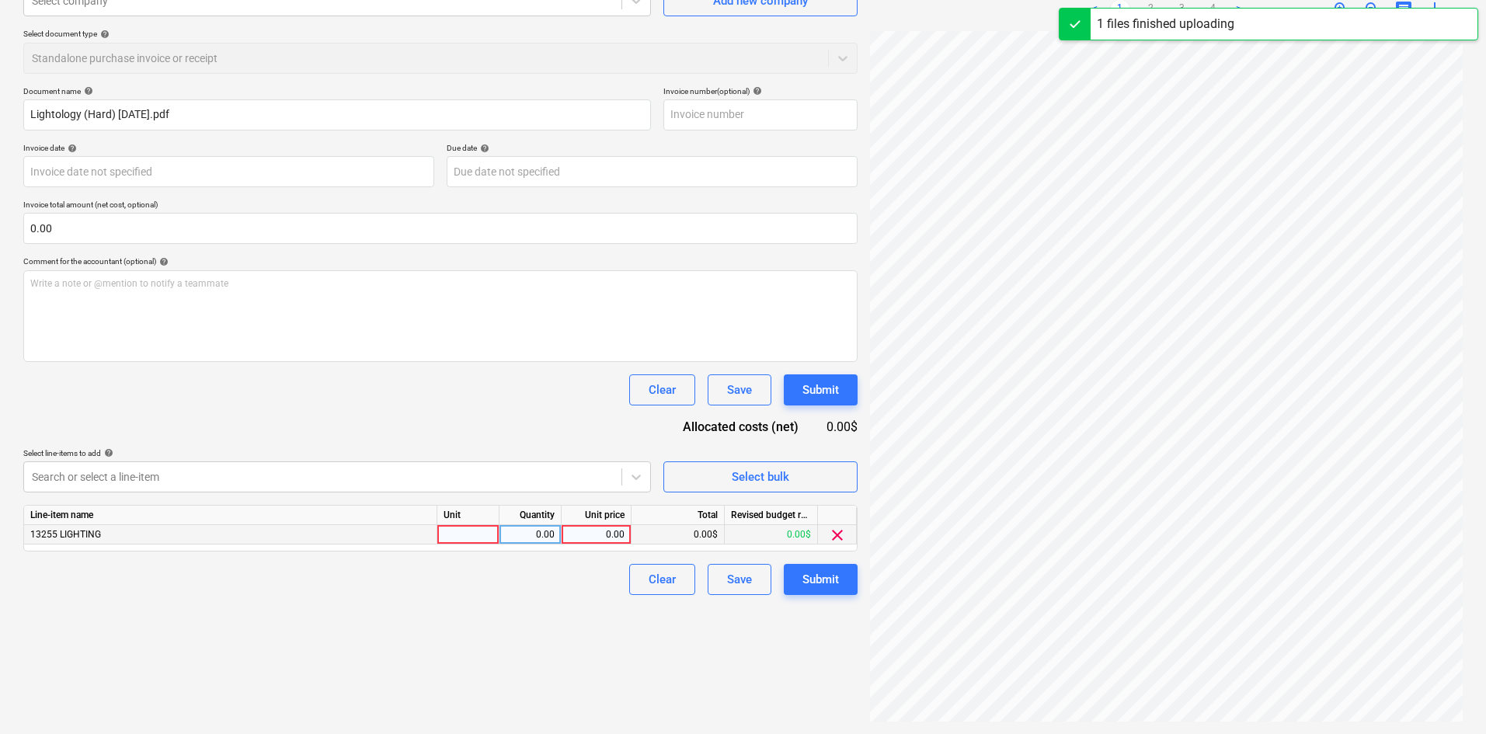
click at [569, 537] on div "0.00" at bounding box center [596, 534] width 57 height 19
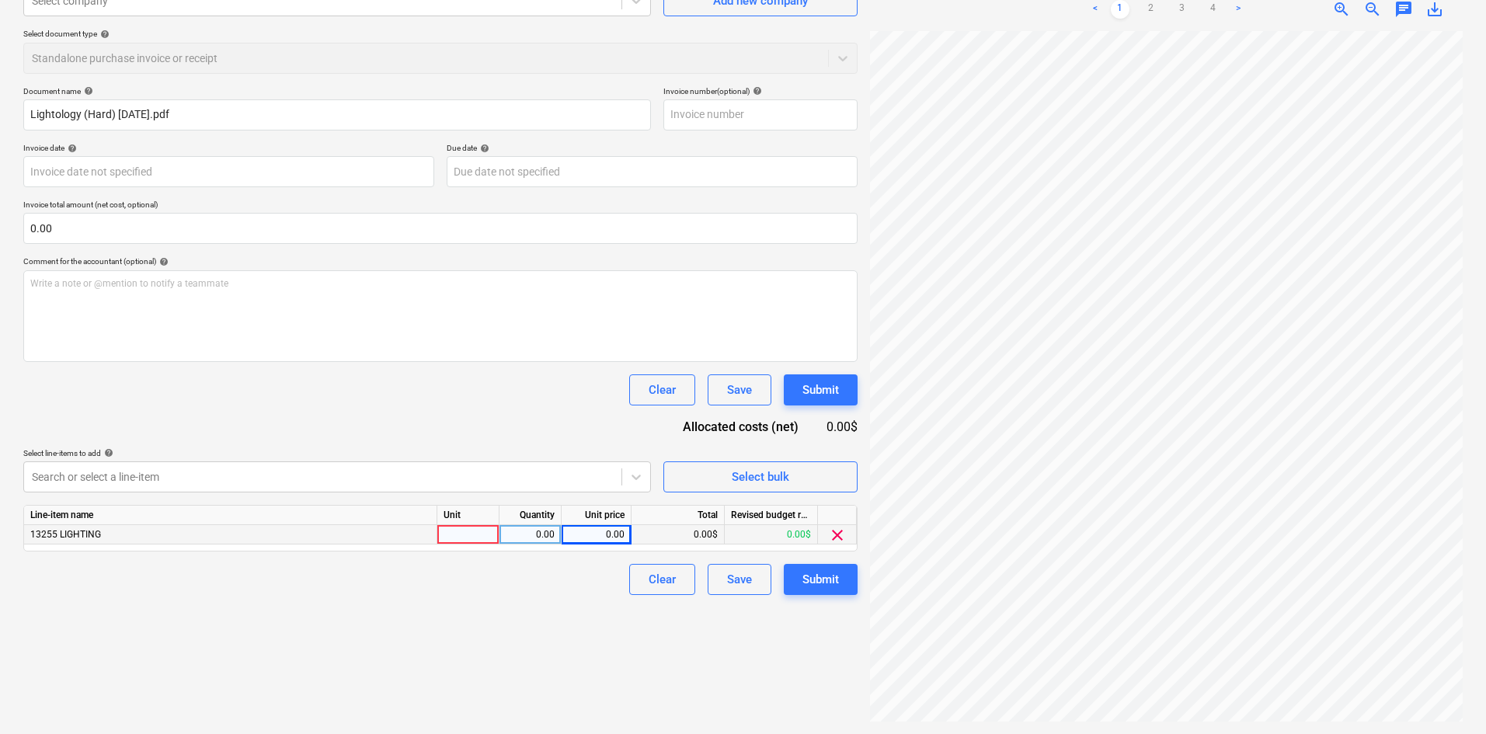
scroll to position [0, 0]
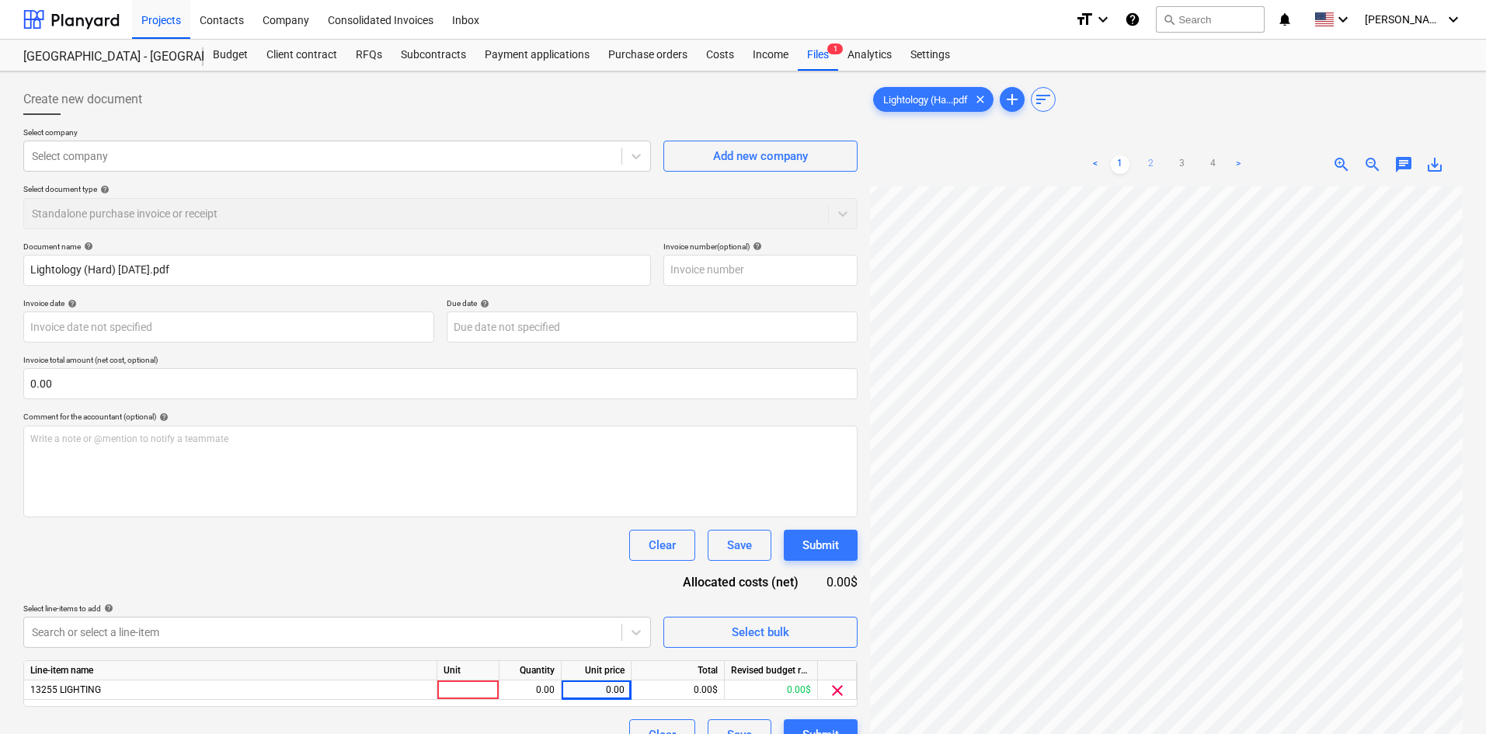
click at [1150, 164] on link "2" at bounding box center [1151, 164] width 19 height 19
click at [584, 693] on div "0.00" at bounding box center [596, 689] width 57 height 19
type input "367.35"
click at [530, 541] on div "Clear Save Submit" at bounding box center [440, 545] width 834 height 31
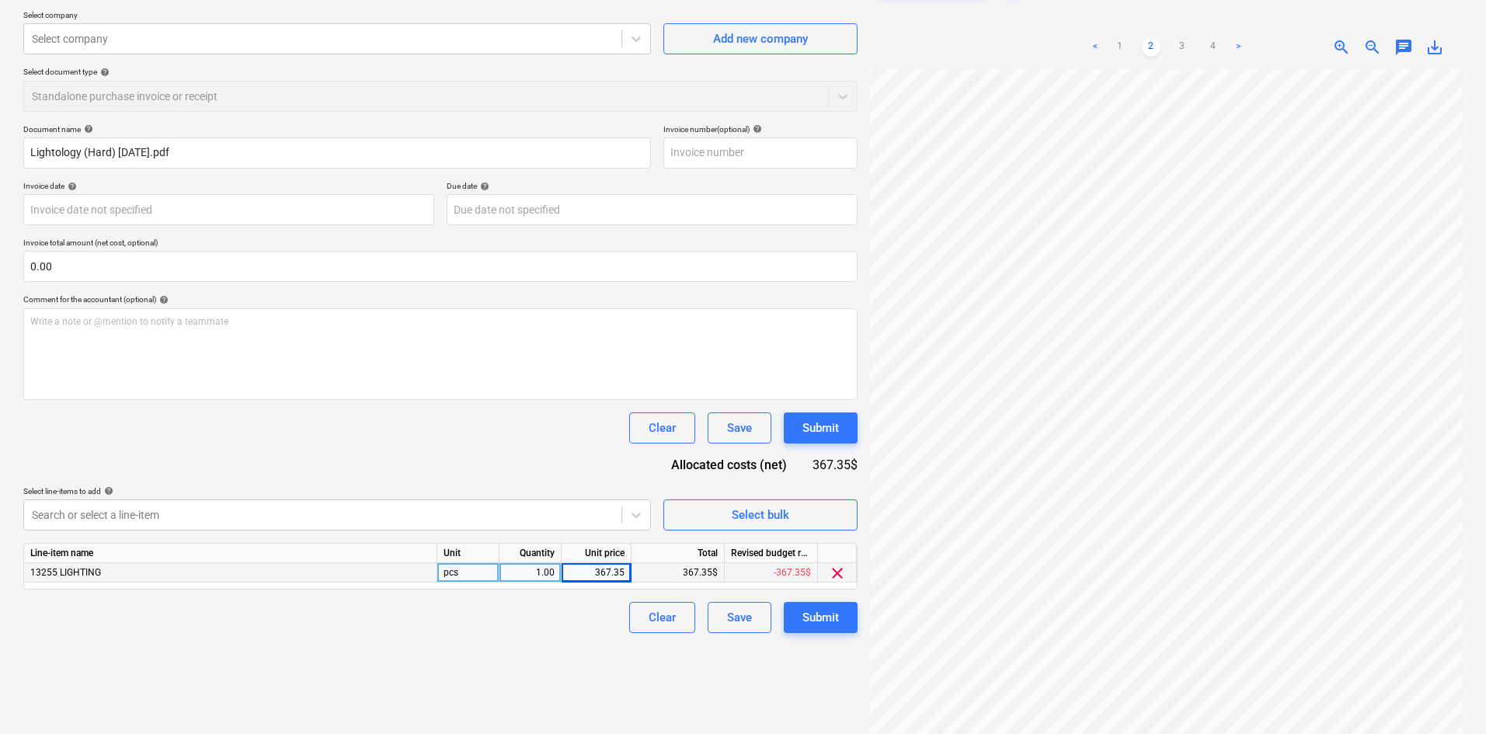
scroll to position [155, 0]
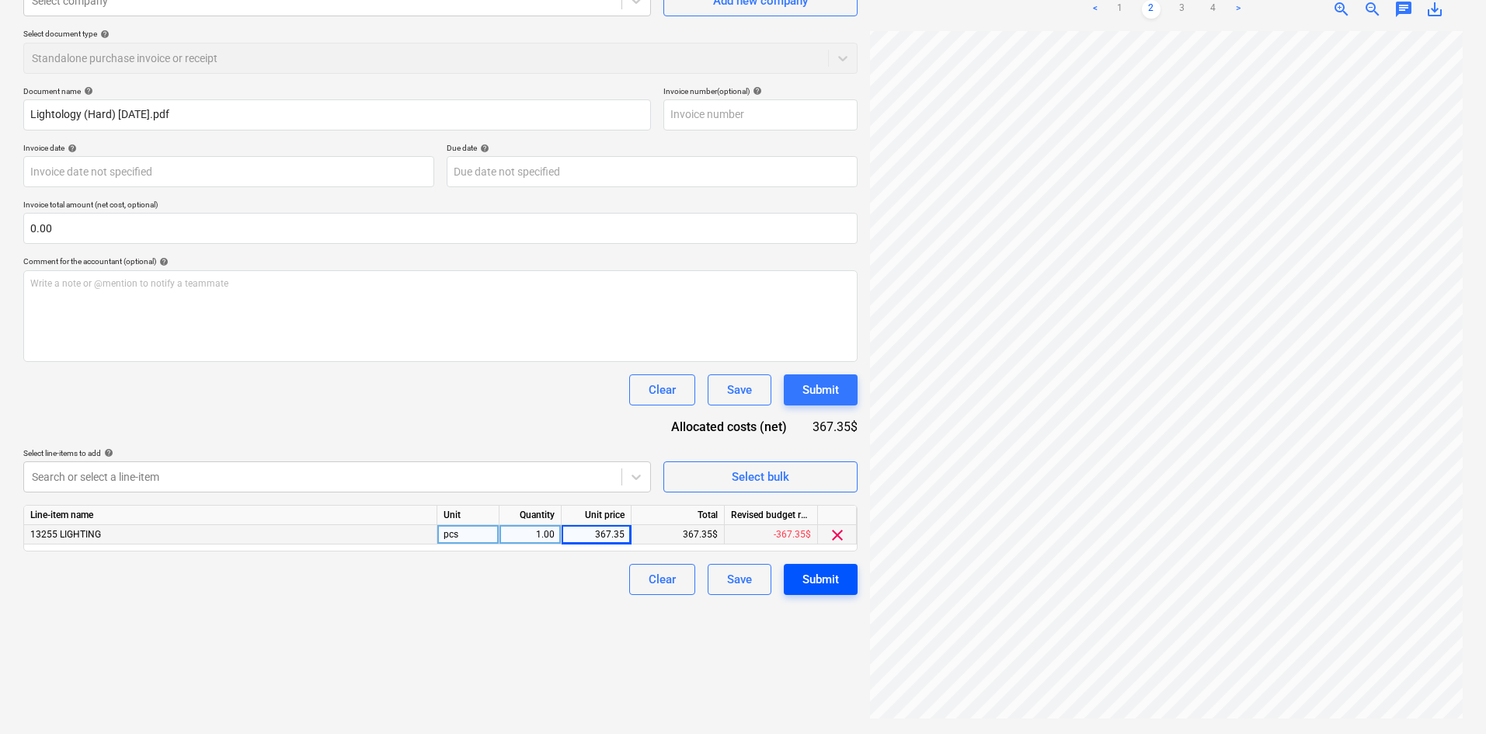
click at [833, 585] on div "Submit" at bounding box center [820, 579] width 37 height 20
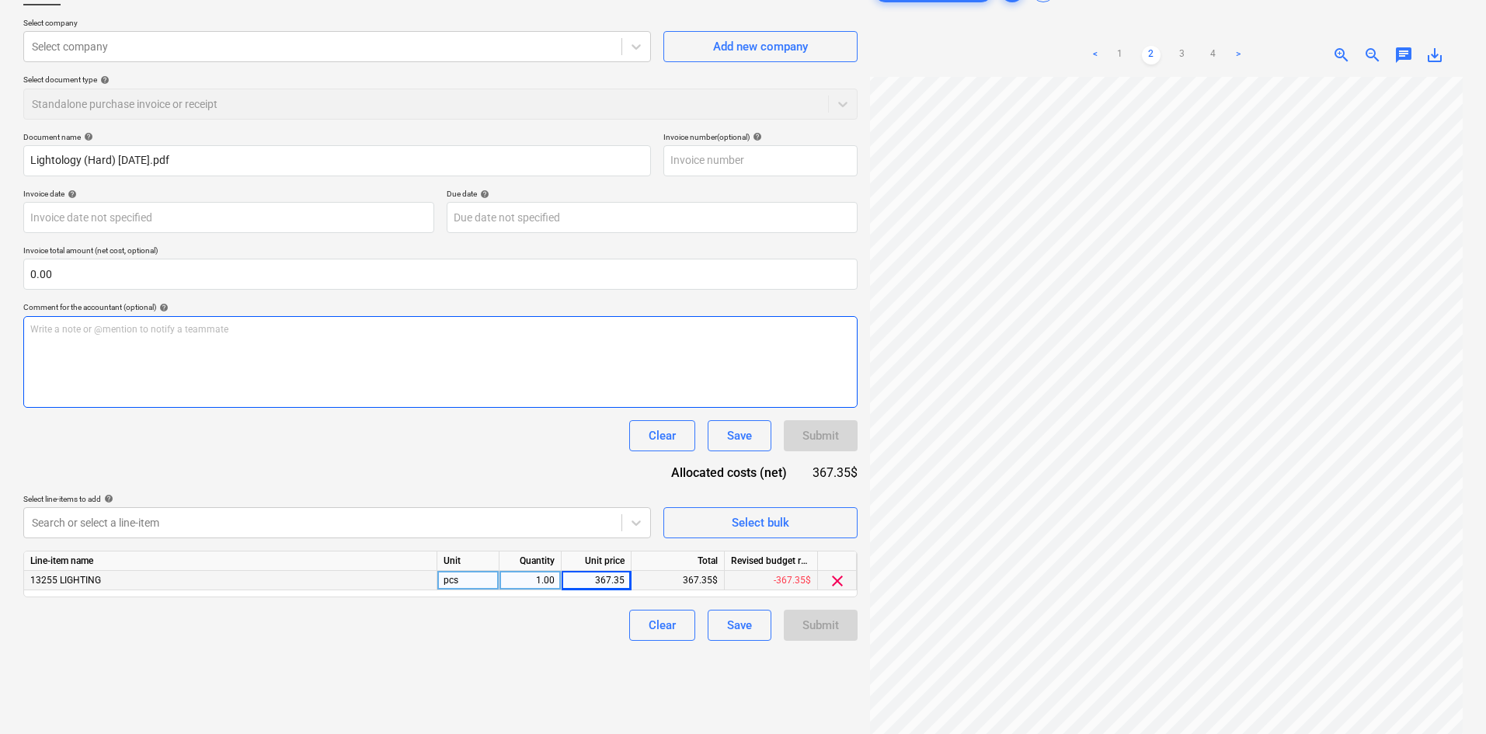
scroll to position [0, 0]
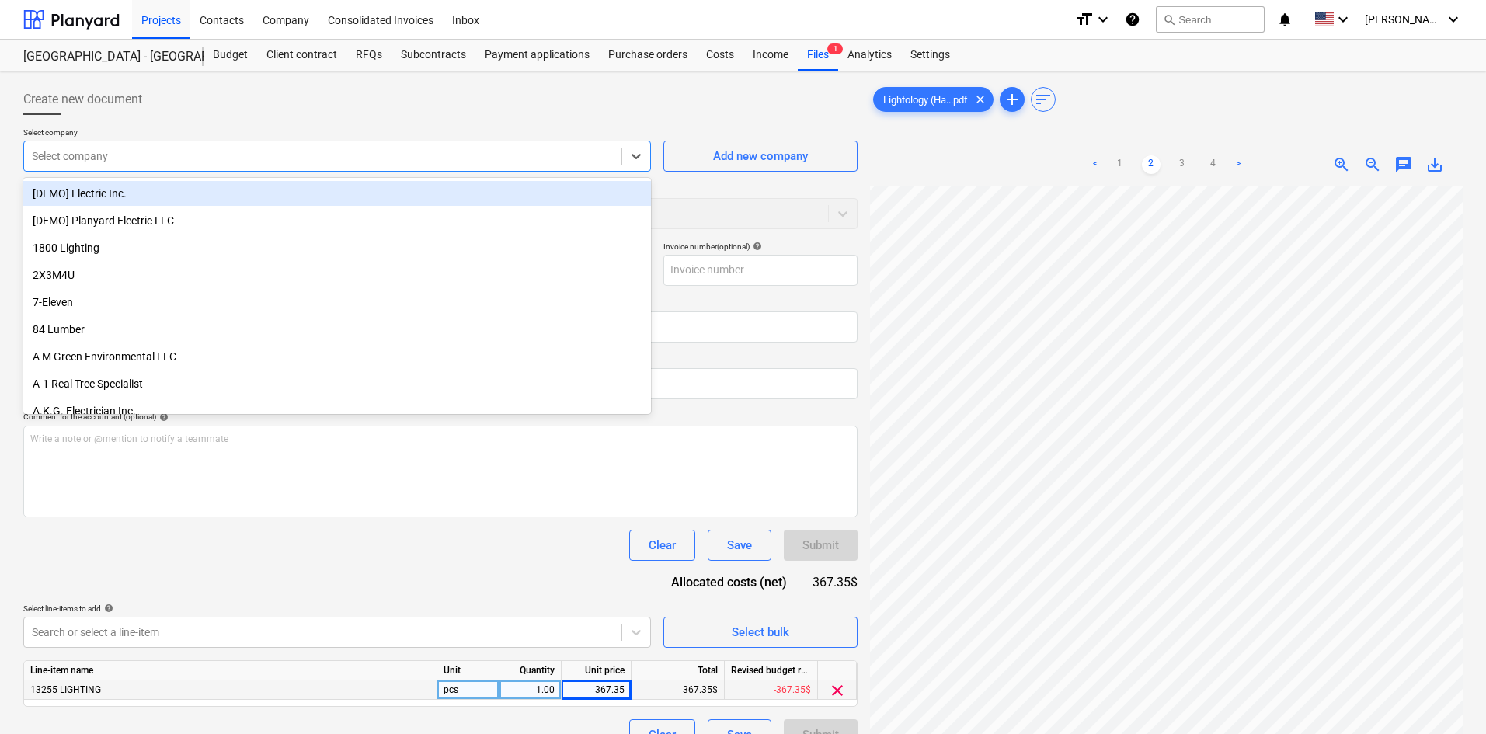
click at [224, 163] on div at bounding box center [323, 156] width 582 height 16
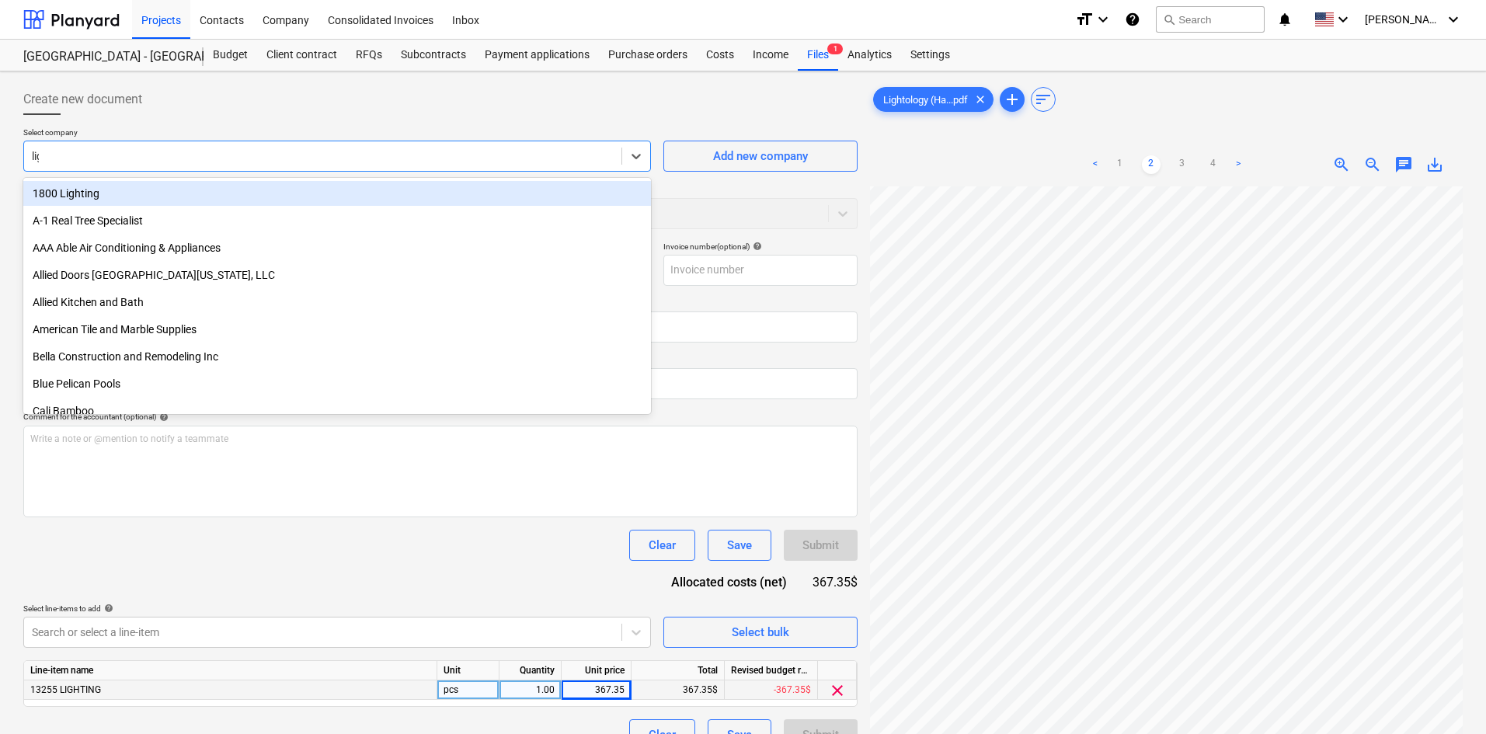
type input "light"
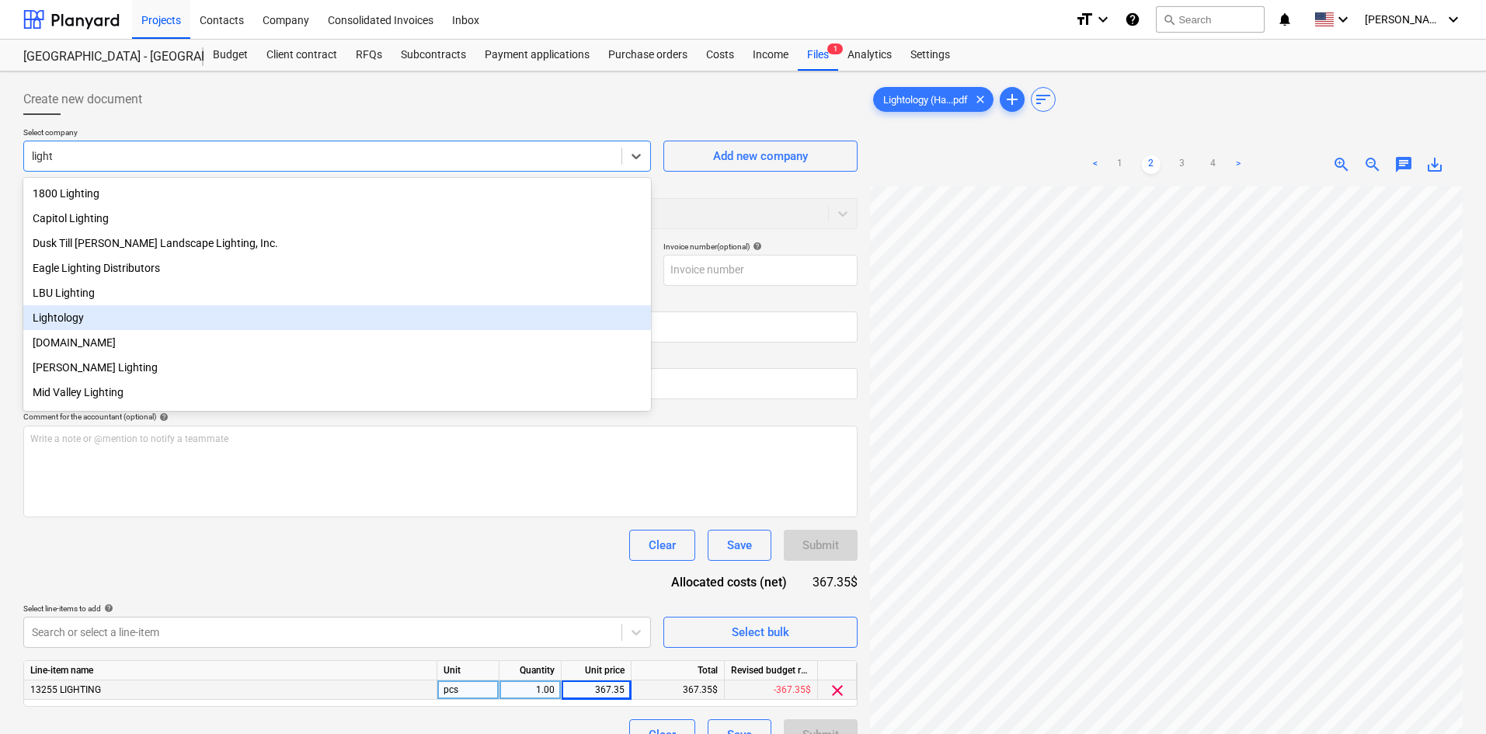
click at [114, 322] on div "Lightology" at bounding box center [337, 317] width 628 height 25
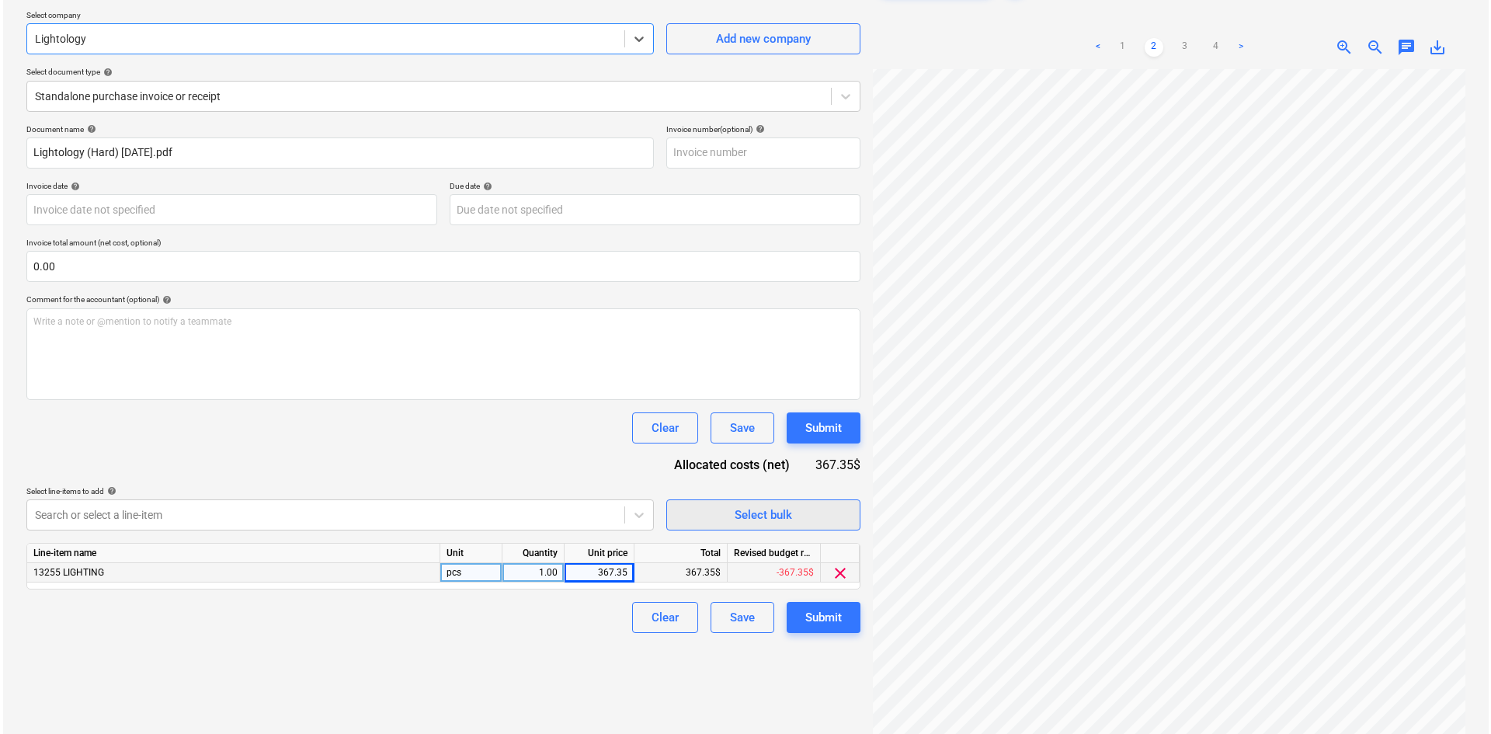
scroll to position [155, 0]
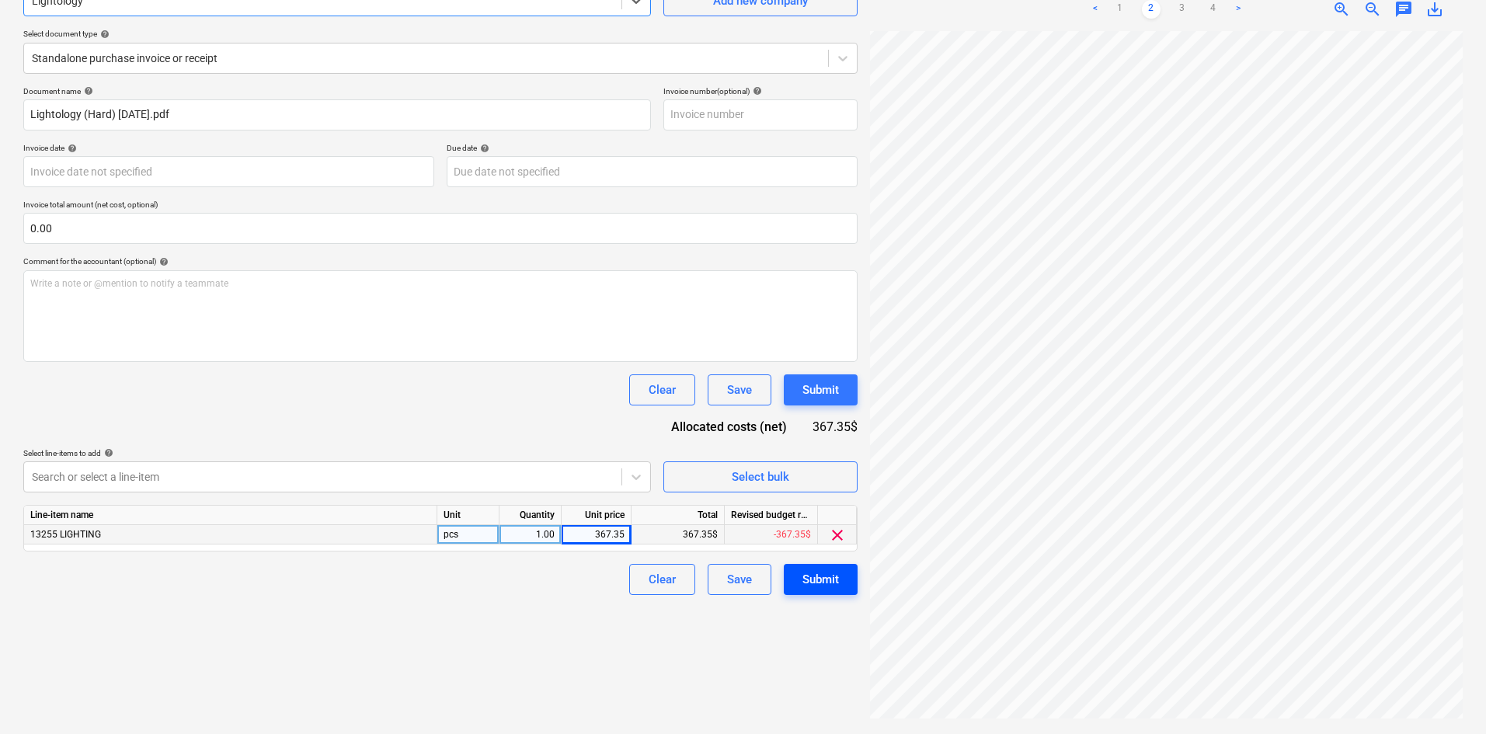
click at [803, 566] on button "Submit" at bounding box center [821, 579] width 74 height 31
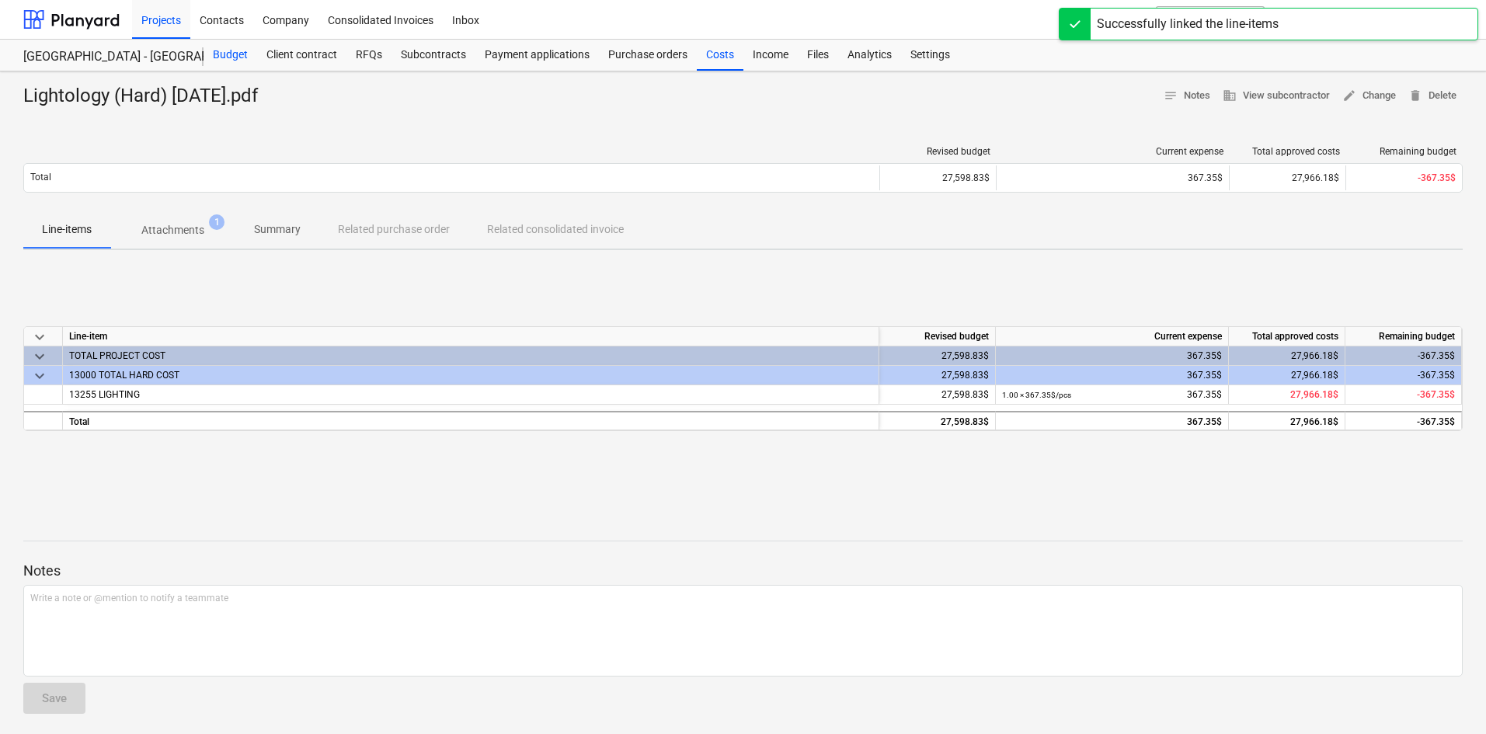
click at [218, 54] on div "Budget" at bounding box center [230, 55] width 54 height 31
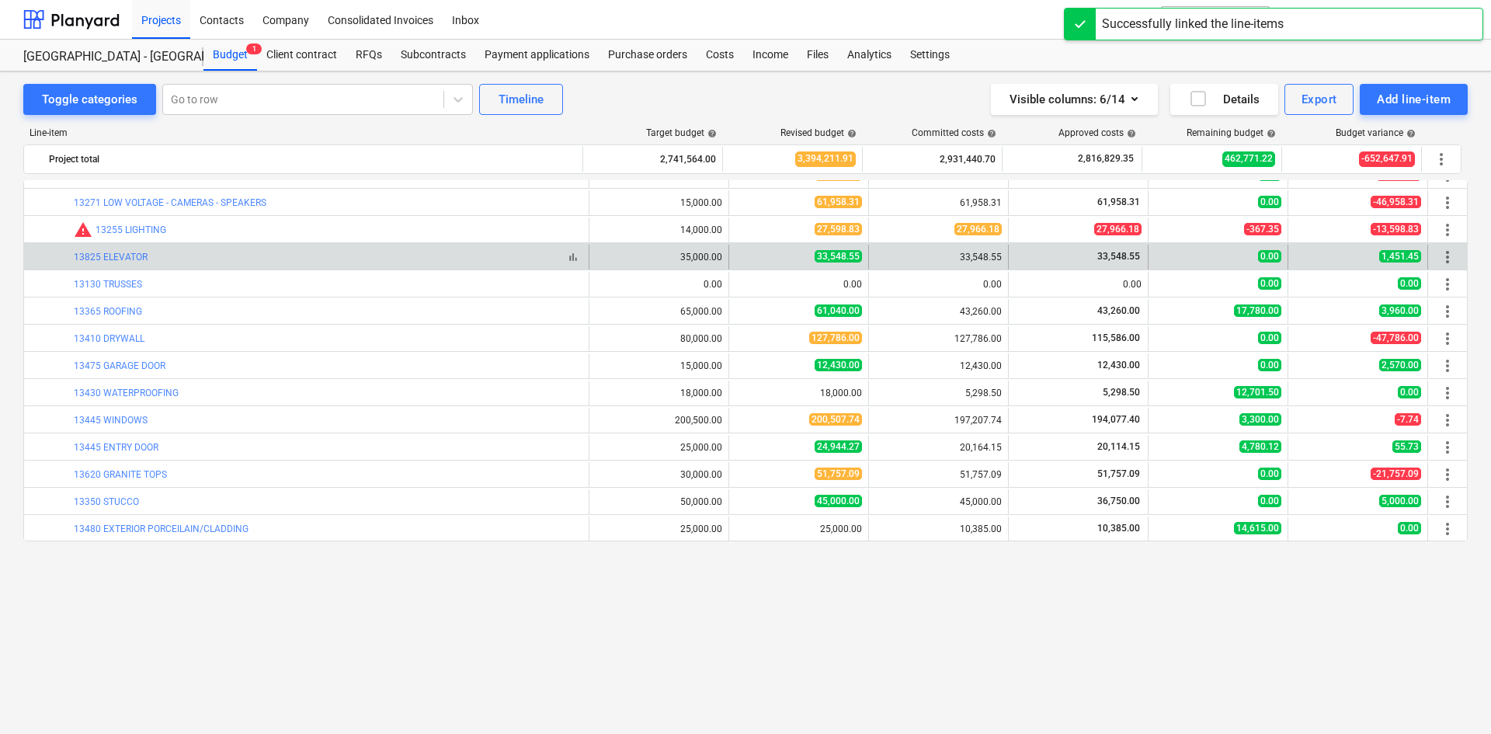
scroll to position [951, 0]
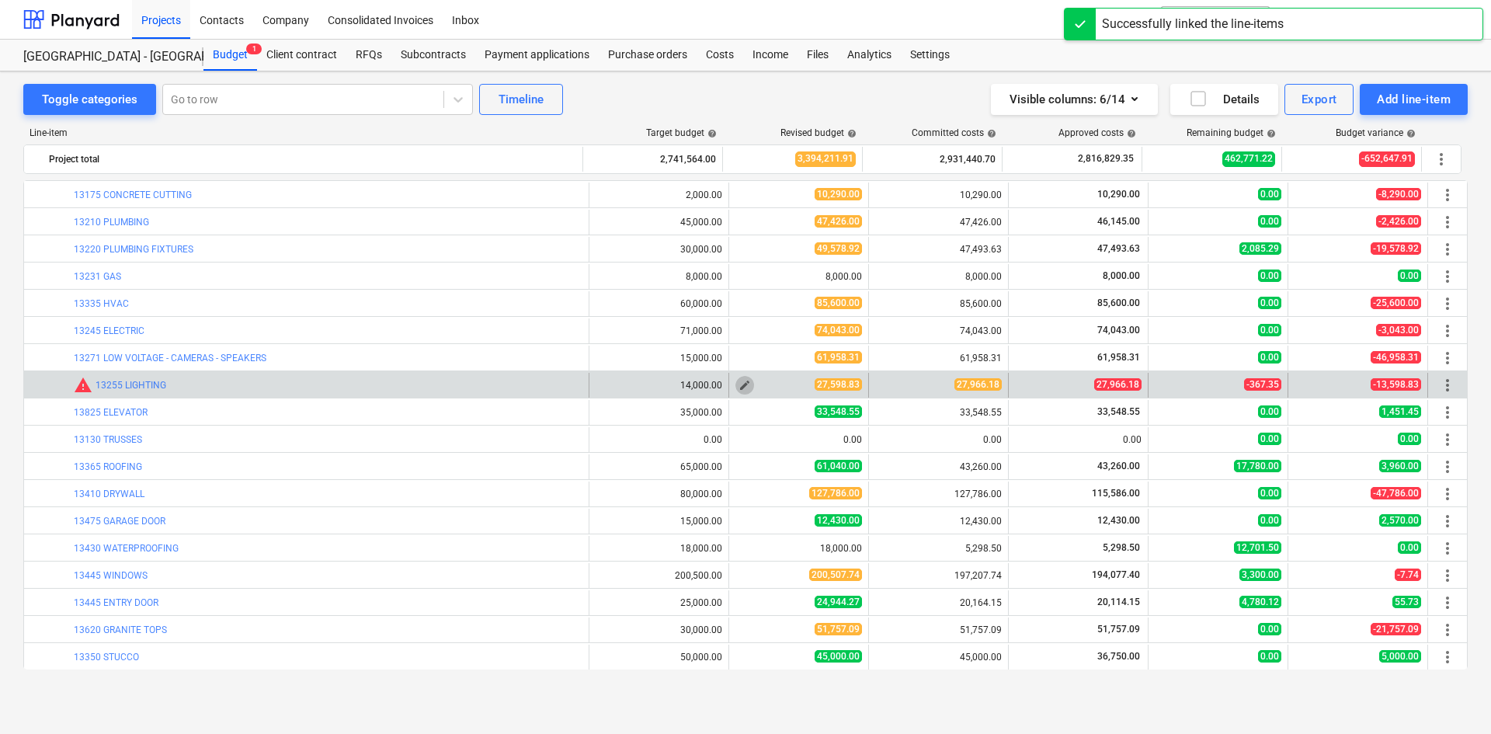
click at [740, 387] on span "edit" at bounding box center [745, 385] width 12 height 12
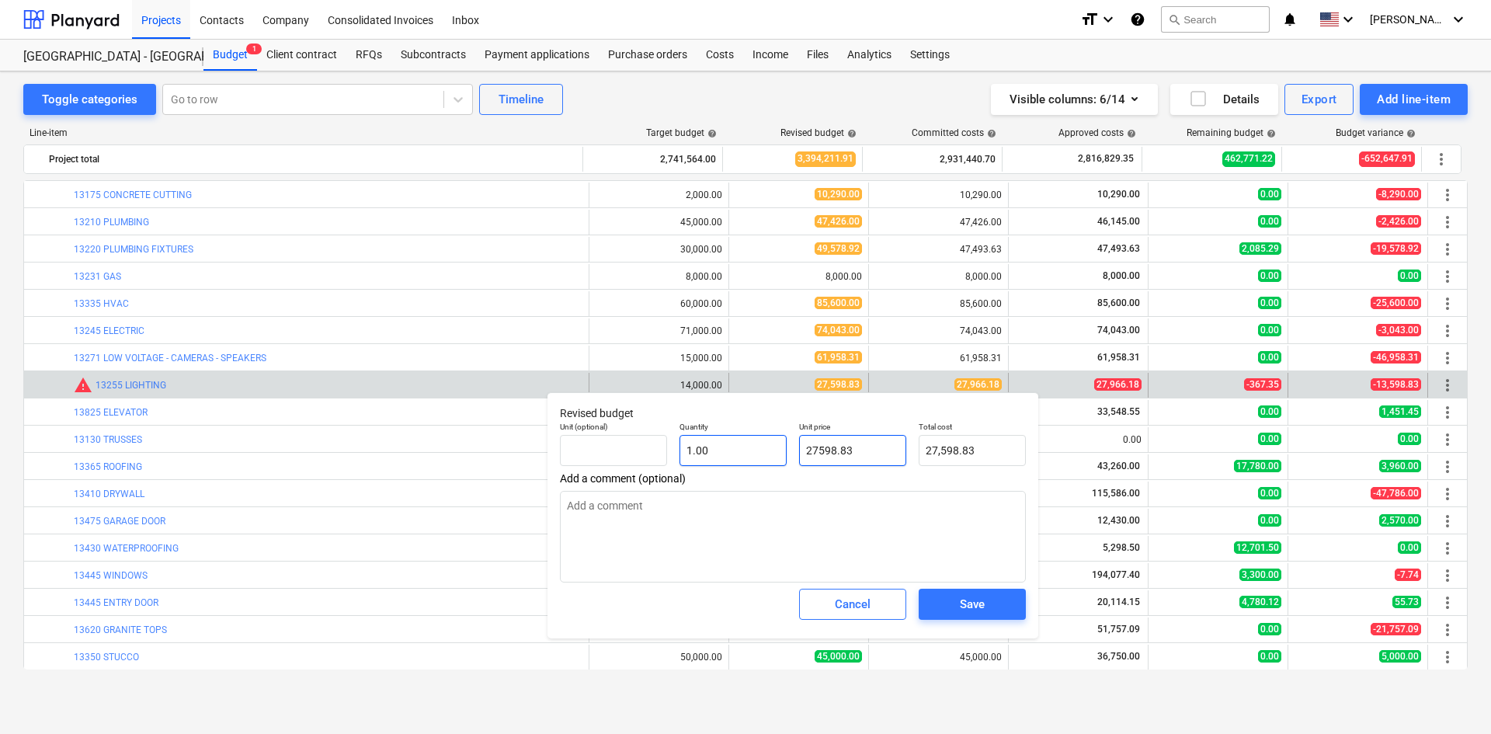
drag, startPoint x: 877, startPoint y: 452, endPoint x: 745, endPoint y: 461, distance: 132.3
click at [745, 461] on div "Unit (optional) Quantity 1.00 Unit price 27598.83 Total cost 27,598.83" at bounding box center [793, 444] width 478 height 57
type input "2"
type textarea "x"
type input "2.00"
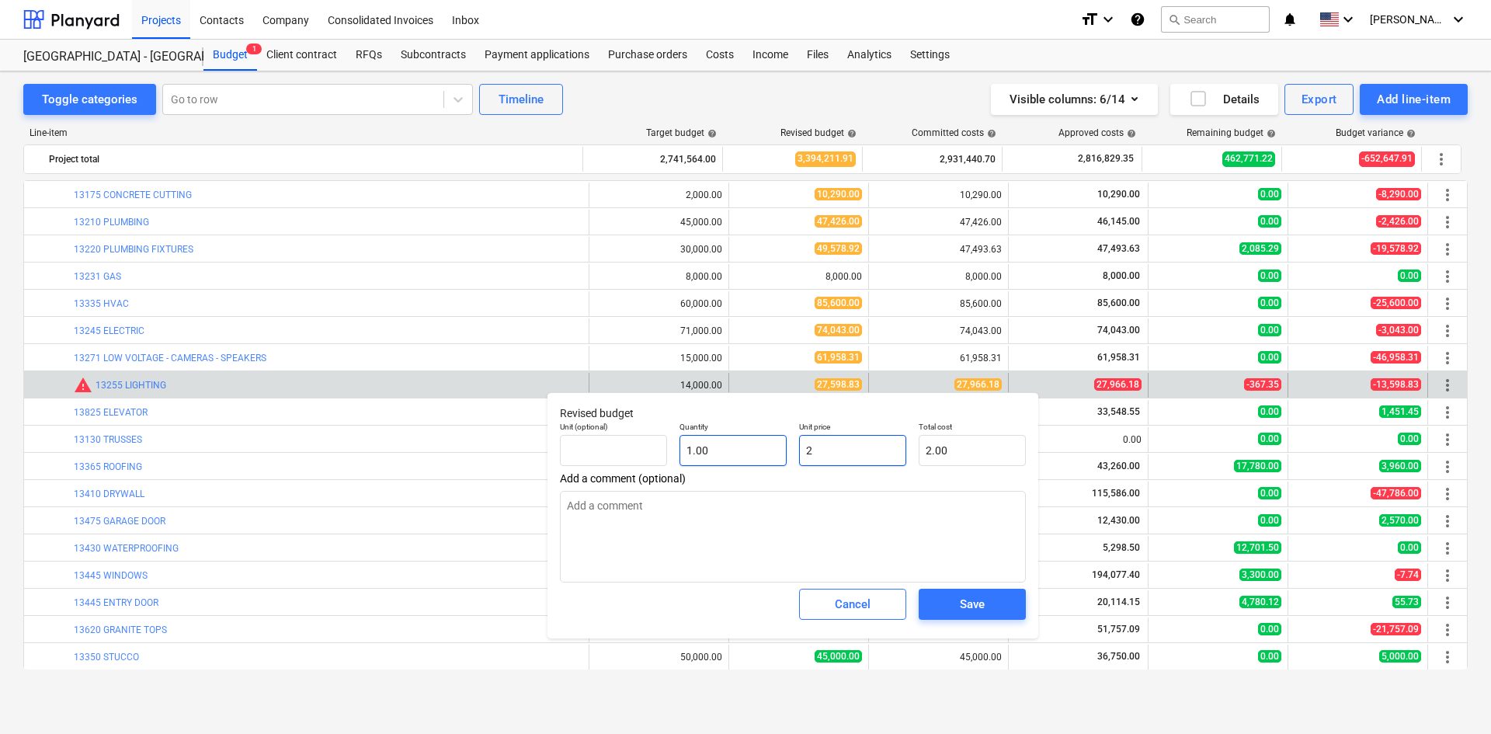
type input "27"
type textarea "x"
type input "27.00"
type input "279"
type textarea "x"
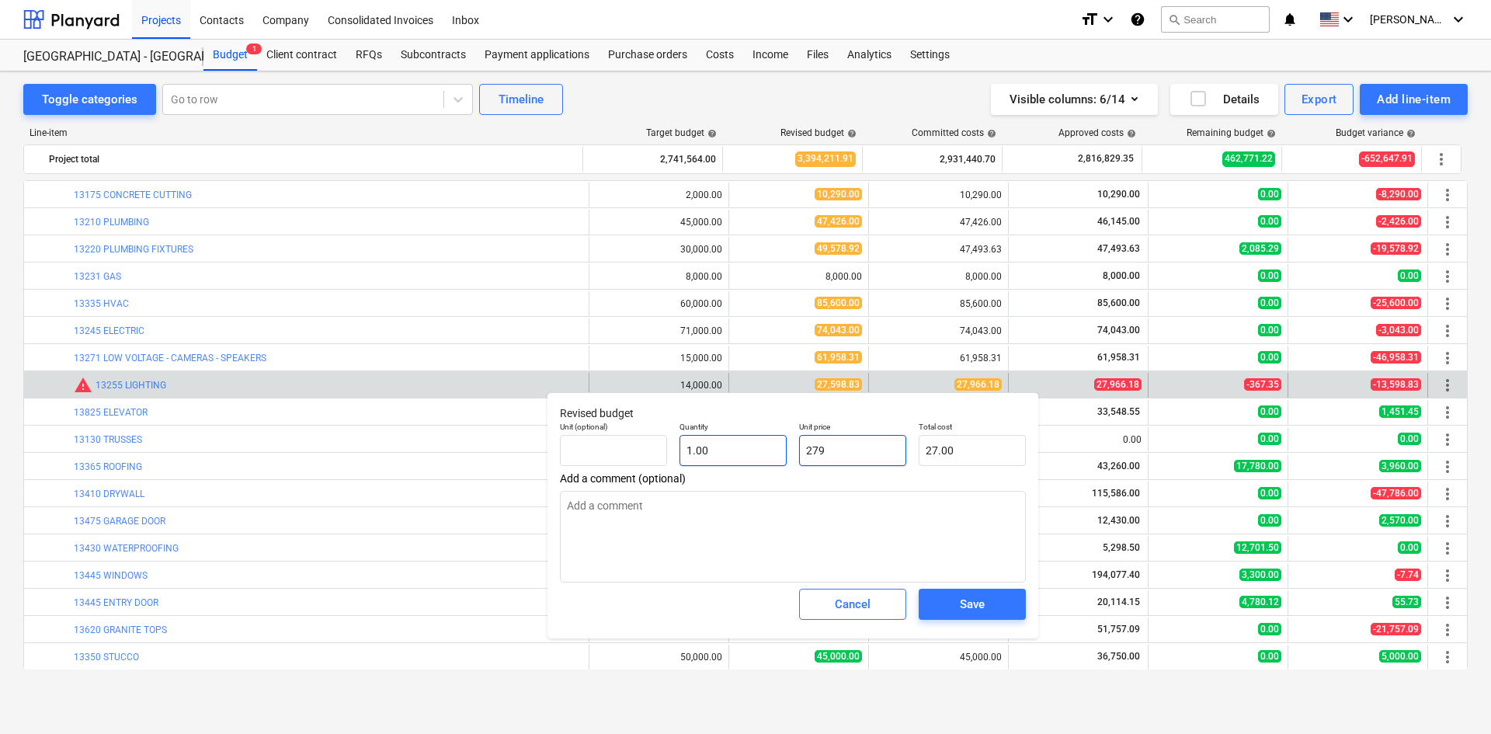
type input "279.00"
type input "2798"
type textarea "x"
type input "2,798.00"
type input "27986"
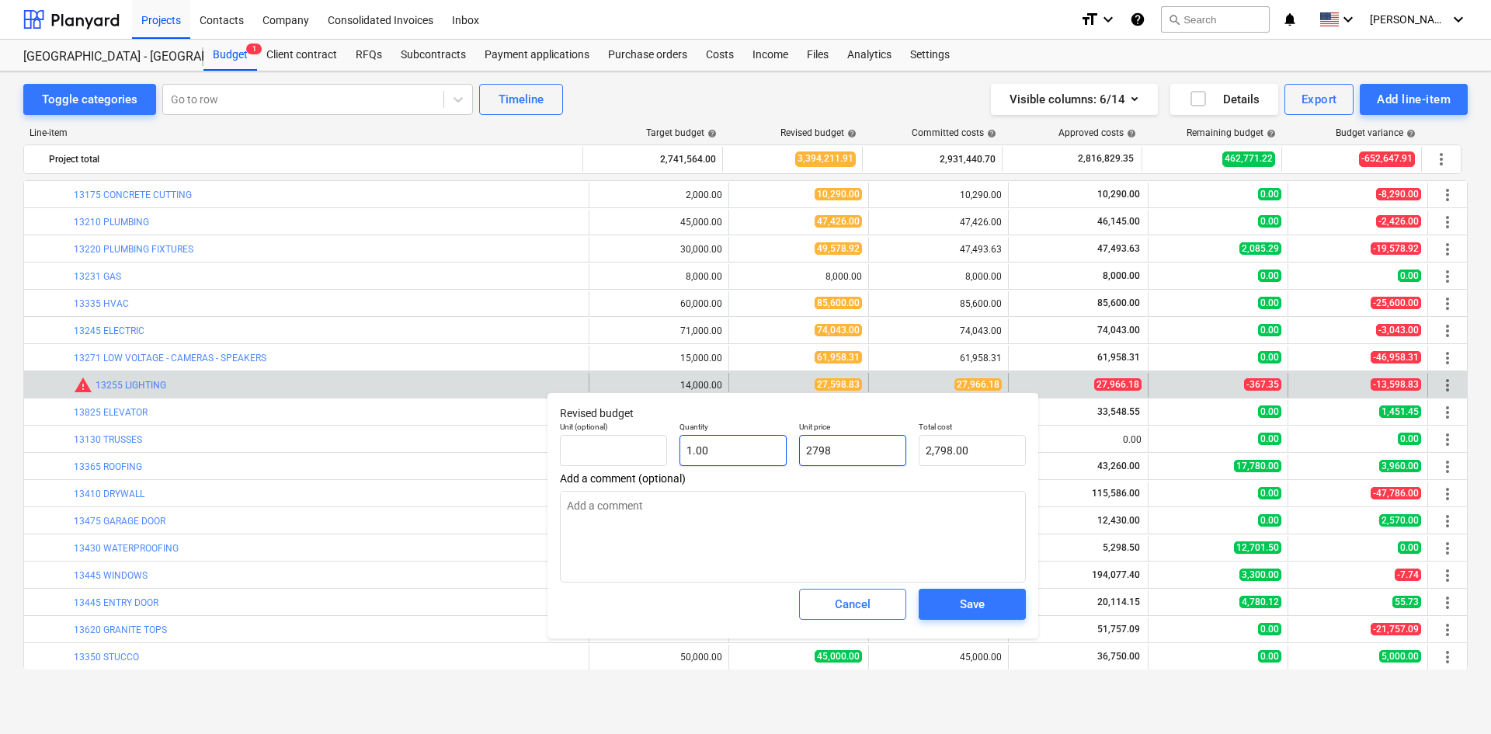
type textarea "x"
type input "27,986.00"
type input "27986."
type textarea "x"
type input "27986.1"
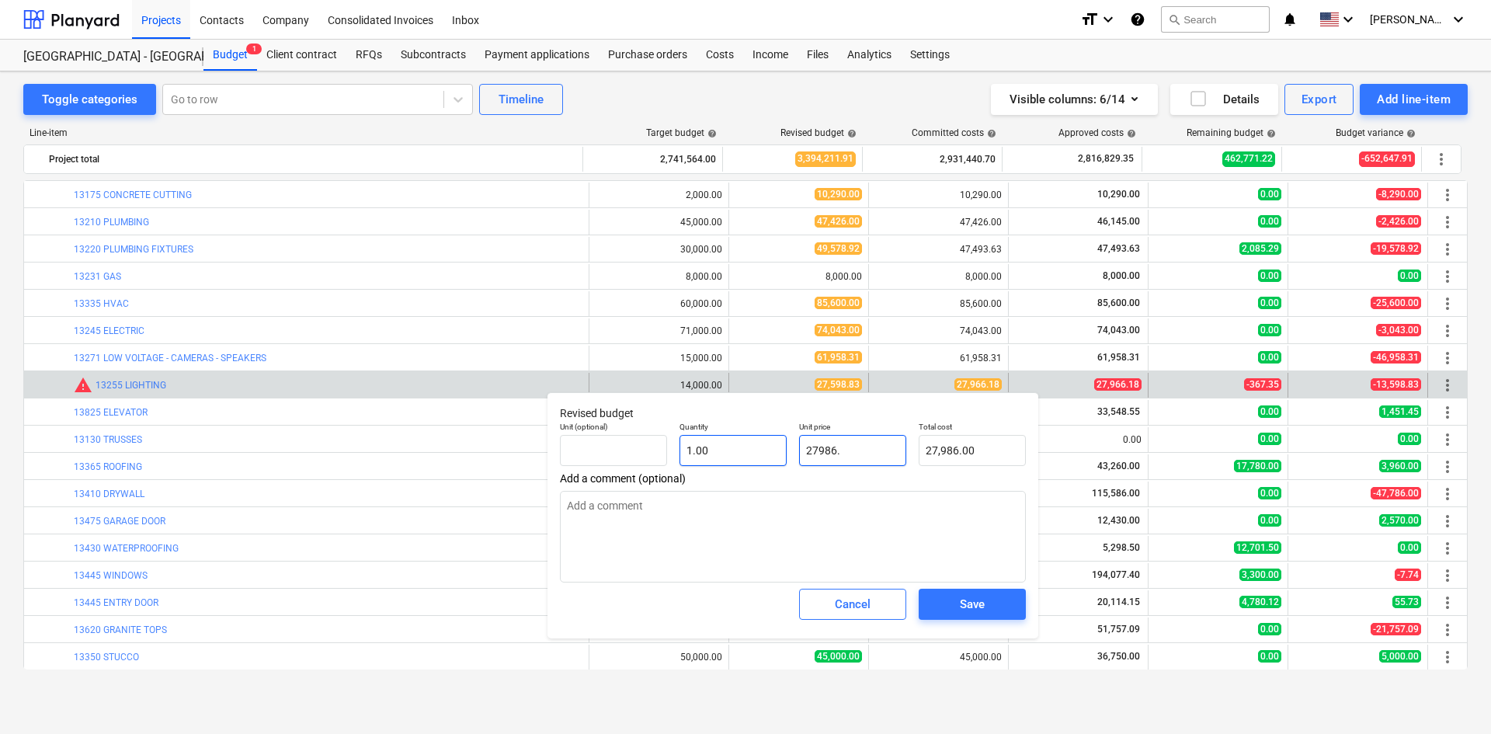
type textarea "x"
type input "27,986.10"
type input "27986.18"
type textarea "x"
type input "27,986.18"
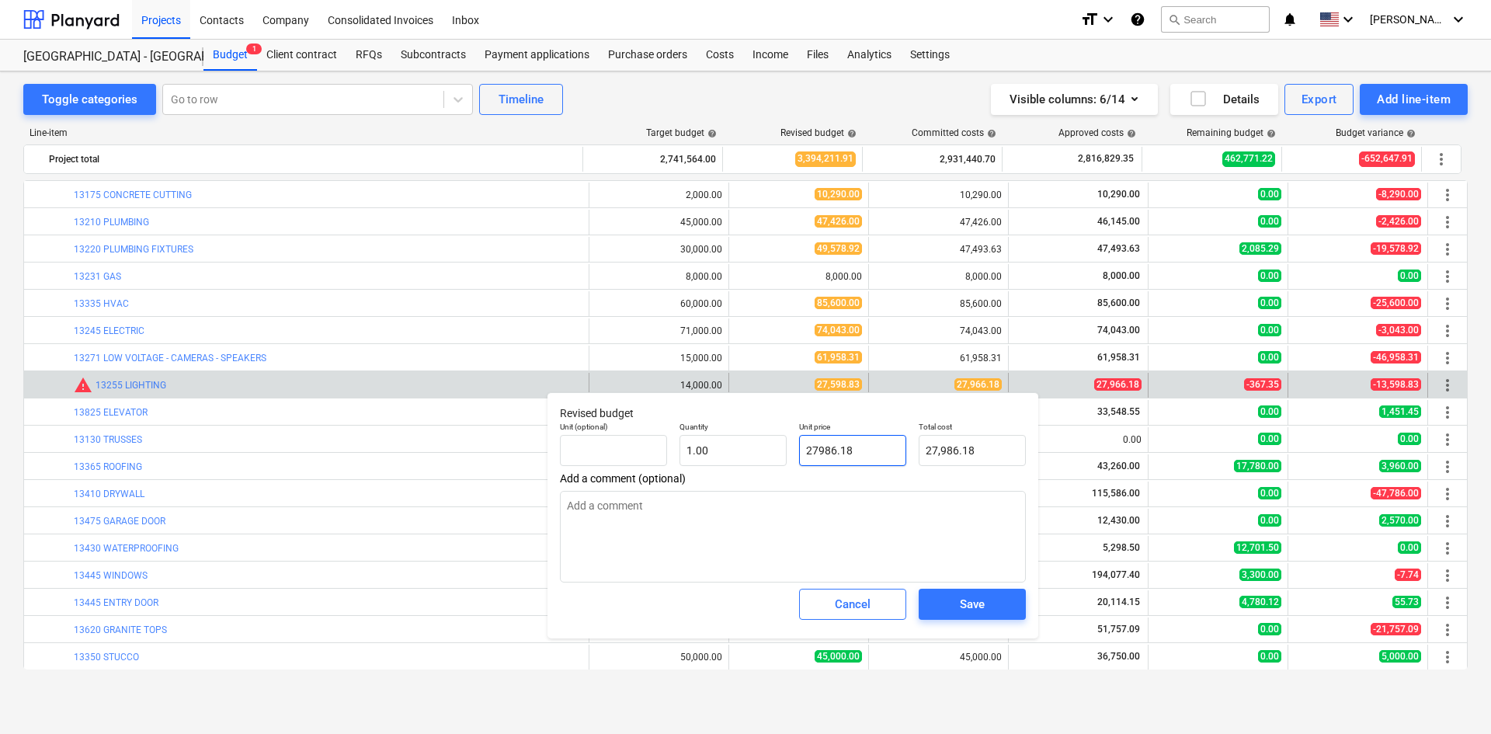
click at [826, 455] on input "27986.18" at bounding box center [852, 450] width 107 height 31
type input "27966.18"
type textarea "x"
type input "27,966.18"
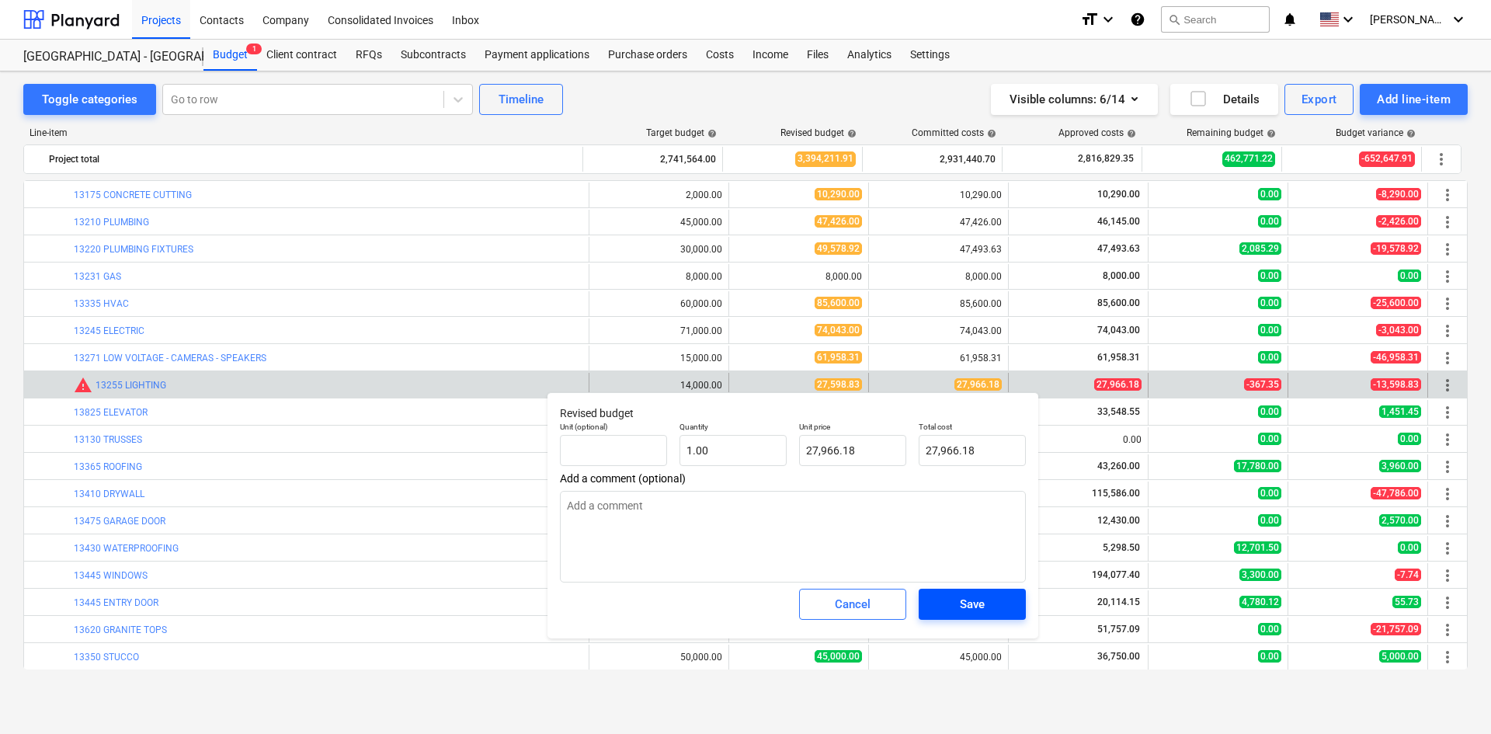
click at [983, 607] on div "Save" at bounding box center [972, 604] width 25 height 20
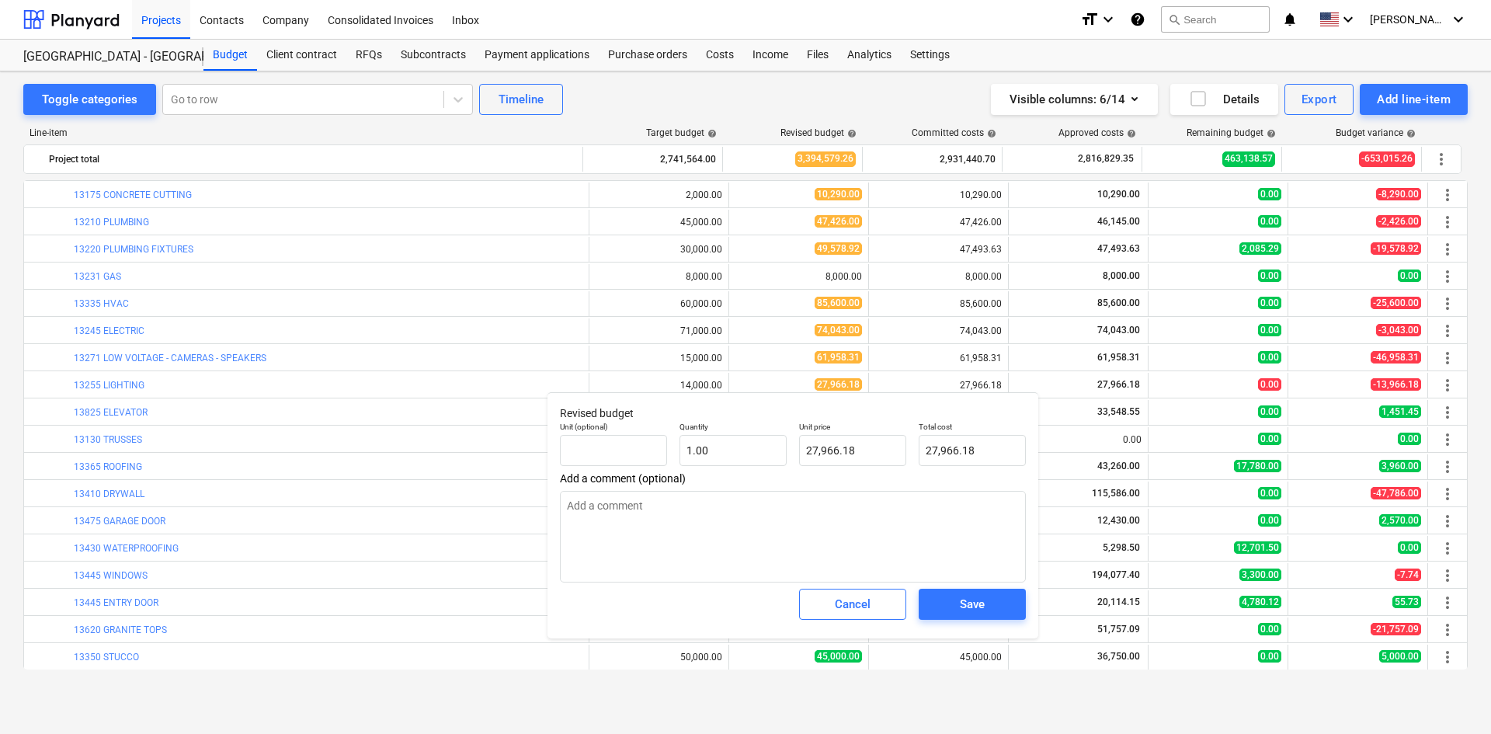
type textarea "x"
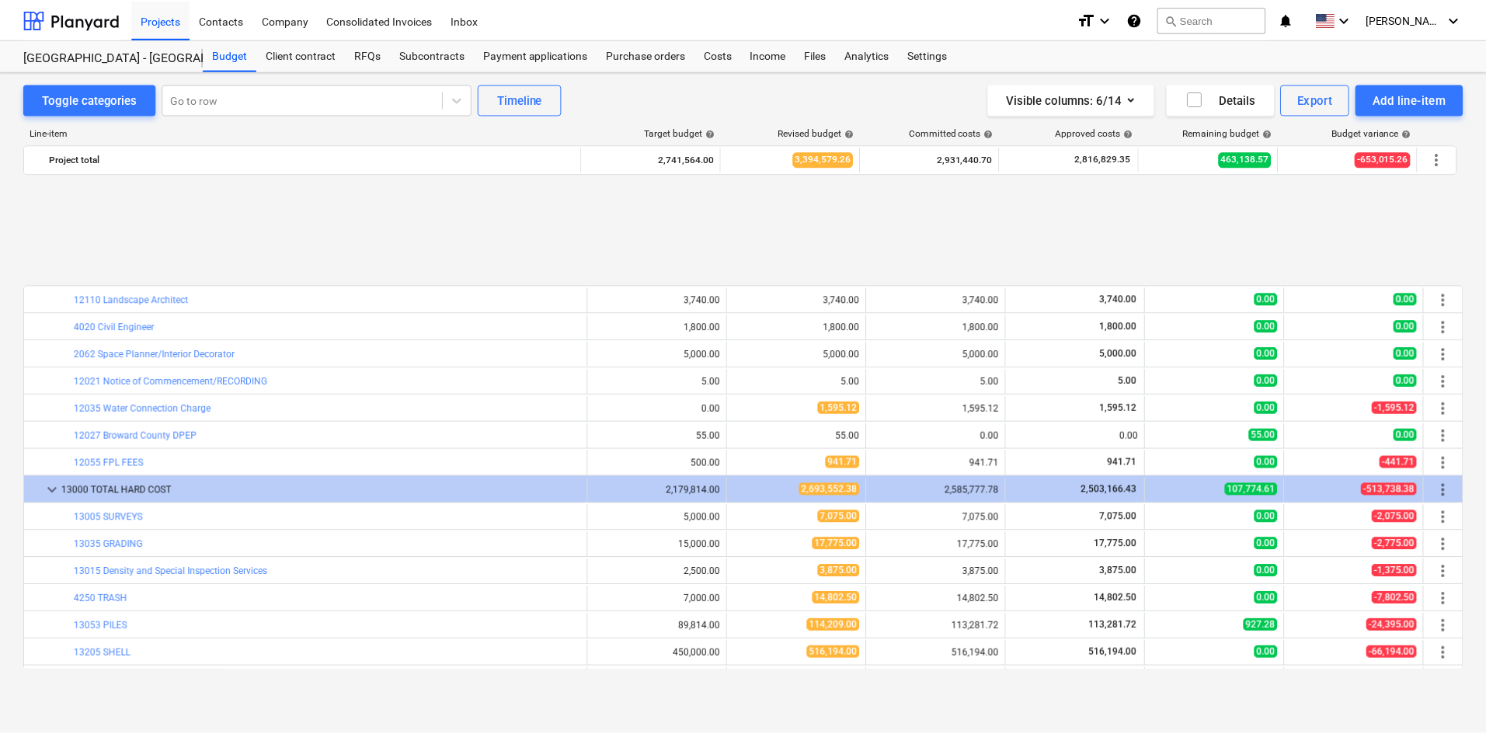
scroll to position [621, 0]
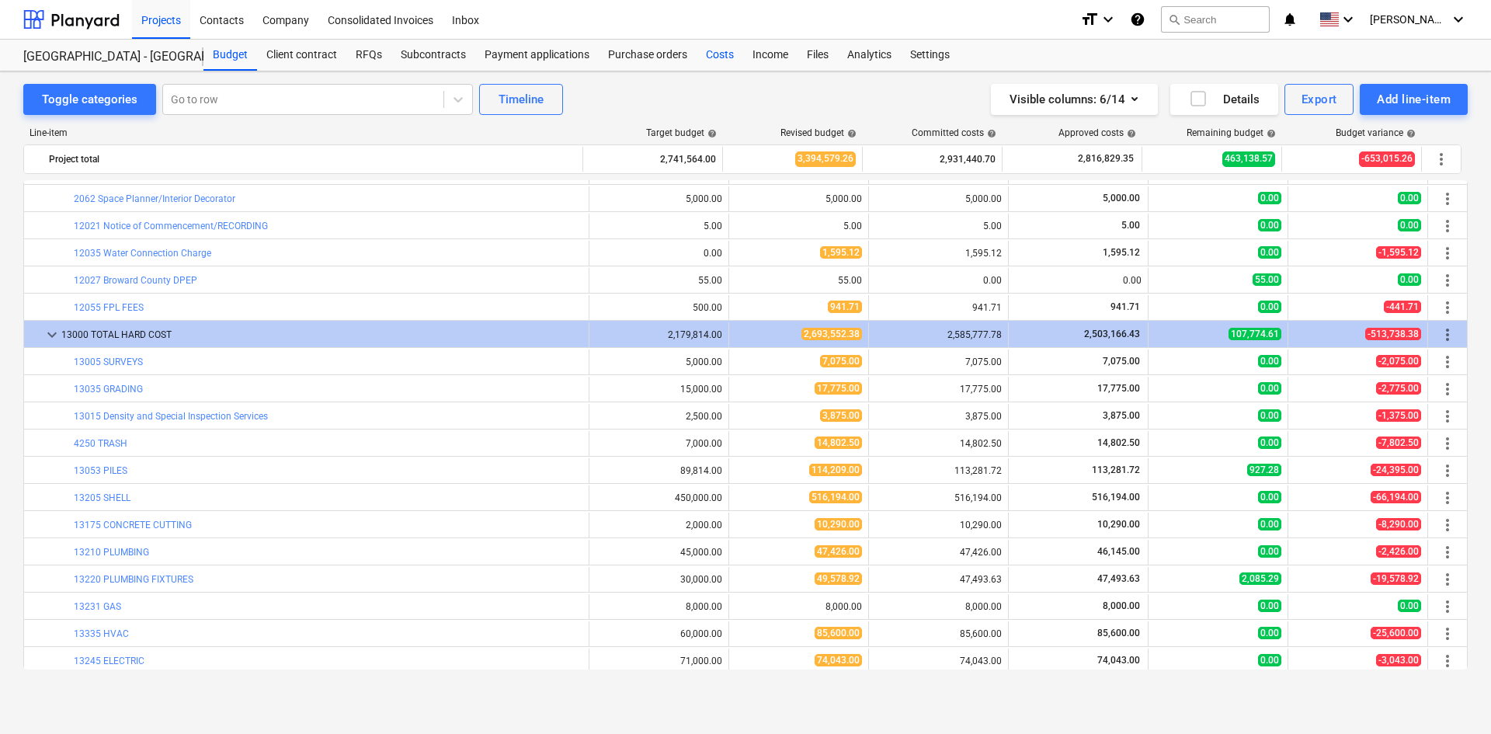
click at [723, 49] on div "Costs" at bounding box center [720, 55] width 47 height 31
